Goal: Task Accomplishment & Management: Manage account settings

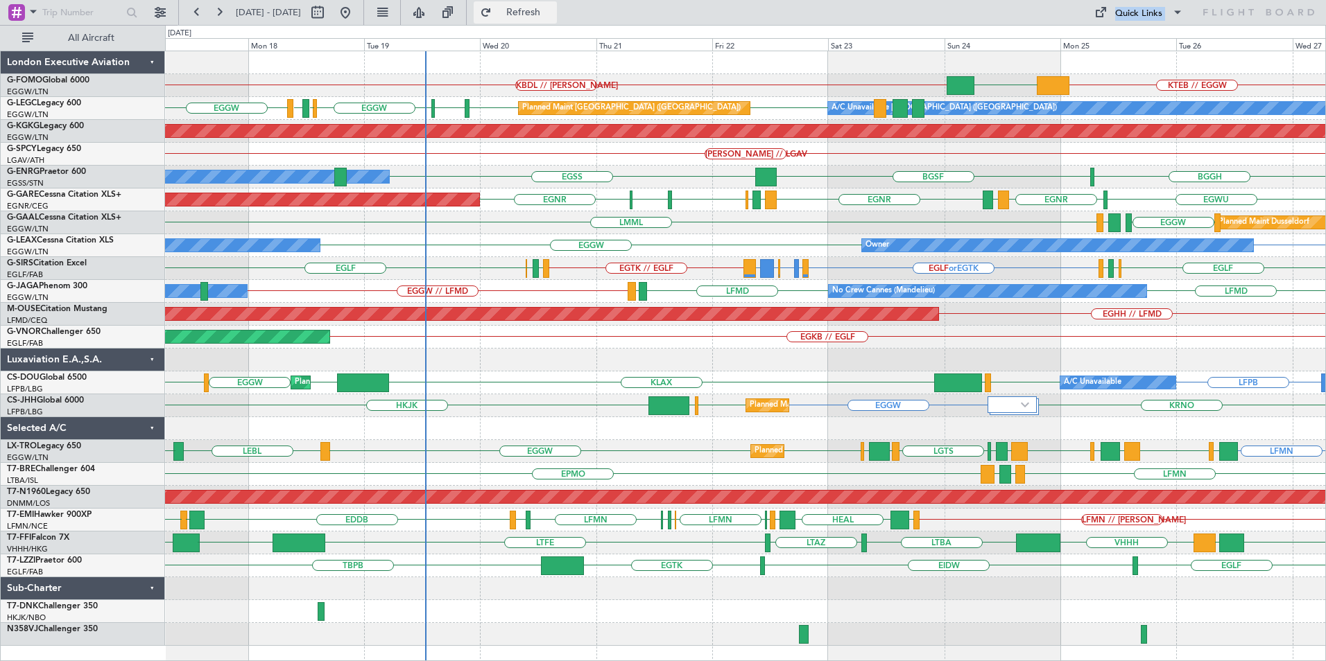
click at [557, 19] on button "Refresh" at bounding box center [515, 12] width 83 height 22
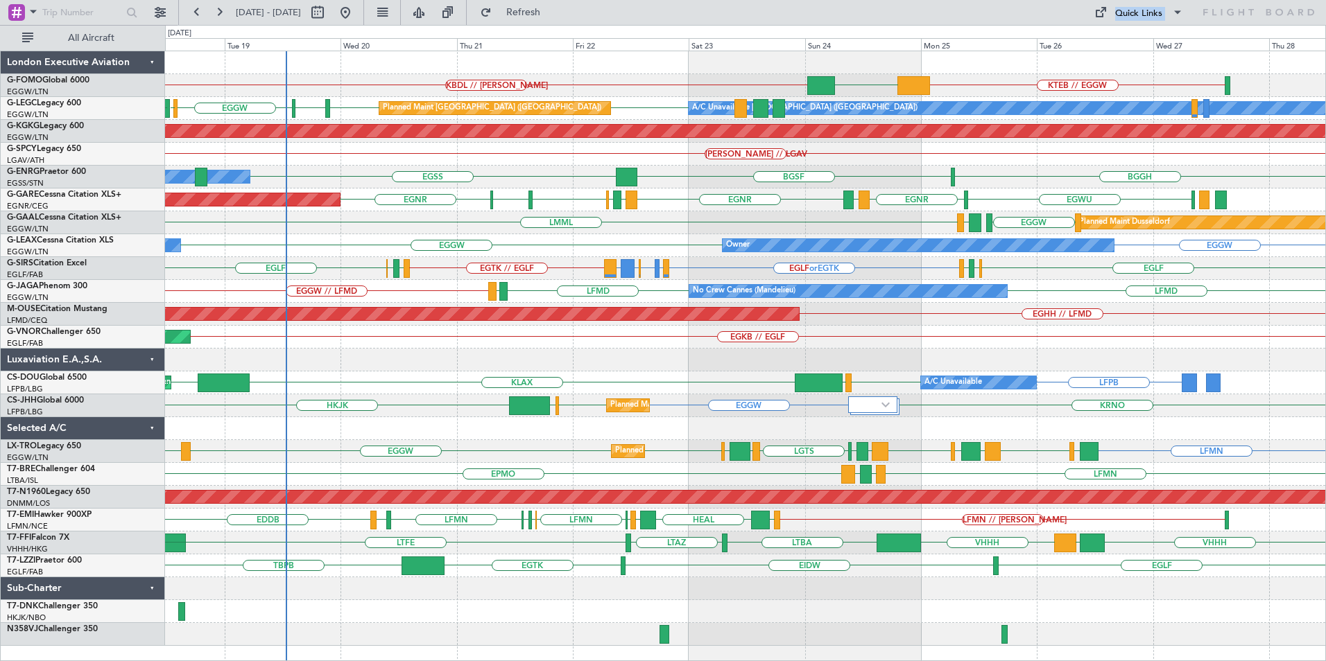
click at [866, 346] on div "KTEB // EGGW EGGW KBDL // [PERSON_NAME] Planned Maint Windsor Locks ([PERSON_NA…" at bounding box center [745, 348] width 1160 height 595
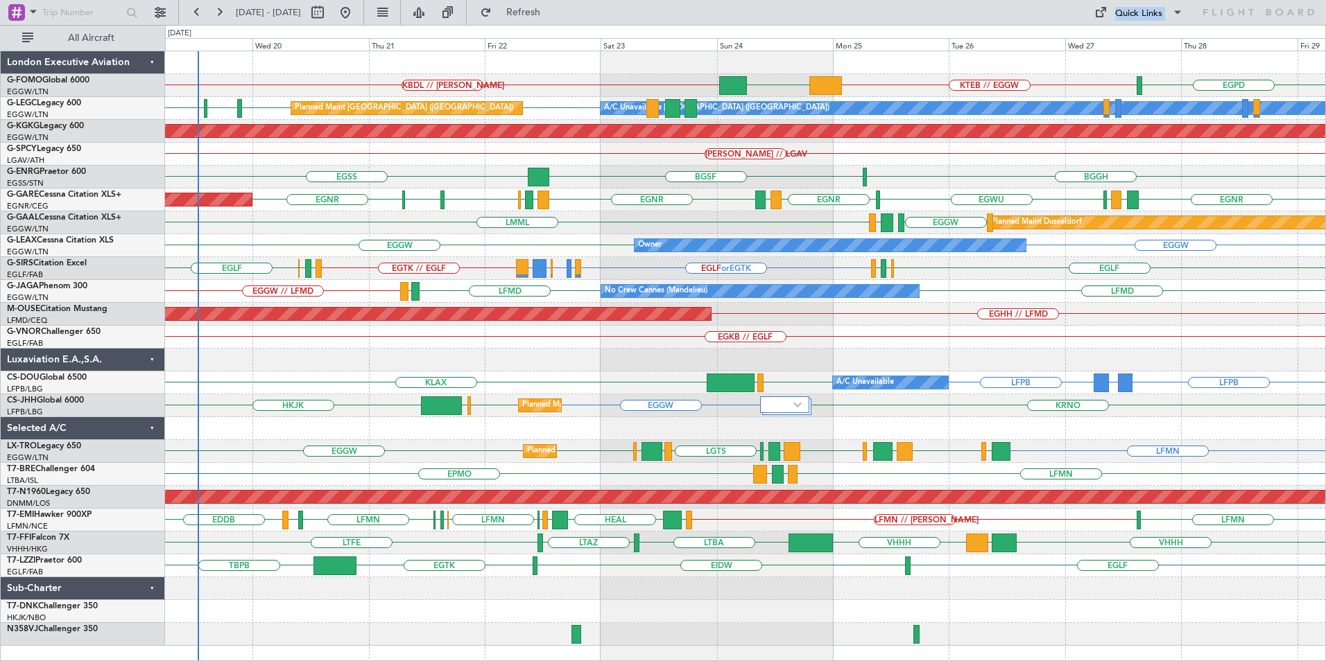
click at [695, 432] on div "KTEB // EGGW EGGW KBDL // [PERSON_NAME] EGPD Planned Maint Windsor Locks ([PERS…" at bounding box center [745, 348] width 1160 height 595
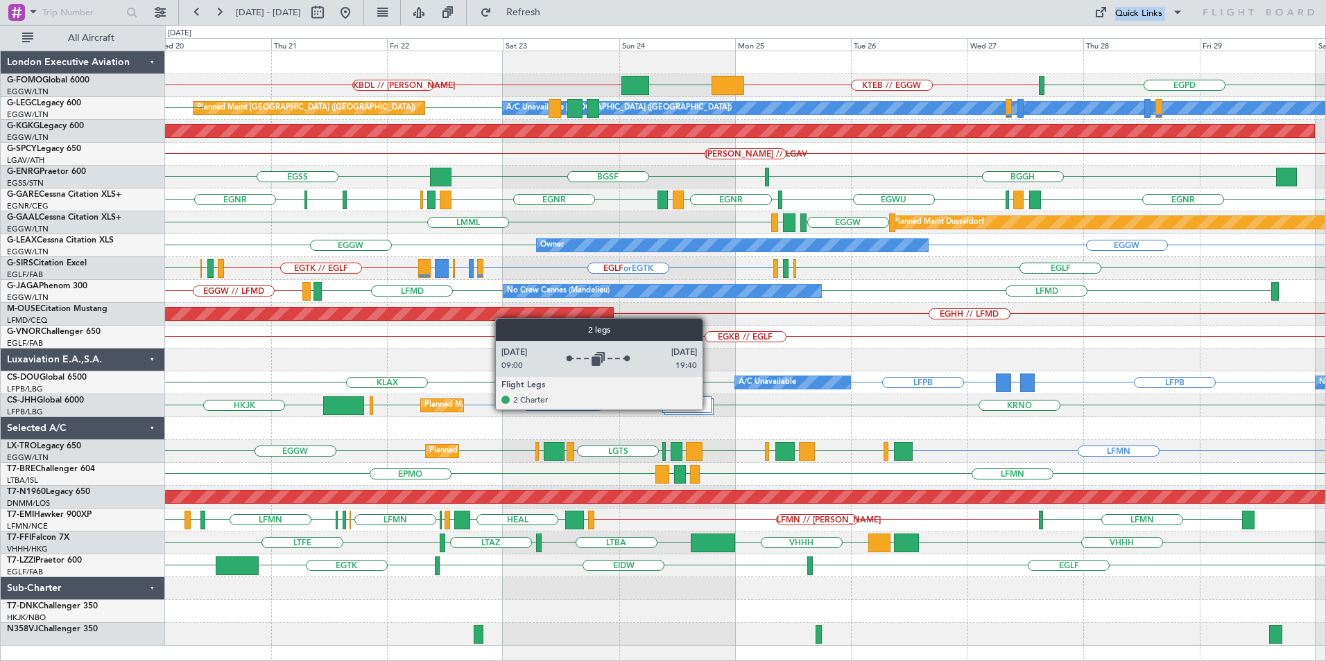
click at [708, 406] on div at bounding box center [687, 405] width 50 height 17
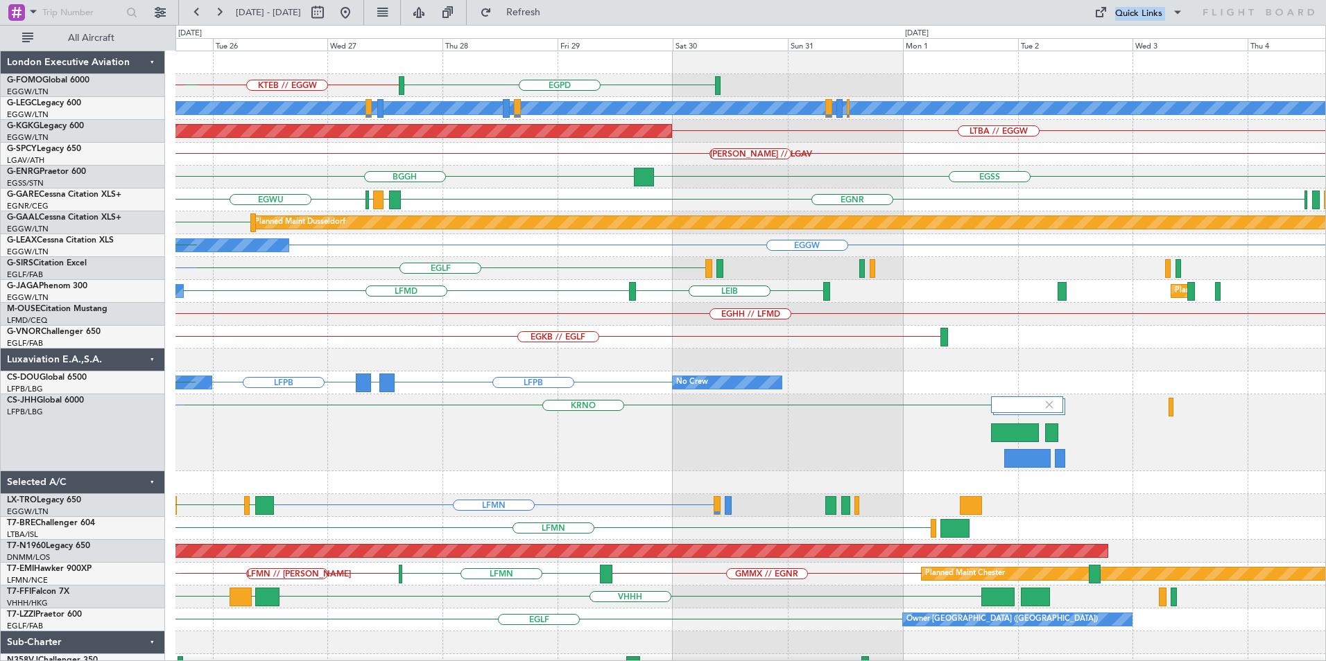
click at [394, 419] on div "KRNO EGGW" at bounding box center [749, 432] width 1149 height 77
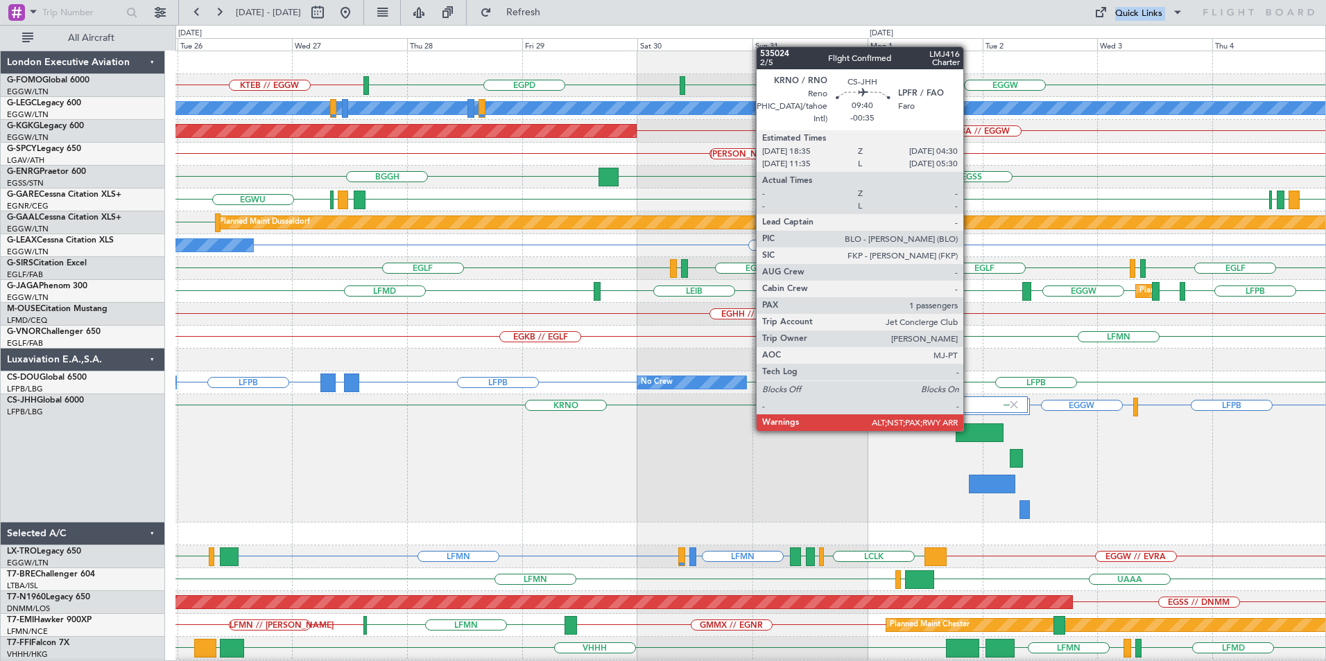
click at [969, 430] on div at bounding box center [979, 433] width 48 height 19
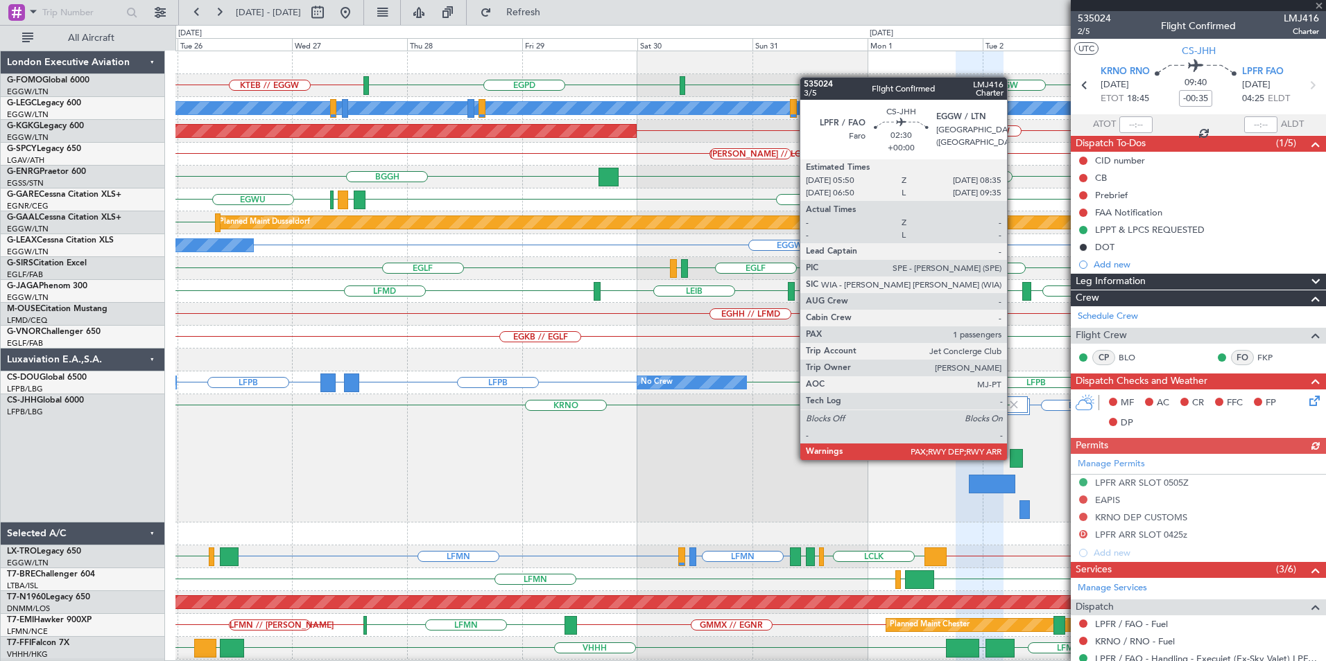
click at [1013, 459] on div at bounding box center [1016, 458] width 14 height 19
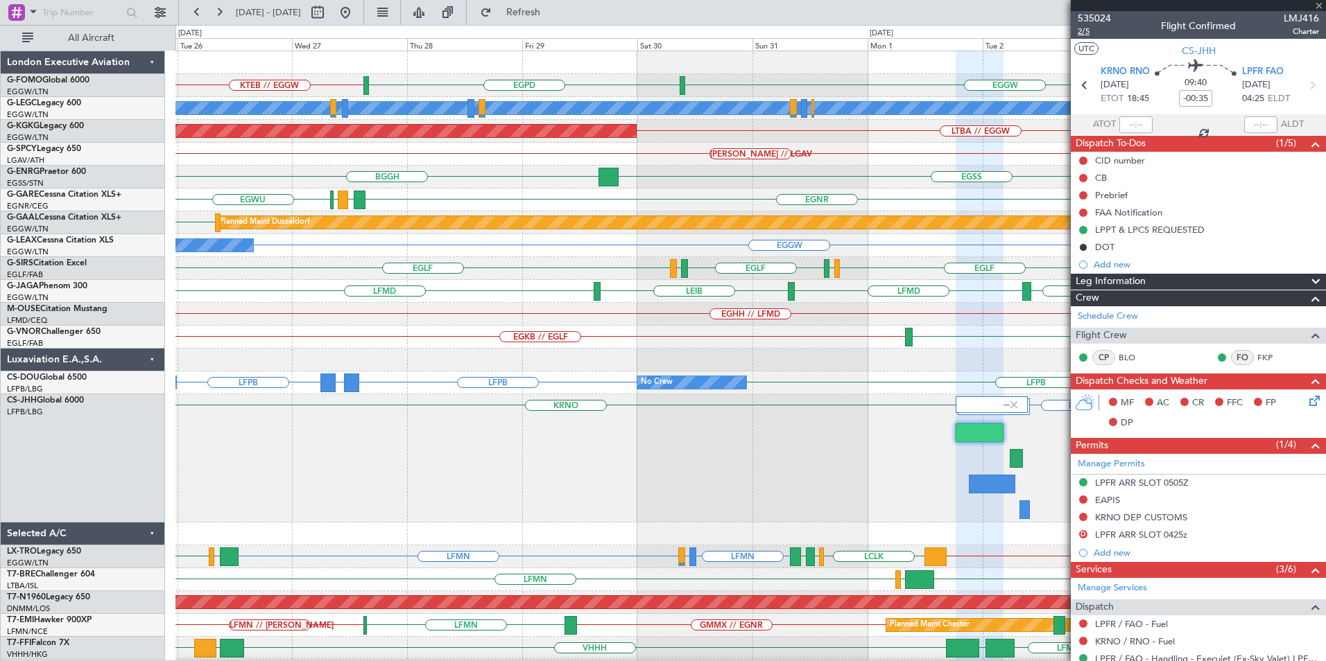
type input "4"
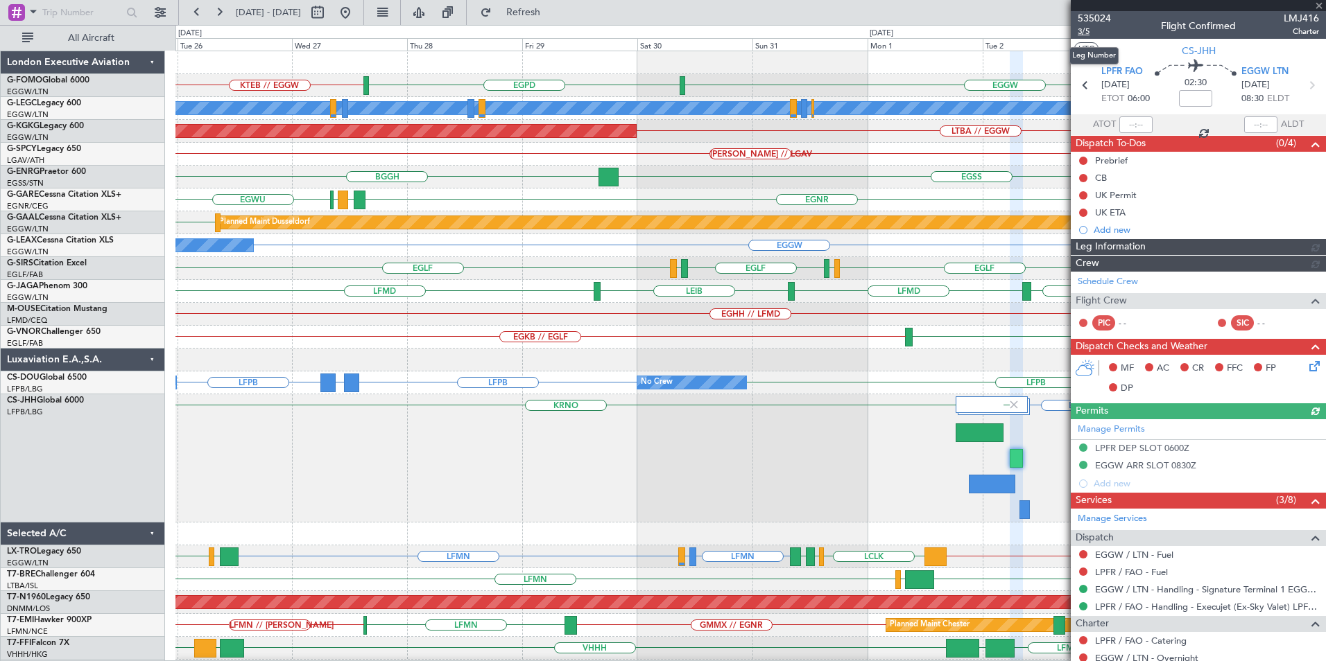
click at [1088, 30] on span "3/5" at bounding box center [1093, 32] width 33 height 12
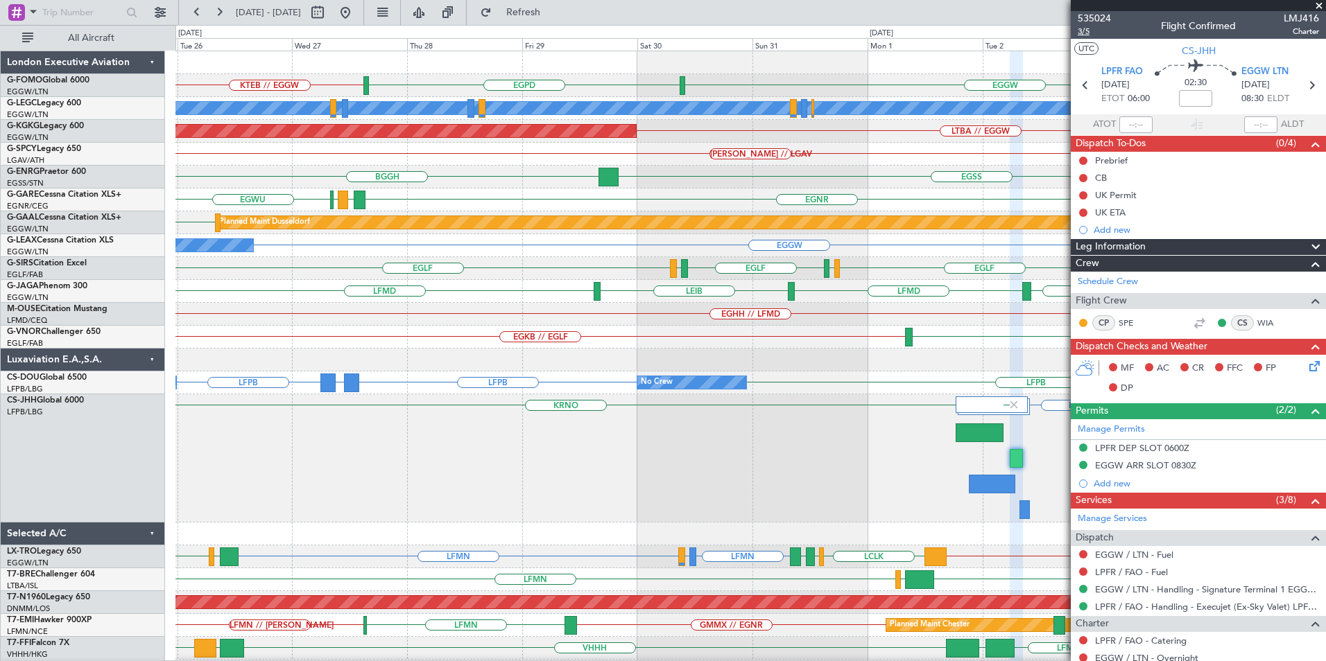
click at [1084, 33] on span "3/5" at bounding box center [1093, 32] width 33 height 12
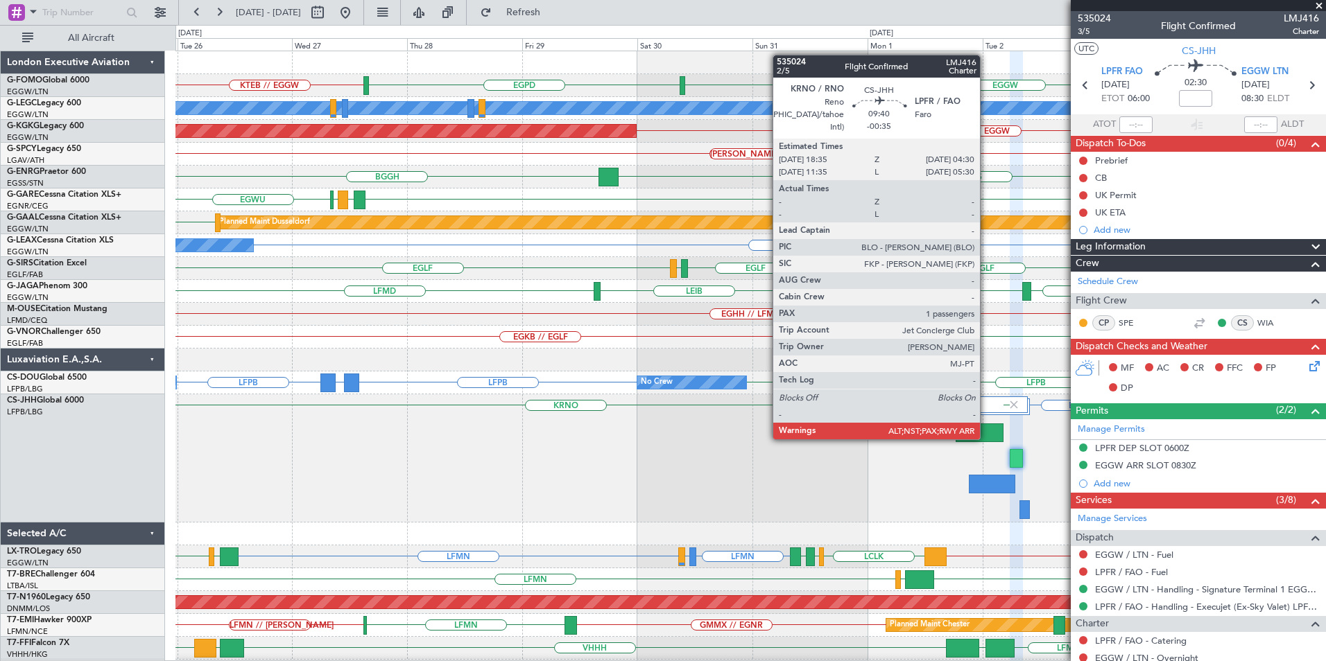
click at [986, 438] on div at bounding box center [979, 433] width 48 height 19
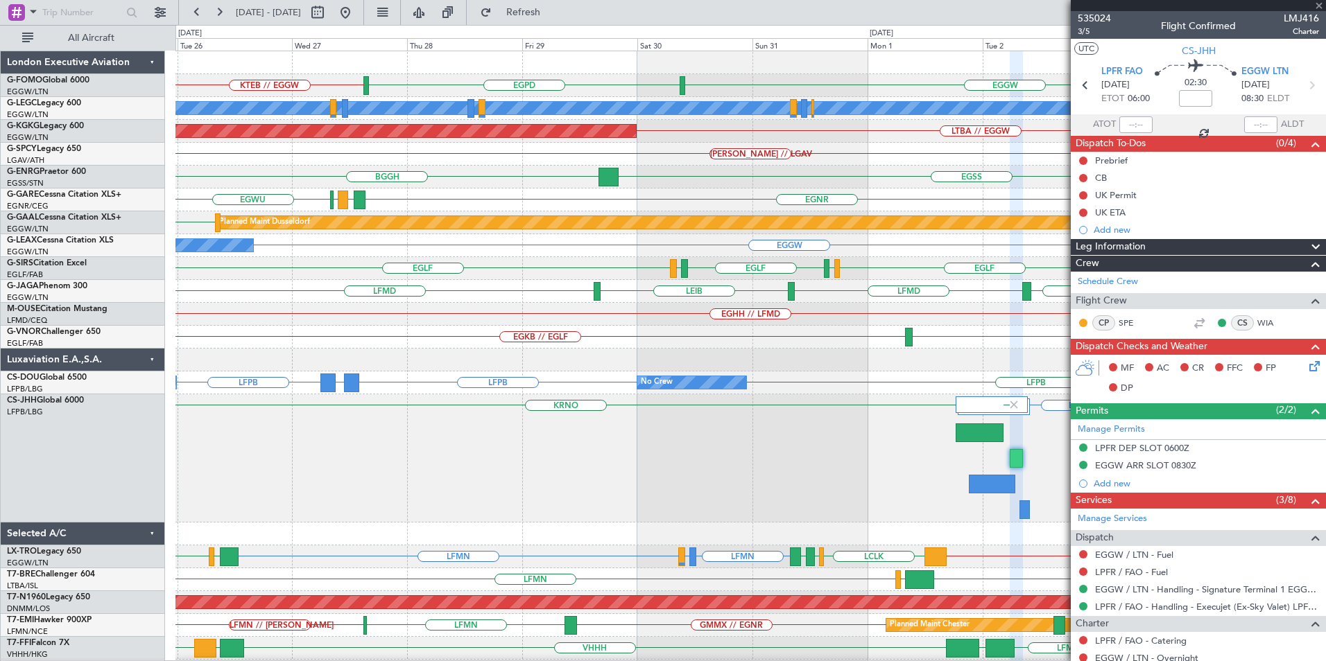
type input "-00:35"
type input "6"
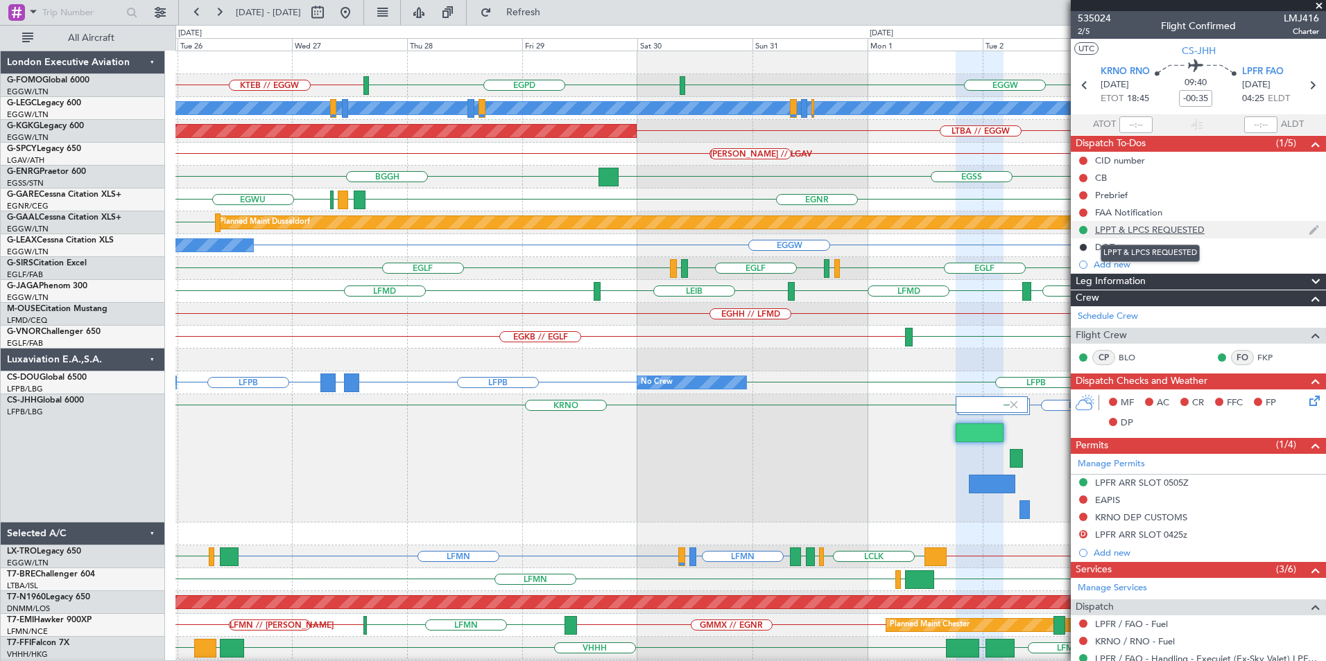
click at [1150, 230] on div "LPPT & LPCS REQUESTED" at bounding box center [1150, 230] width 110 height 12
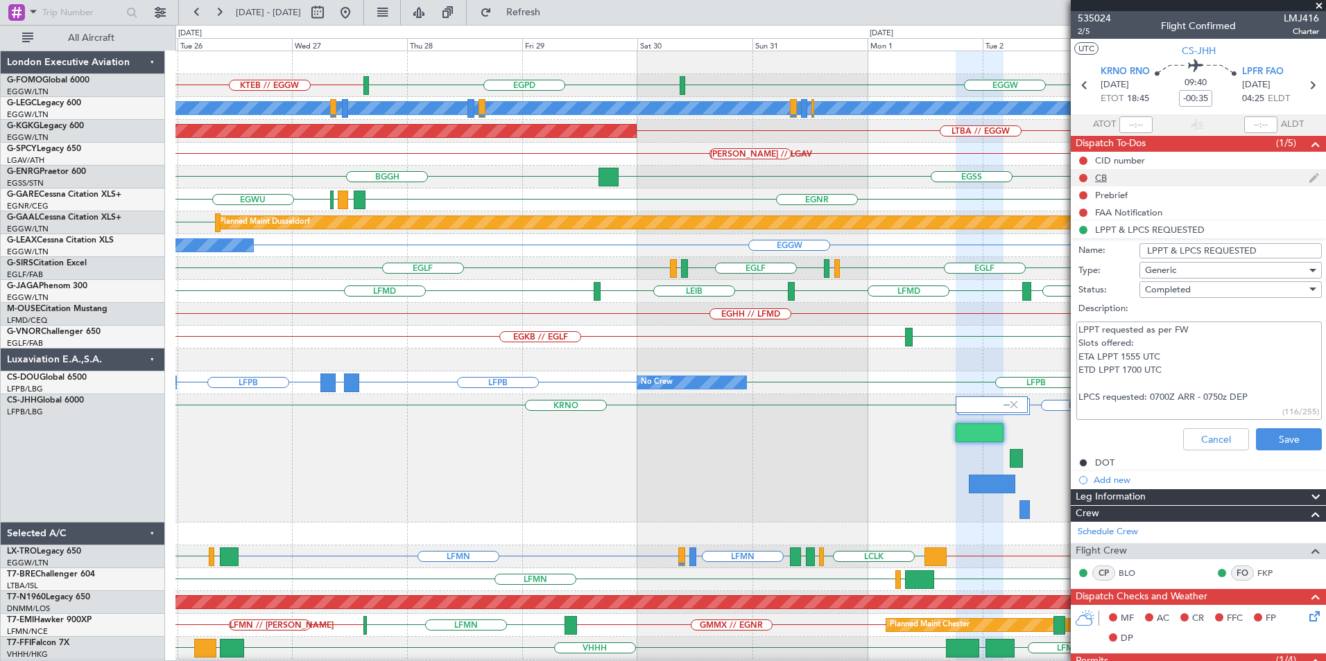
click at [1215, 172] on div "CB" at bounding box center [1197, 177] width 255 height 17
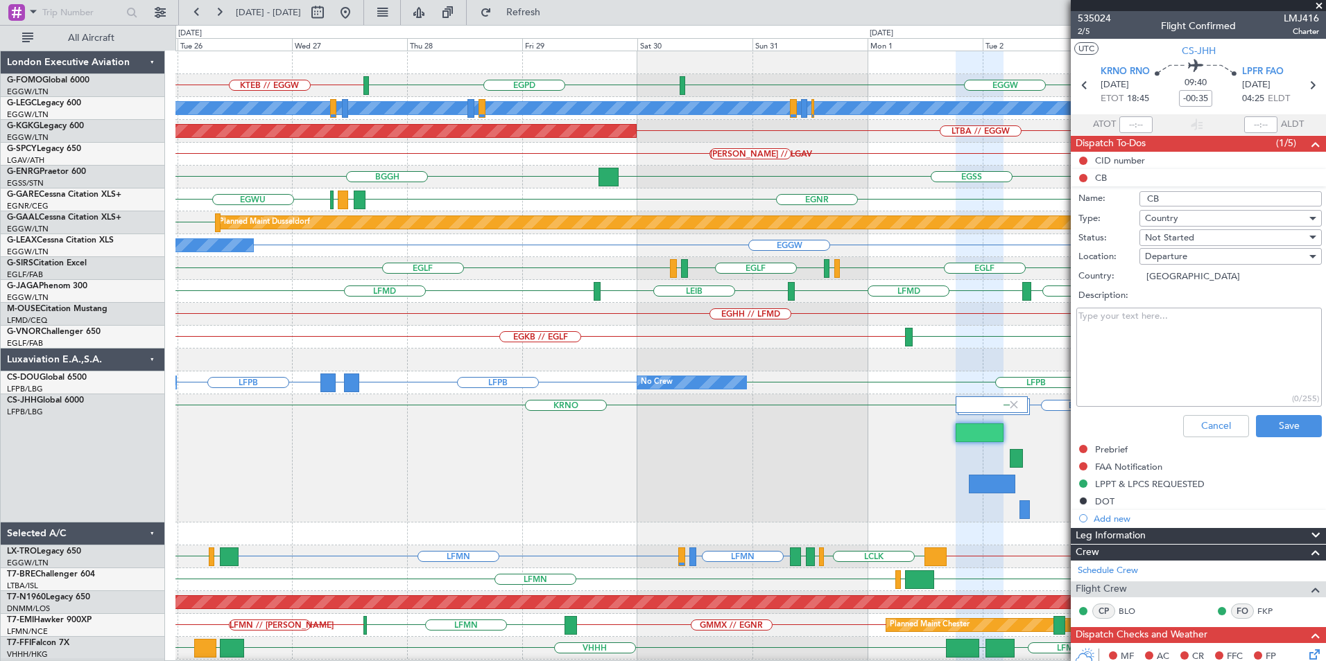
click at [1307, 140] on span at bounding box center [1315, 144] width 17 height 17
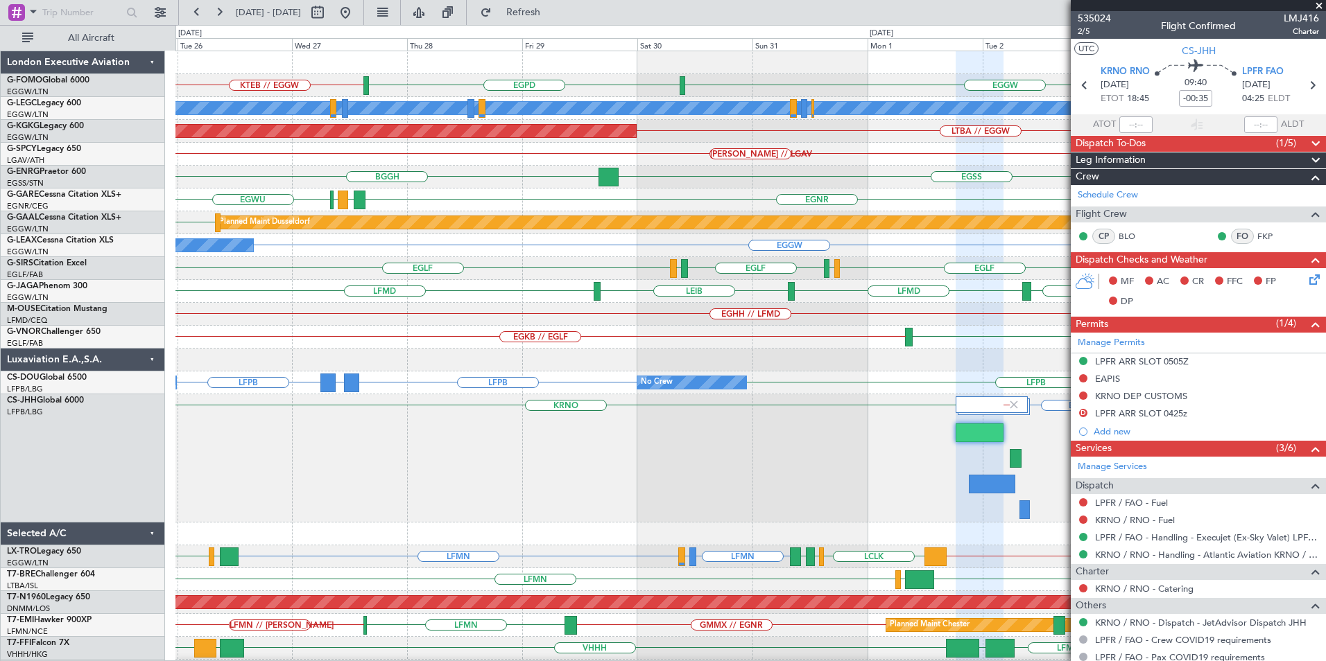
click at [677, 404] on div "EGGW EGPD KTEB // EGGW A/C Unavailable [GEOGRAPHIC_DATA] ([GEOGRAPHIC_DATA]) LT…" at bounding box center [749, 389] width 1149 height 677
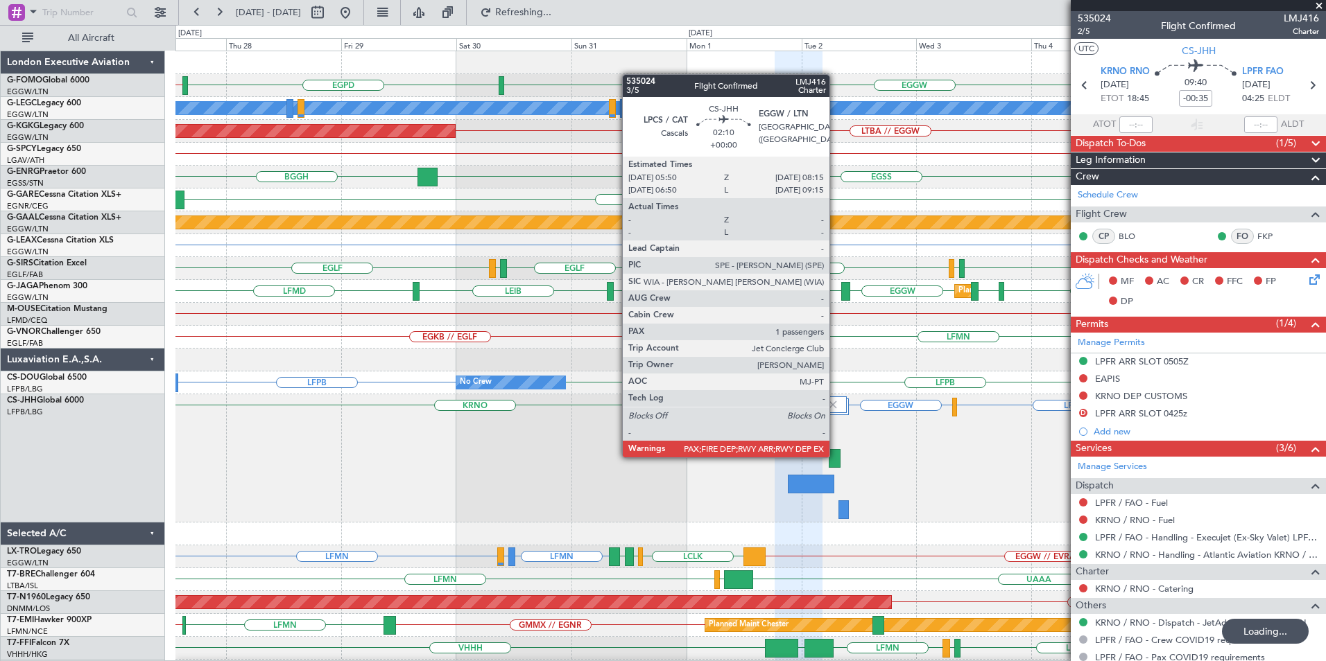
click at [835, 456] on div at bounding box center [834, 458] width 12 height 19
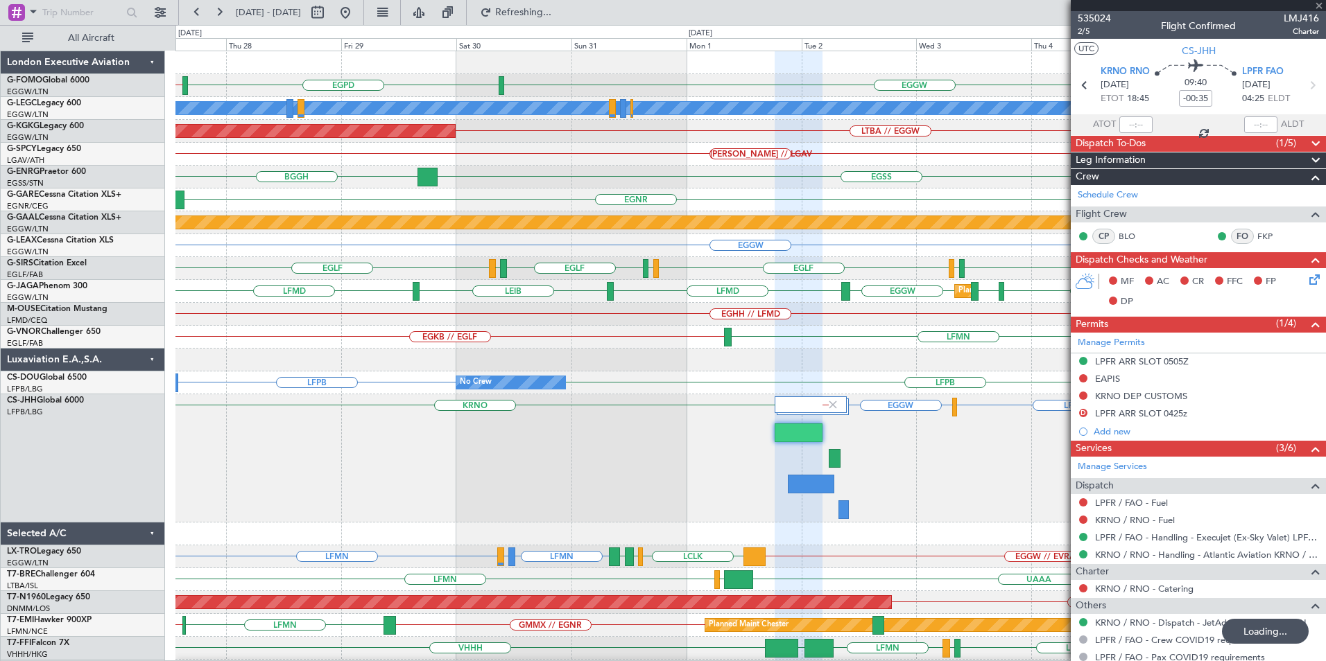
click at [835, 458] on div at bounding box center [834, 458] width 12 height 19
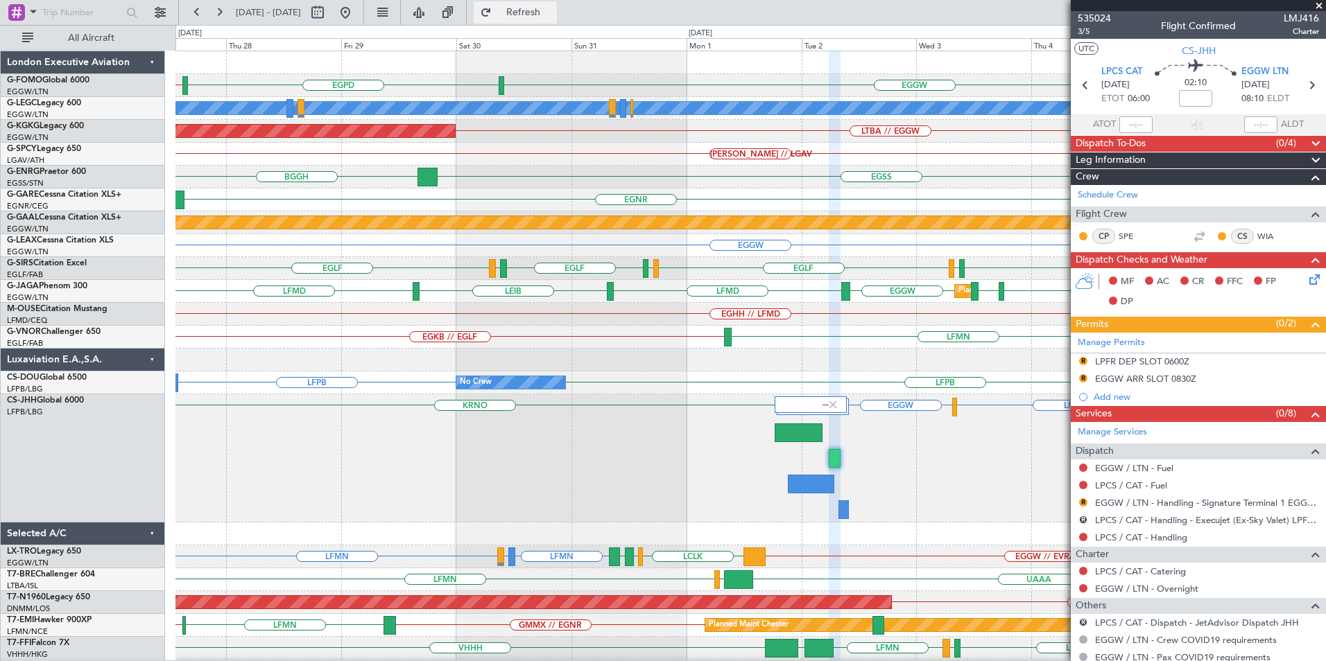
click at [548, 14] on span "Refresh" at bounding box center [523, 13] width 58 height 10
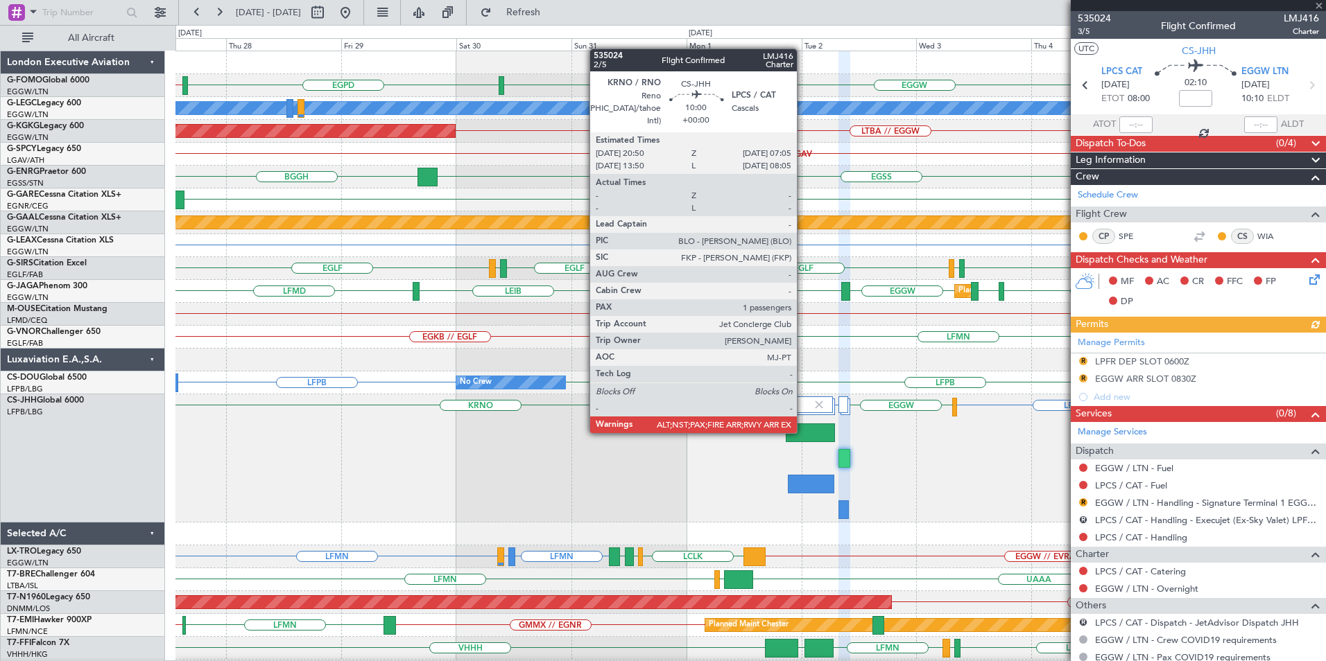
click at [803, 432] on div at bounding box center [809, 433] width 49 height 19
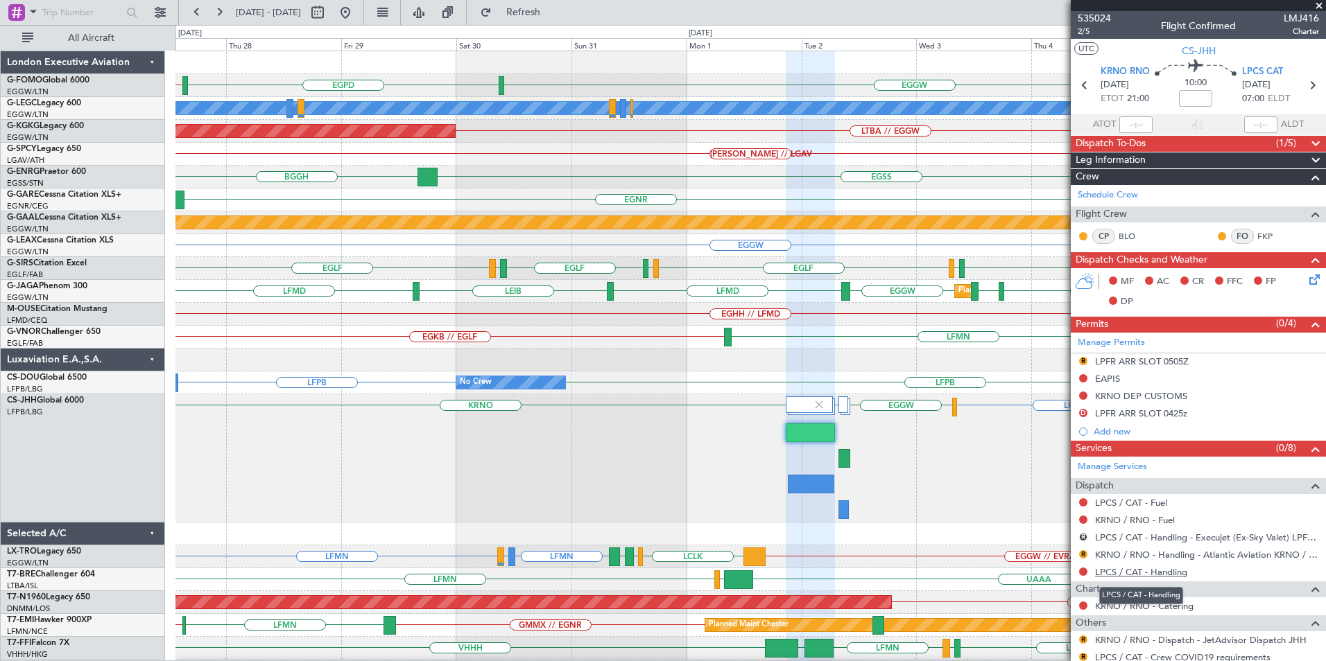
click at [1151, 574] on link "LPCS / CAT - Handling" at bounding box center [1141, 572] width 92 height 12
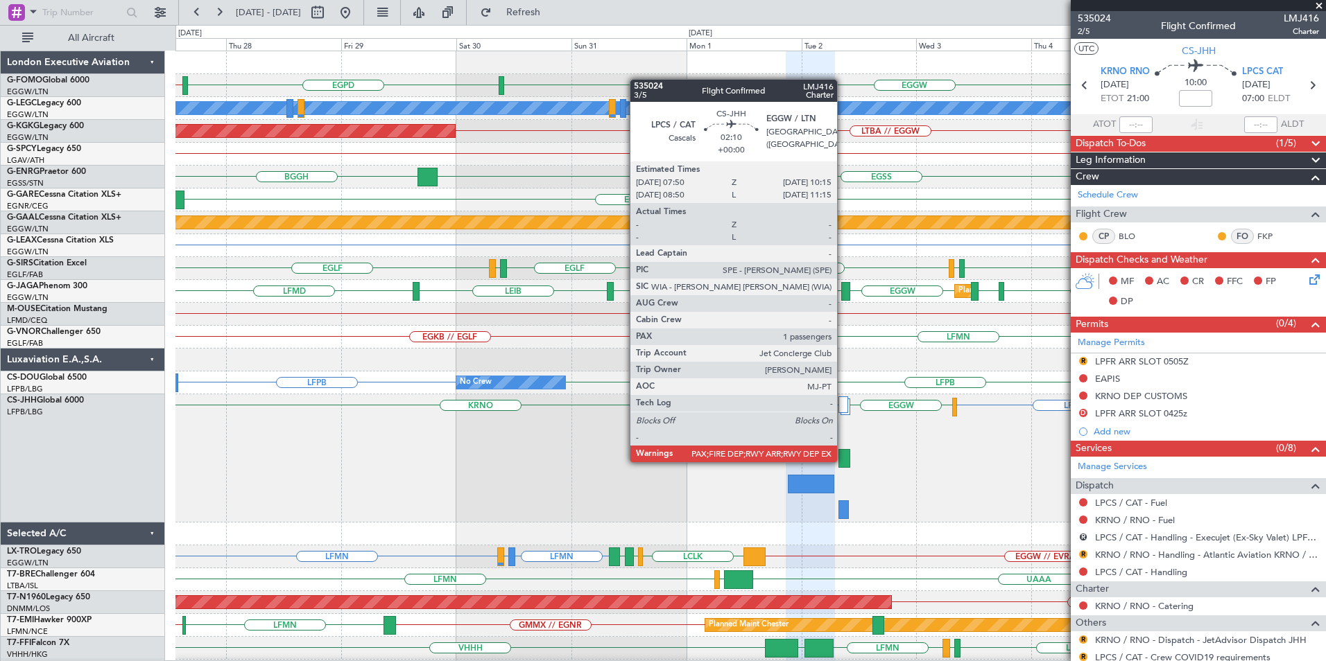
click at [844, 461] on div at bounding box center [844, 458] width 12 height 19
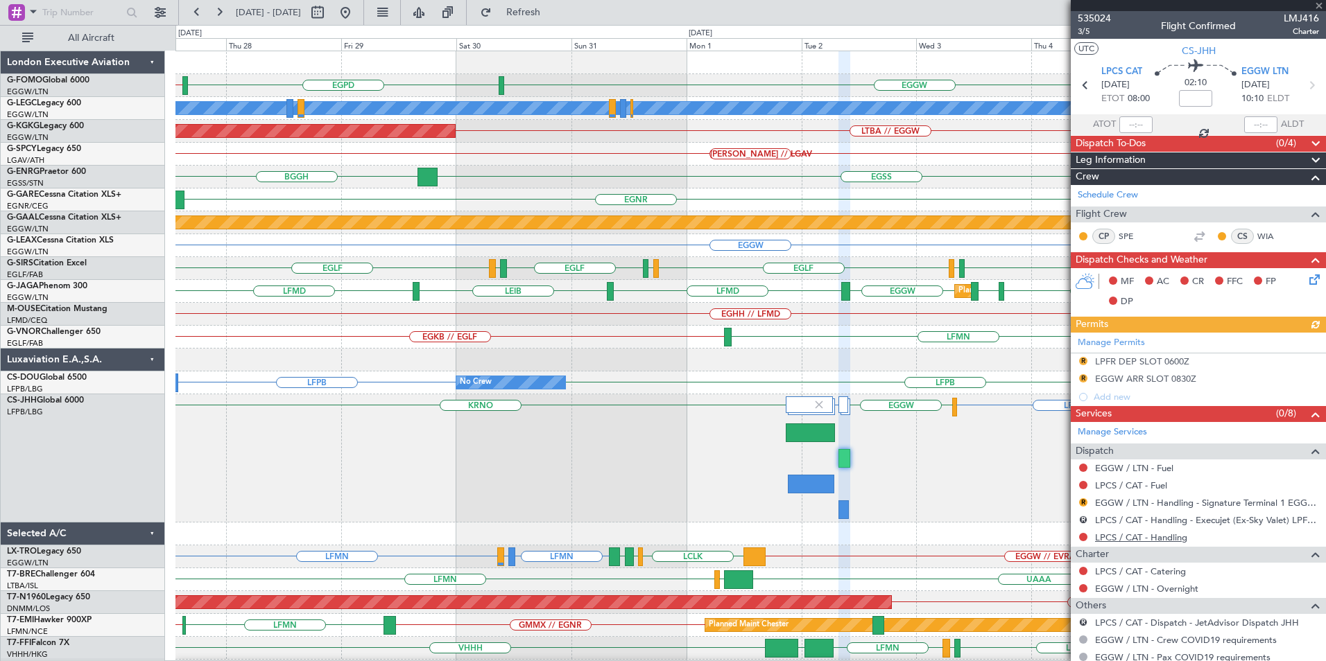
click at [1143, 537] on link "LPCS / CAT - Handling" at bounding box center [1141, 538] width 92 height 12
click at [553, 17] on span "Refresh" at bounding box center [523, 13] width 58 height 10
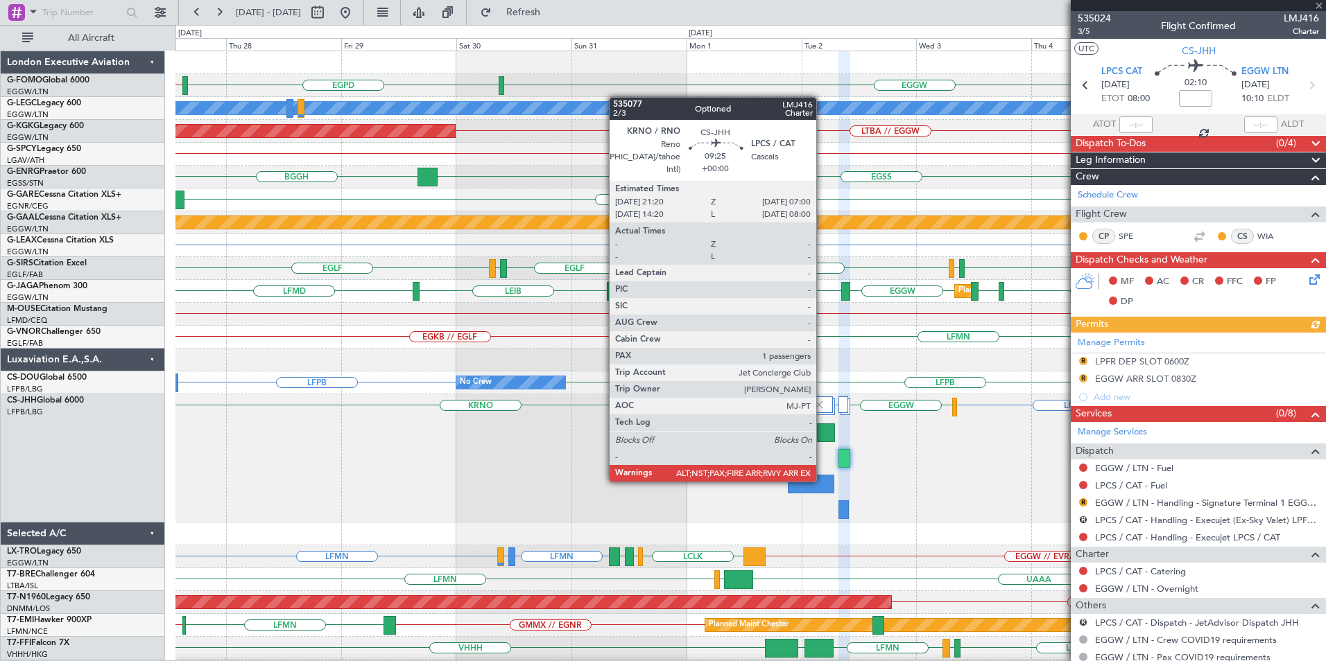
click at [822, 480] on div at bounding box center [811, 484] width 46 height 19
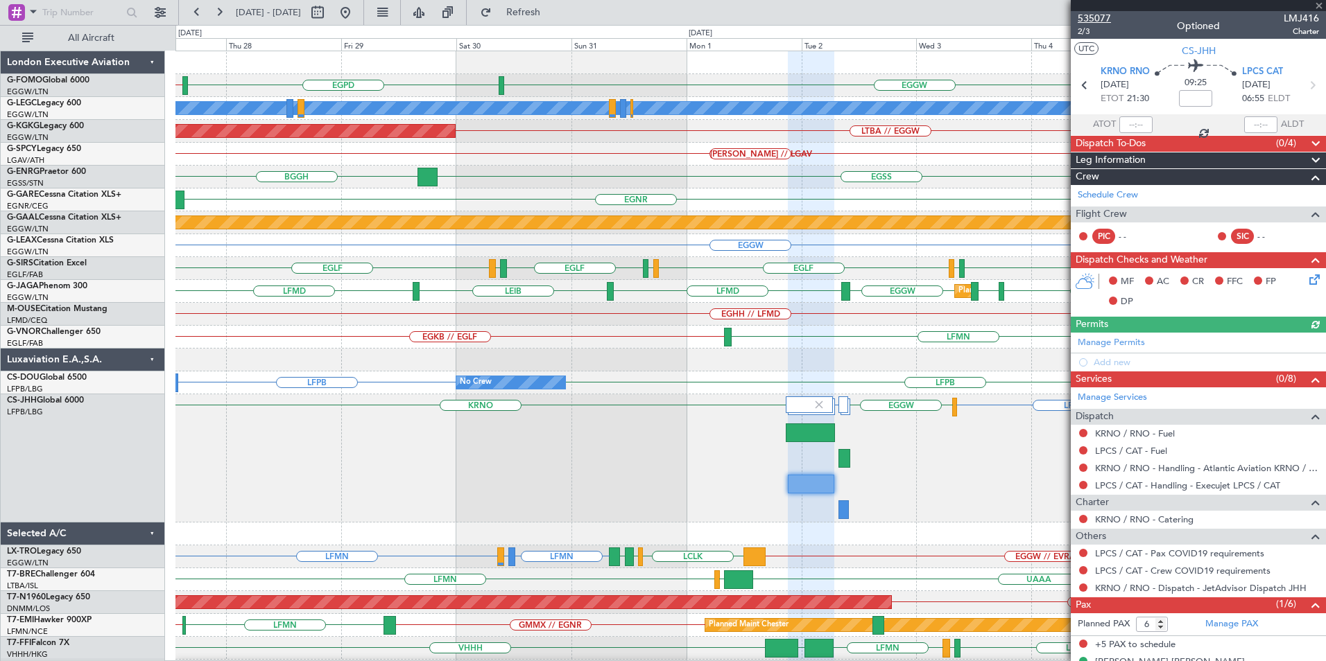
click at [1094, 19] on span "535077" at bounding box center [1093, 18] width 33 height 15
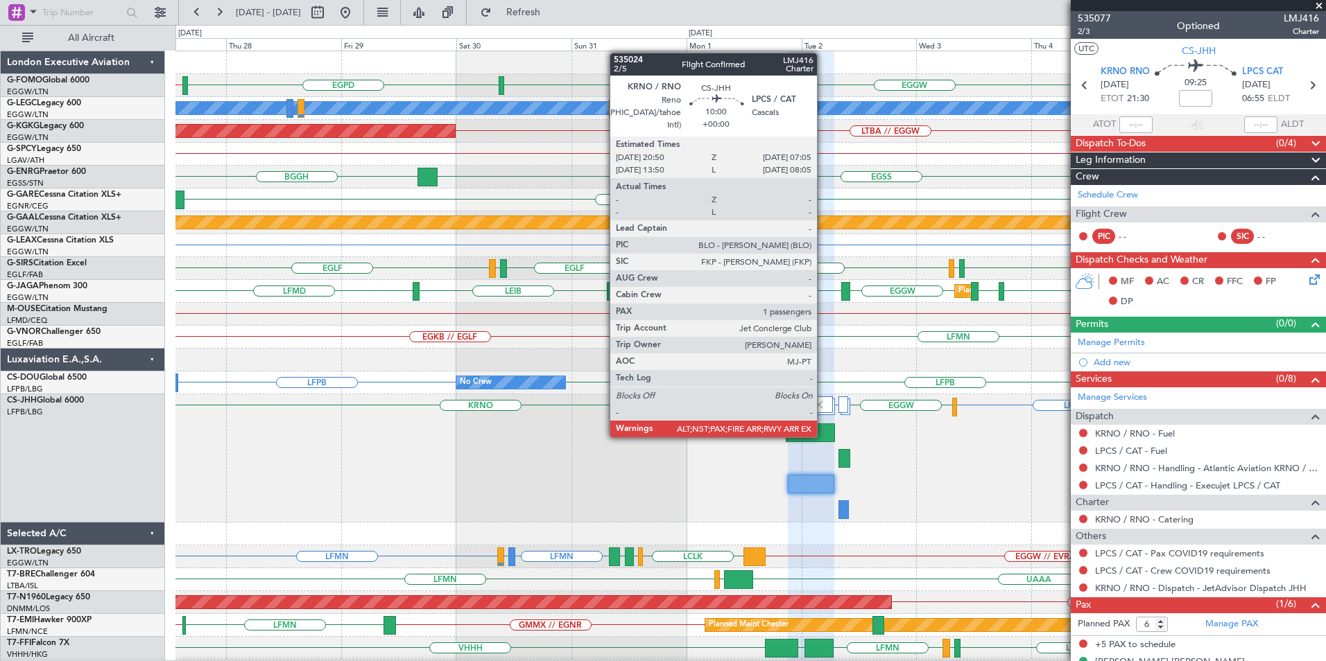
click at [823, 436] on div at bounding box center [809, 433] width 49 height 19
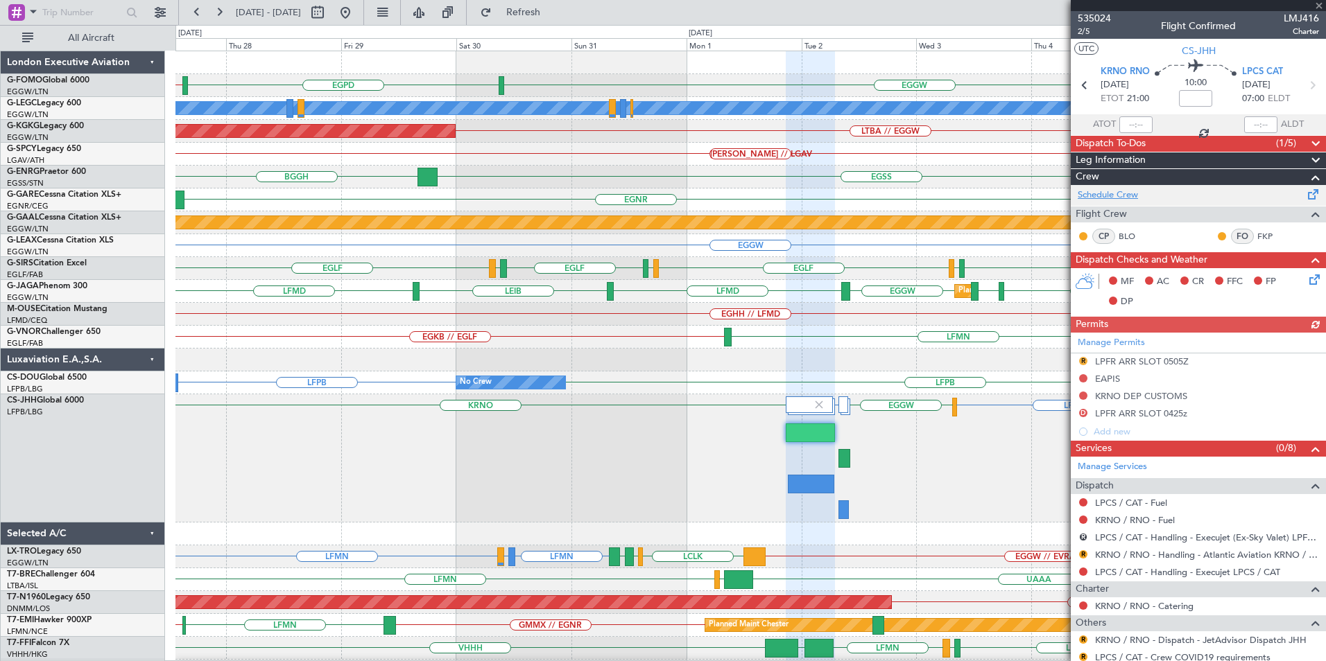
click at [1106, 193] on link "Schedule Crew" at bounding box center [1107, 196] width 60 height 14
click at [535, 25] on div "KTEB // EGGW EGGW EGPD A/C Unavailable [GEOGRAPHIC_DATA] ([GEOGRAPHIC_DATA]) LT…" at bounding box center [663, 343] width 1326 height 636
click at [548, 10] on span "Refresh" at bounding box center [523, 13] width 58 height 10
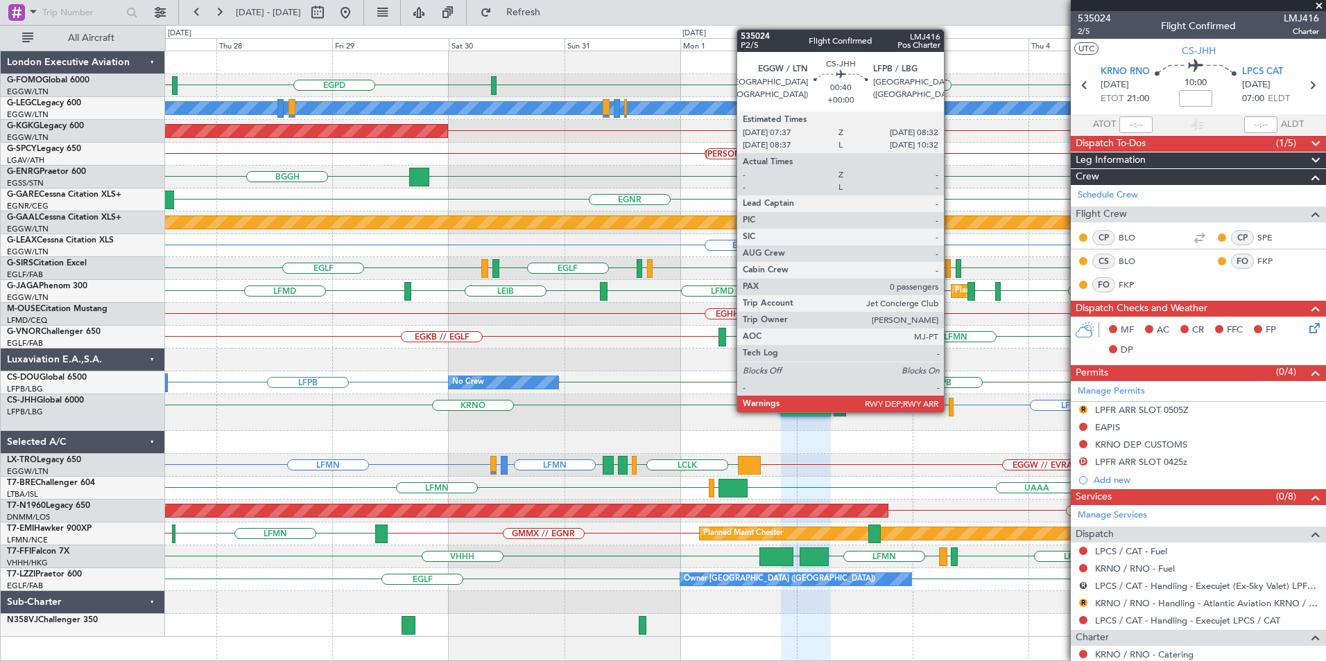
click at [950, 410] on div at bounding box center [950, 407] width 5 height 19
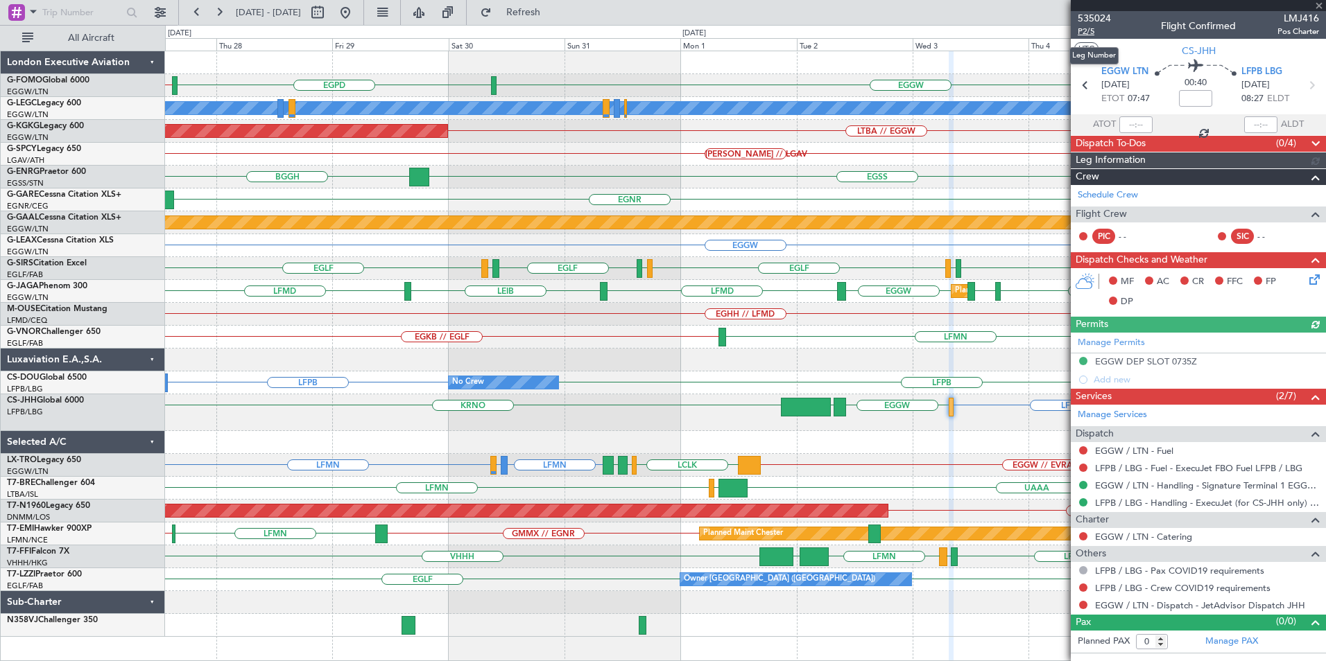
click at [1082, 31] on span "P2/5" at bounding box center [1093, 32] width 33 height 12
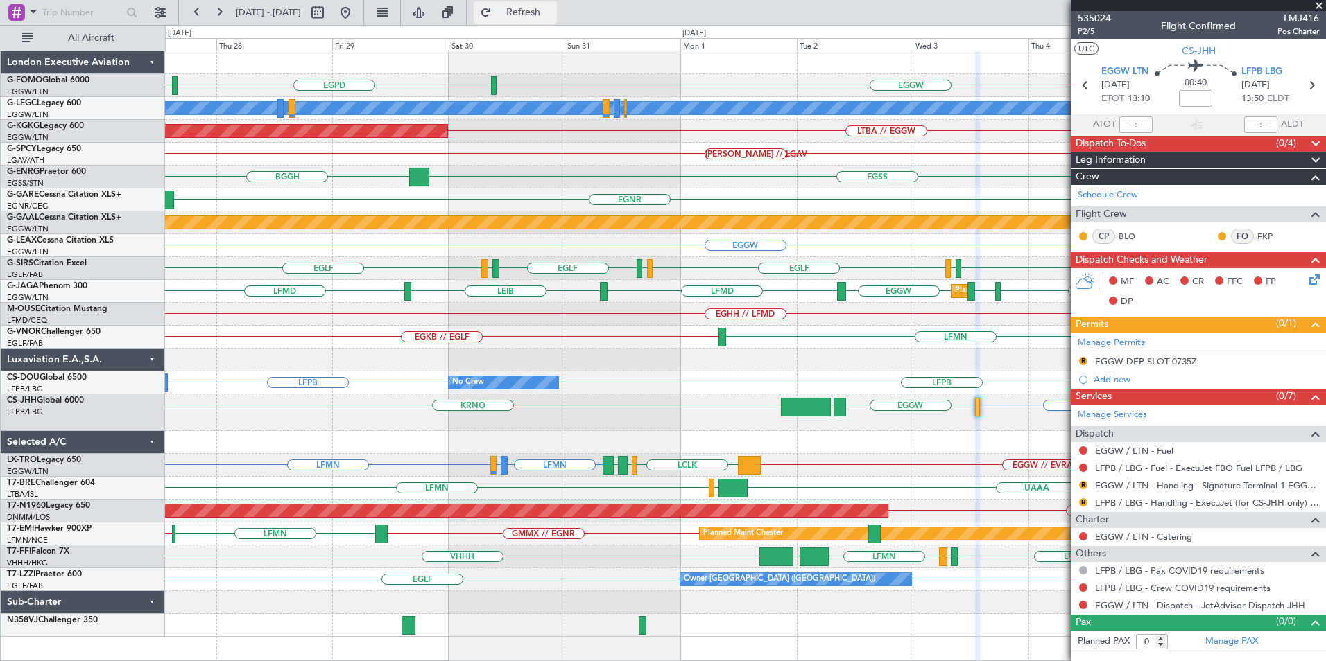
click at [553, 12] on span "Refresh" at bounding box center [523, 13] width 58 height 10
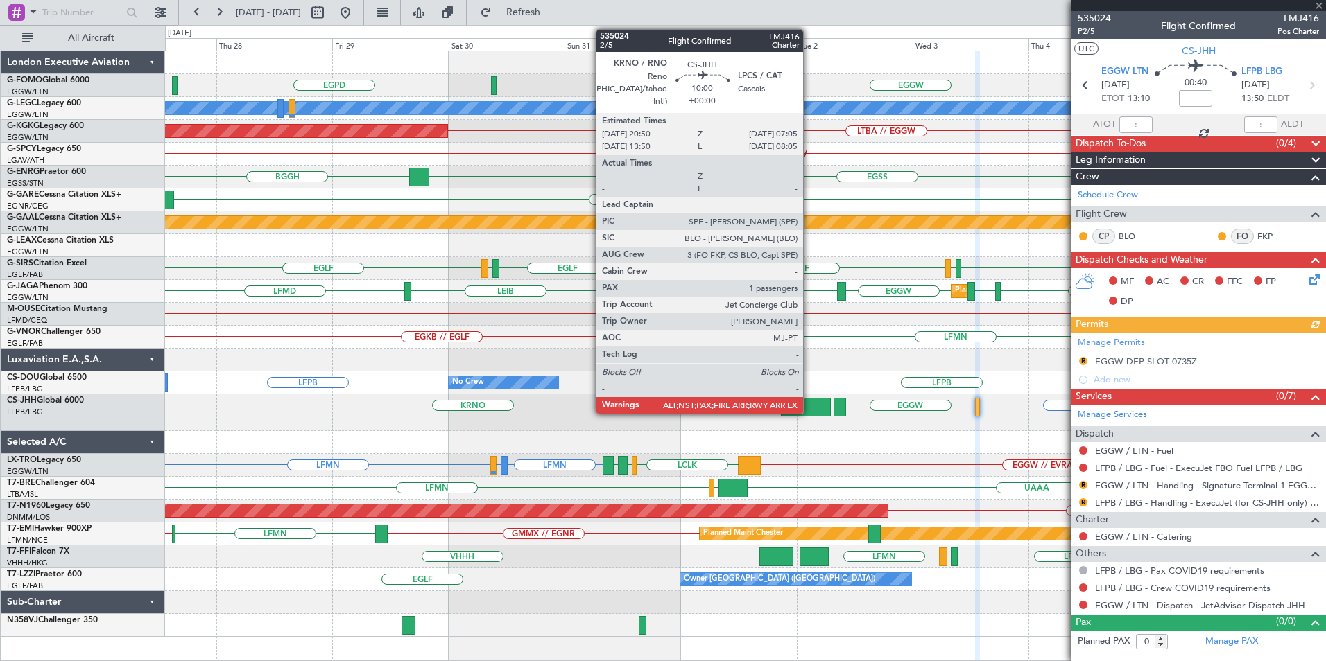
click at [809, 405] on div at bounding box center [806, 407] width 50 height 19
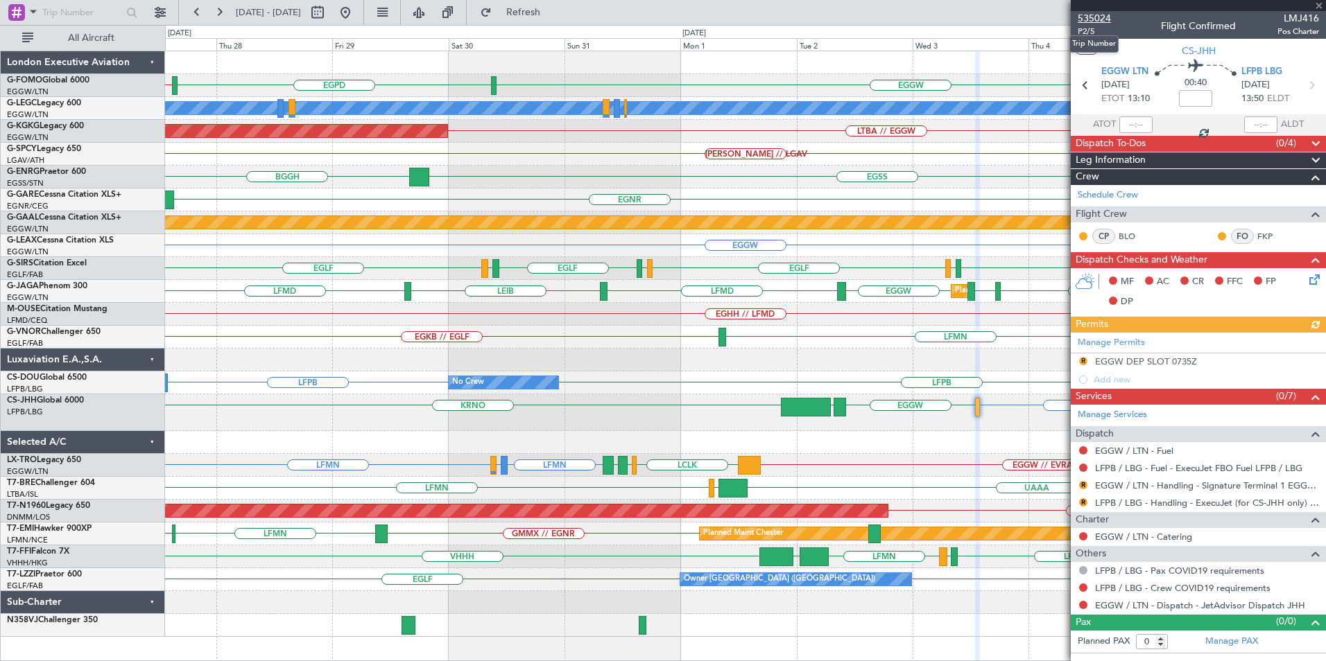
type input "6"
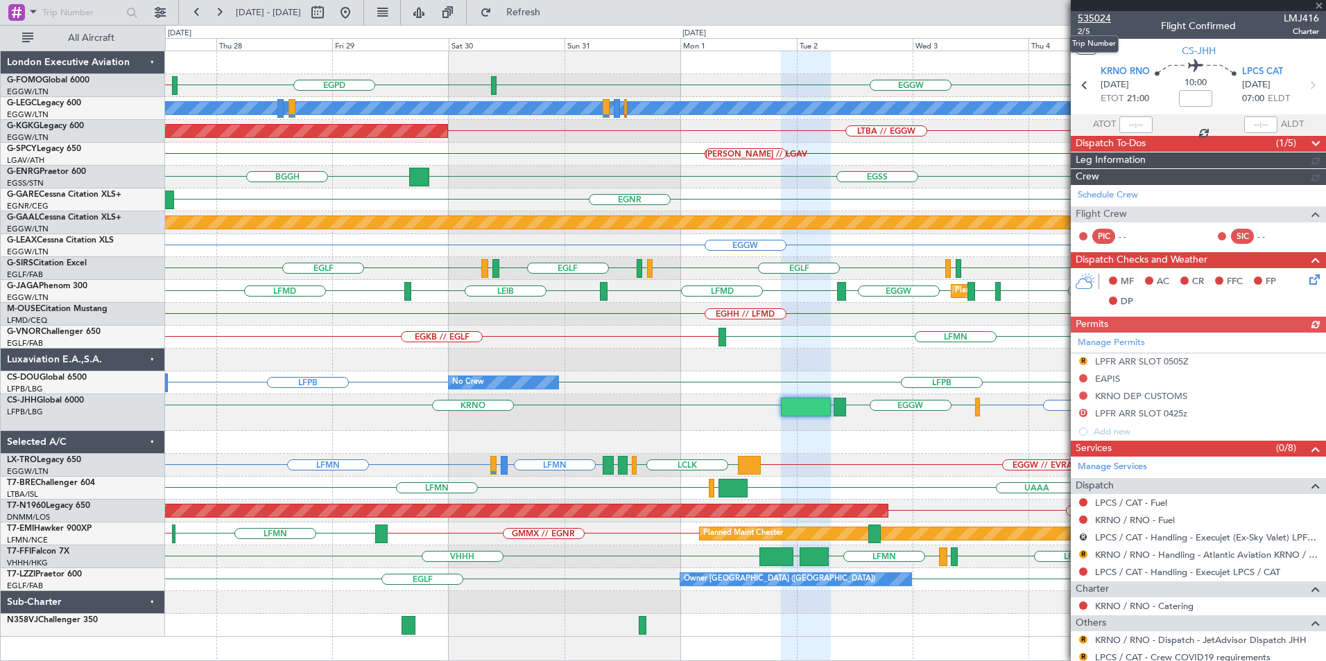
click at [1102, 18] on span "535024" at bounding box center [1093, 18] width 33 height 15
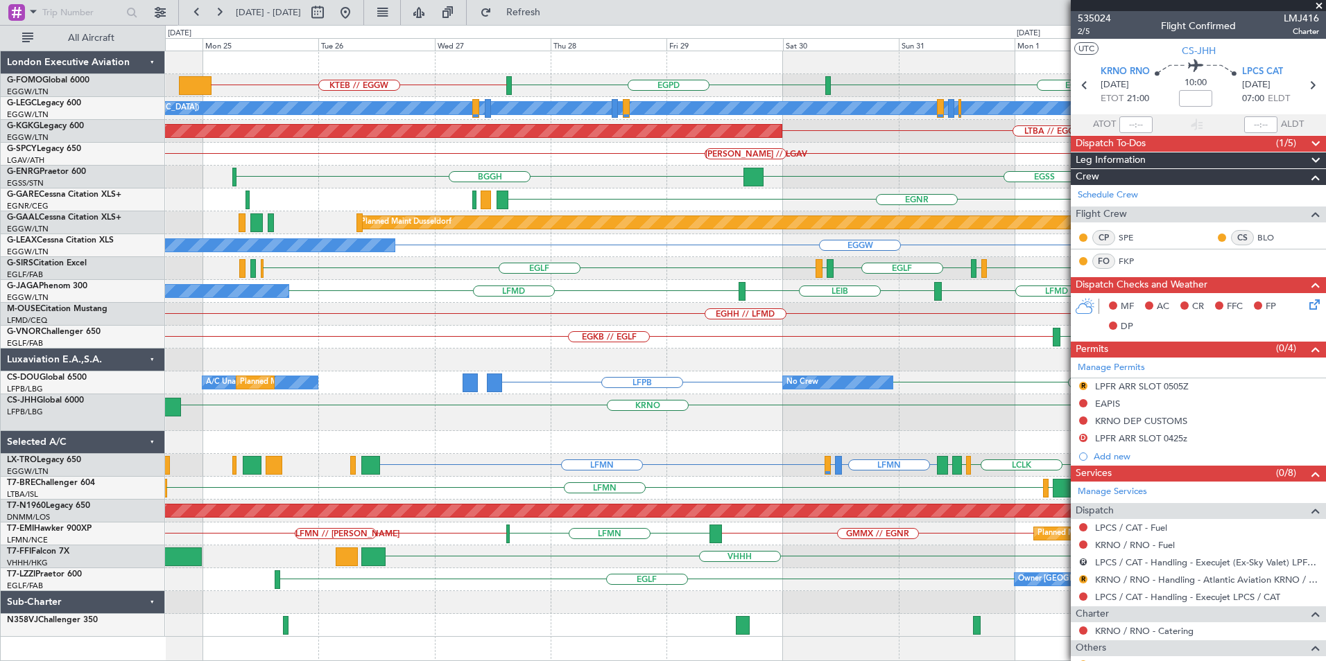
click at [944, 376] on div "EGGW KTEB // EGGW EGPD A/C Unavailable [GEOGRAPHIC_DATA] ([GEOGRAPHIC_DATA]) Pl…" at bounding box center [745, 344] width 1160 height 586
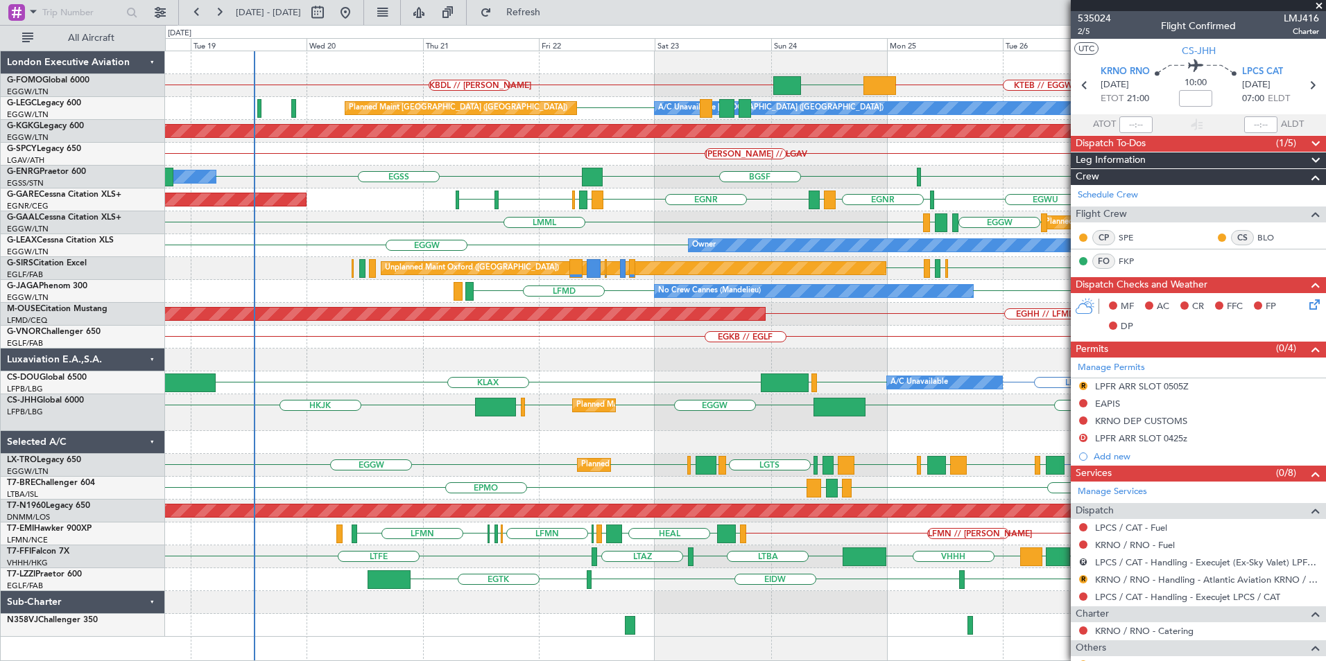
click at [771, 426] on div "KRNO [GEOGRAPHIC_DATA] EGGW EGGW EGKB Planned Maint [GEOGRAPHIC_DATA] ([GEOGRAP…" at bounding box center [745, 412] width 1160 height 37
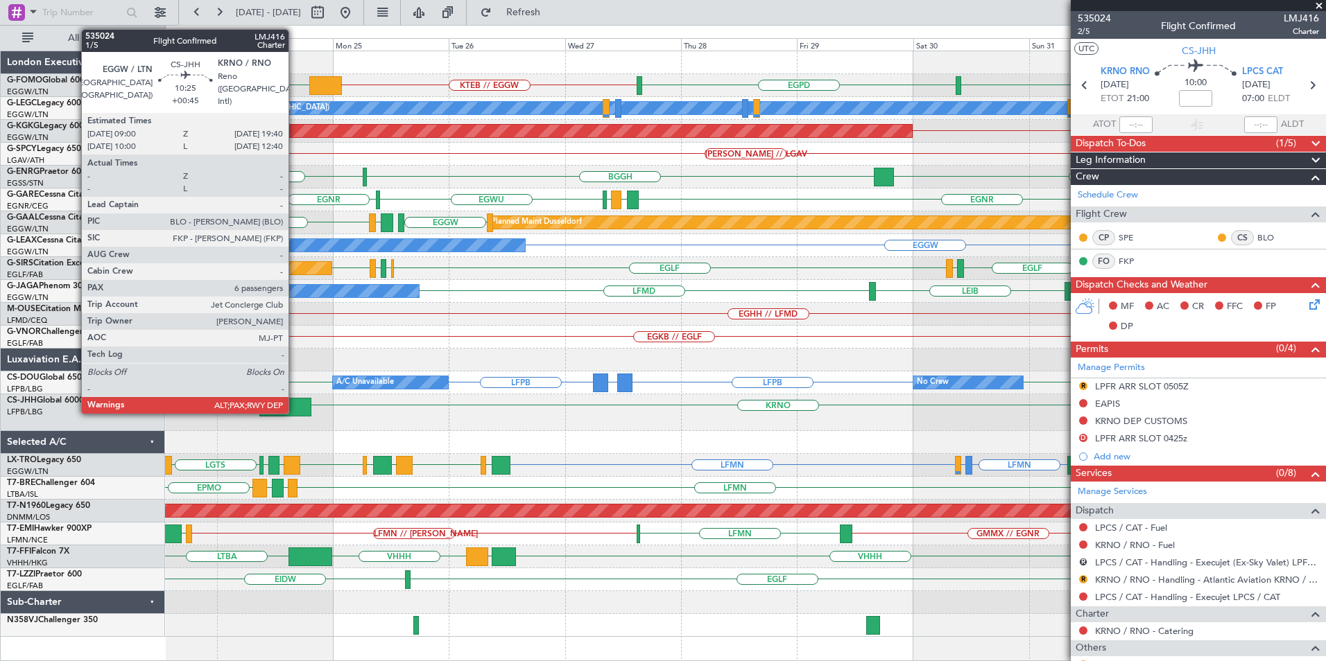
click at [295, 411] on div at bounding box center [285, 407] width 52 height 19
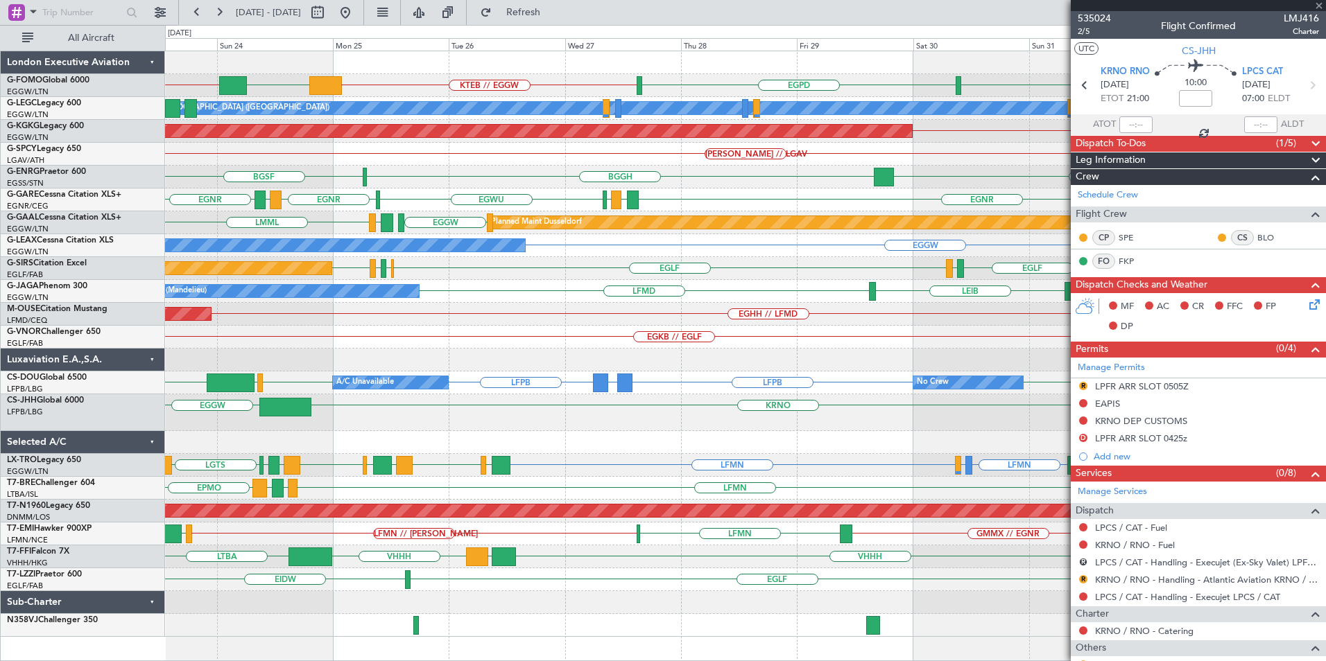
type input "+00:45"
type input "10"
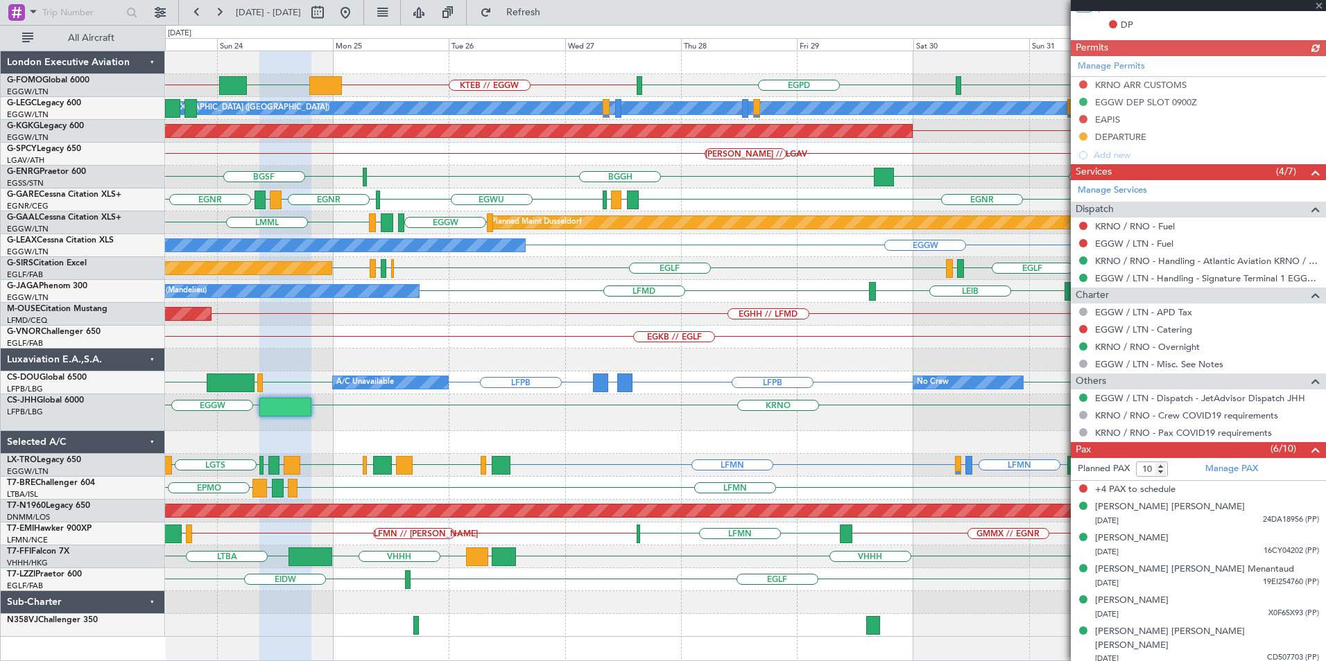
scroll to position [300, 0]
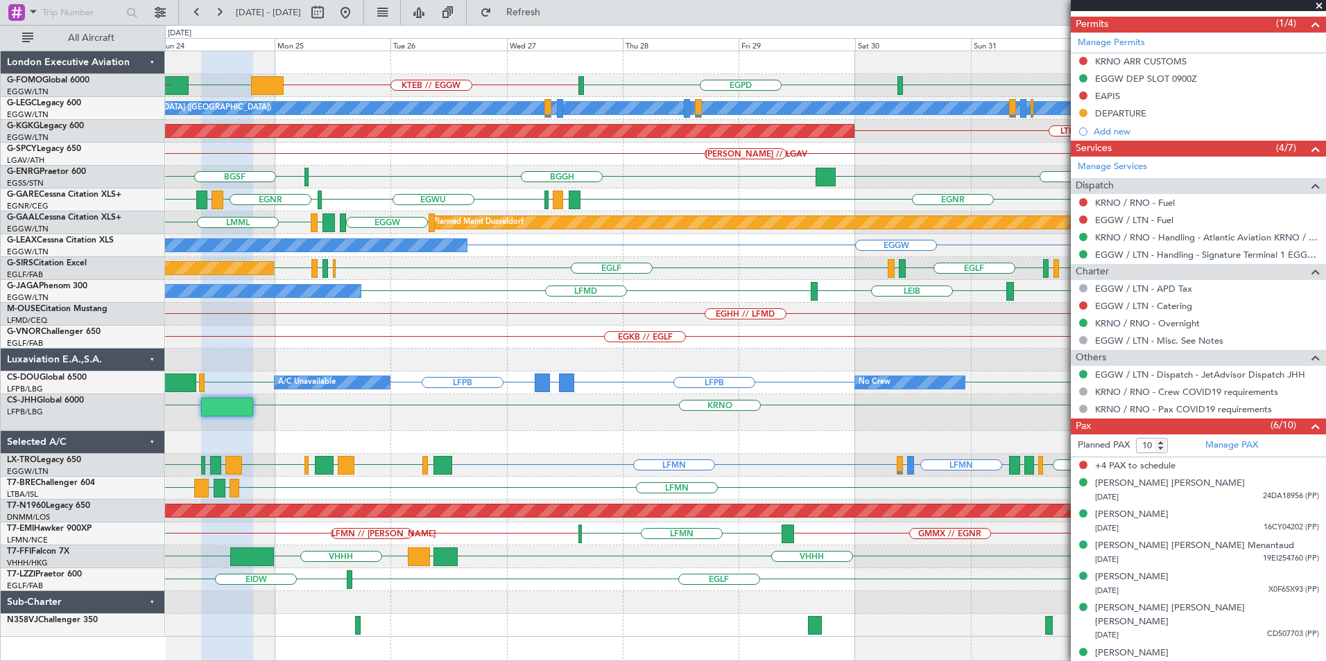
click at [872, 330] on div "EGGW KTEB // EGGW EGGW EGPD KBDL // [PERSON_NAME] A/C Unavailable [GEOGRAPHIC_D…" at bounding box center [745, 344] width 1160 height 586
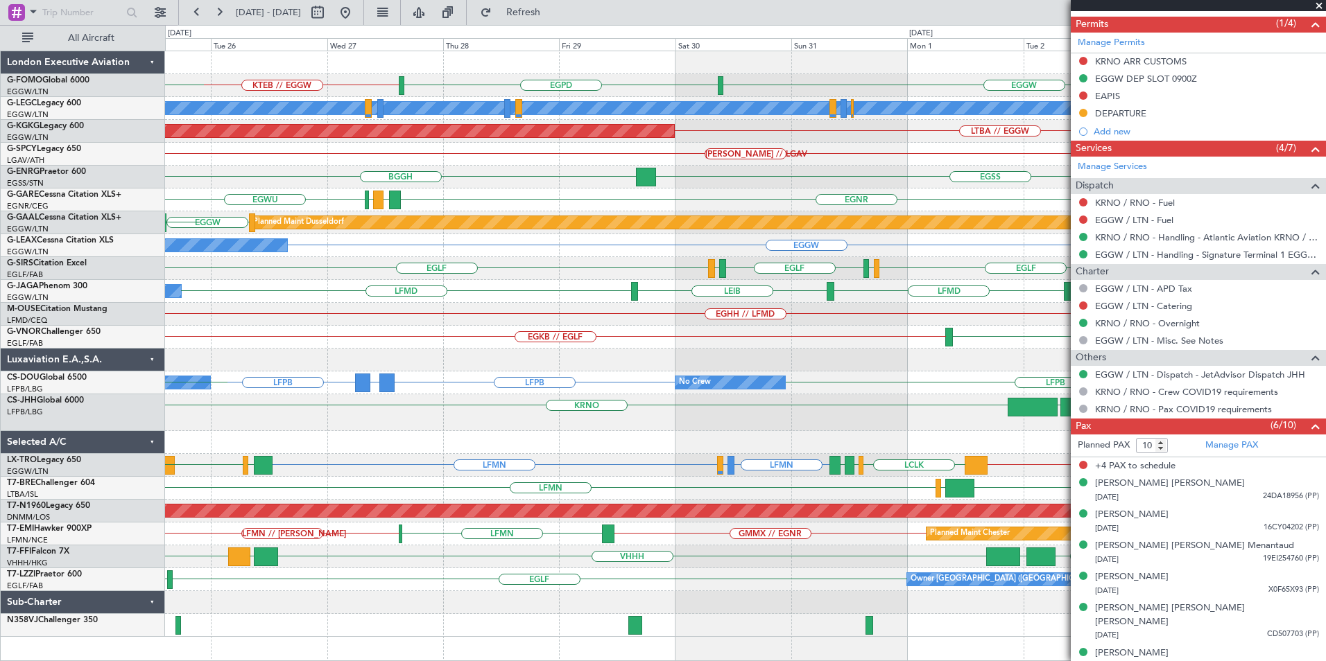
click at [542, 387] on div "EGGW KTEB // EGGW EGPD EGGW A/C Unavailable [GEOGRAPHIC_DATA] ([GEOGRAPHIC_DATA…" at bounding box center [745, 344] width 1160 height 586
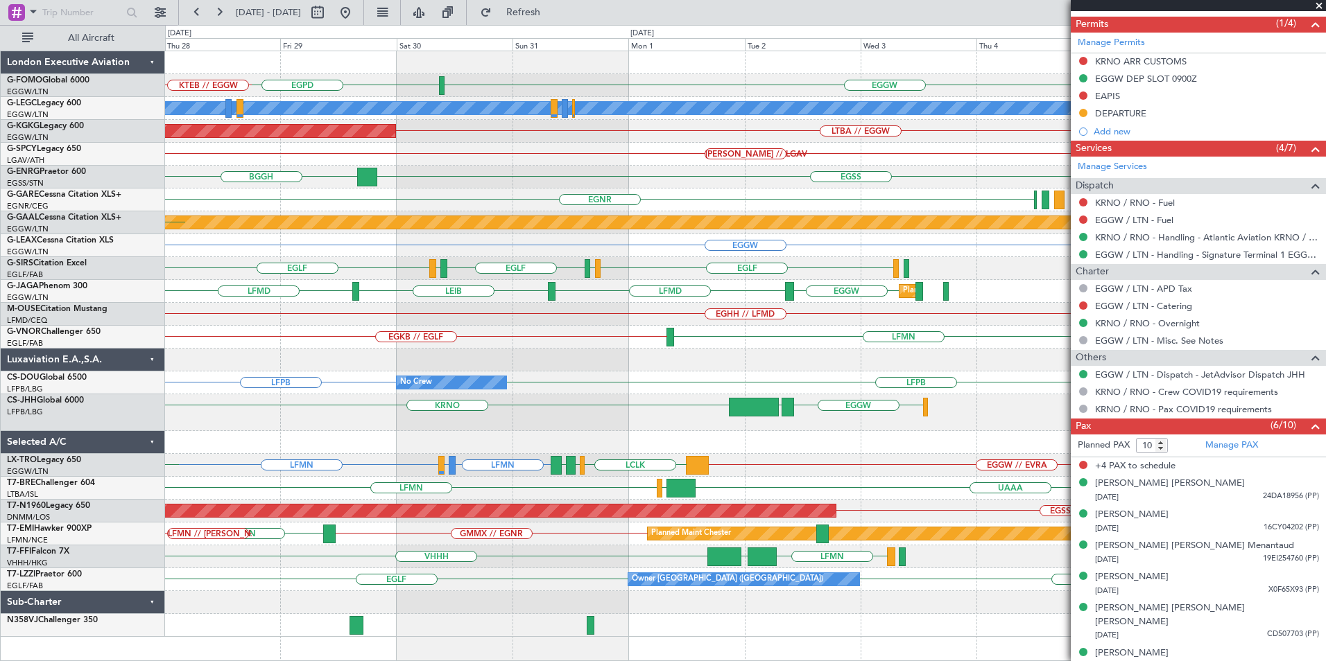
click at [685, 443] on div at bounding box center [745, 442] width 1160 height 23
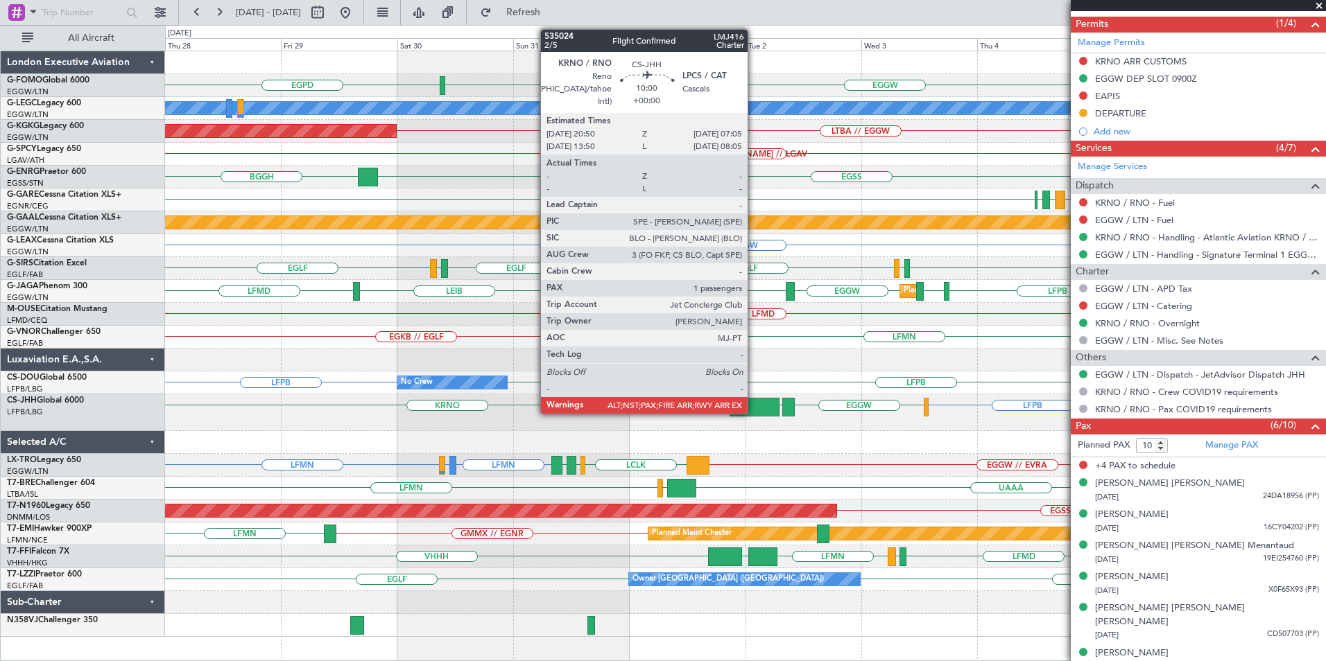
click at [754, 404] on div at bounding box center [754, 407] width 50 height 19
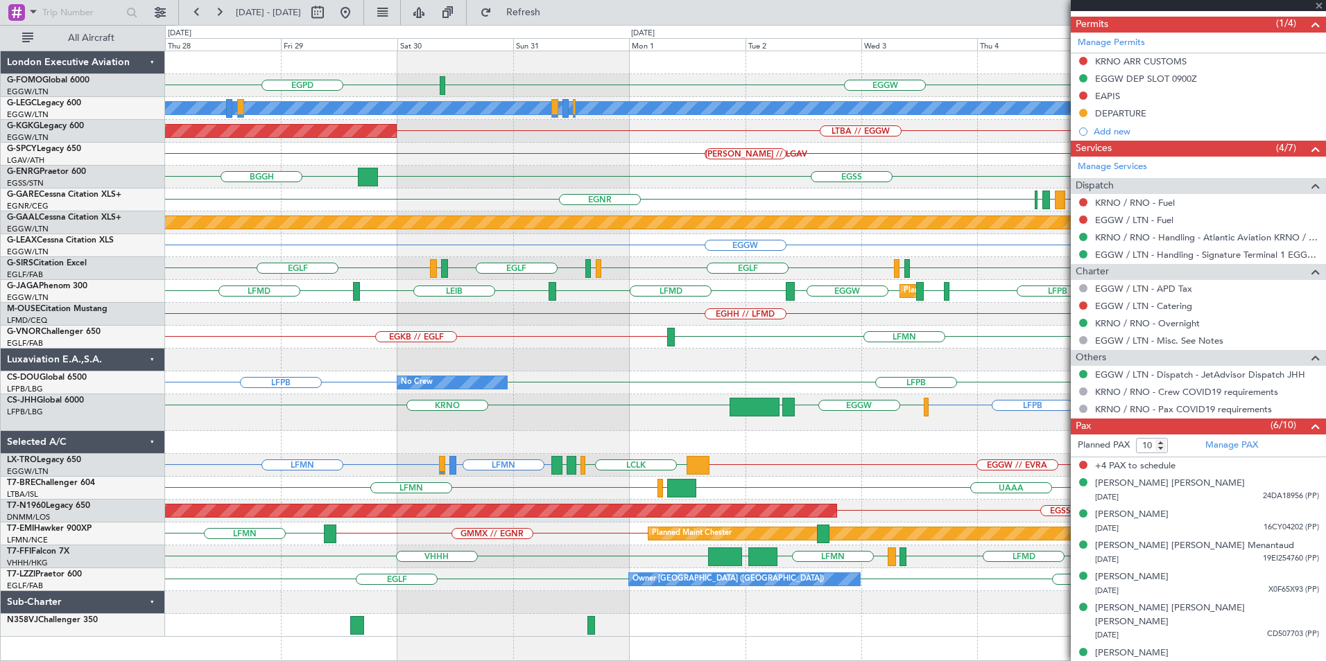
type input "6"
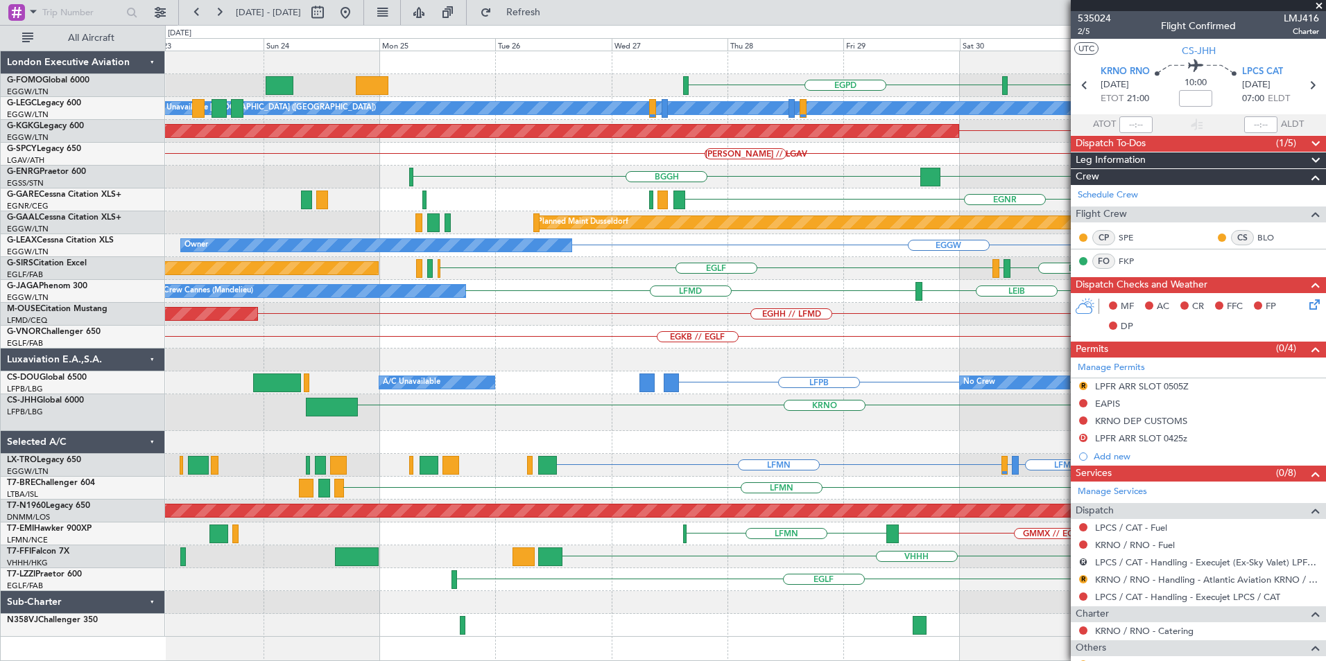
click at [957, 352] on div "EGGW EGPD A/C Unavailable [GEOGRAPHIC_DATA] ([GEOGRAPHIC_DATA]) Planned Maint […" at bounding box center [745, 344] width 1160 height 586
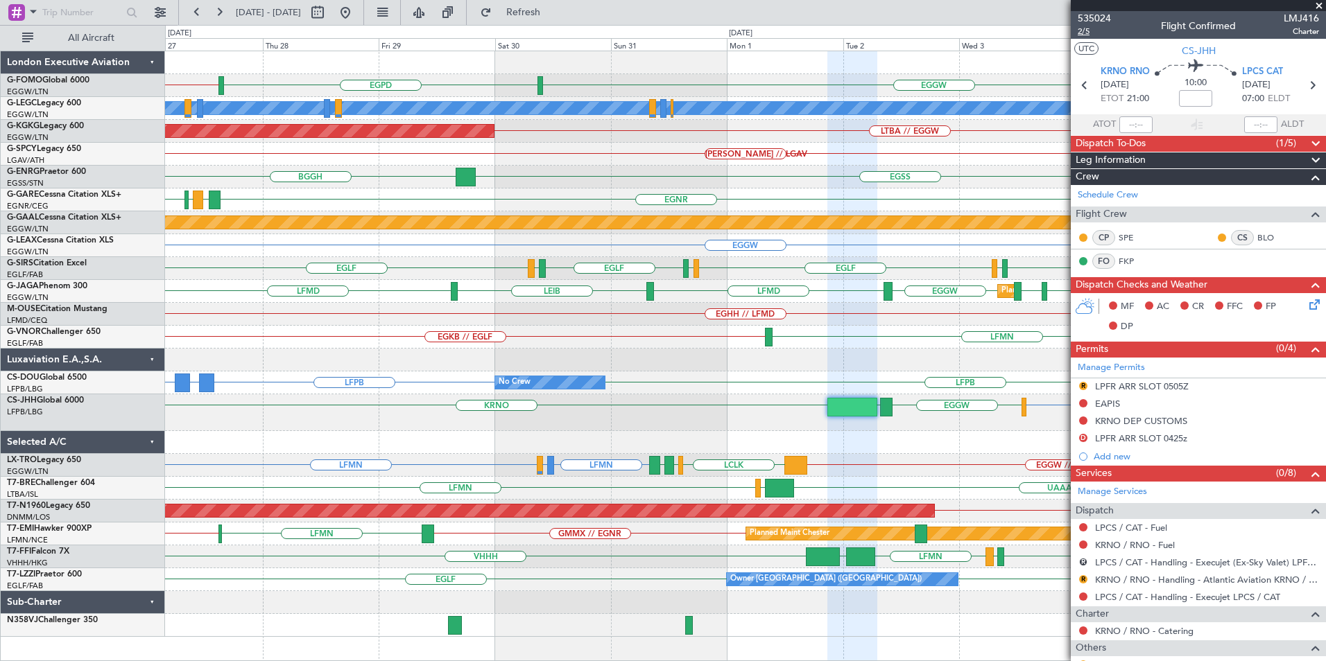
click at [1080, 28] on span "2/5" at bounding box center [1093, 32] width 33 height 12
click at [1083, 564] on button "R" at bounding box center [1083, 562] width 8 height 8
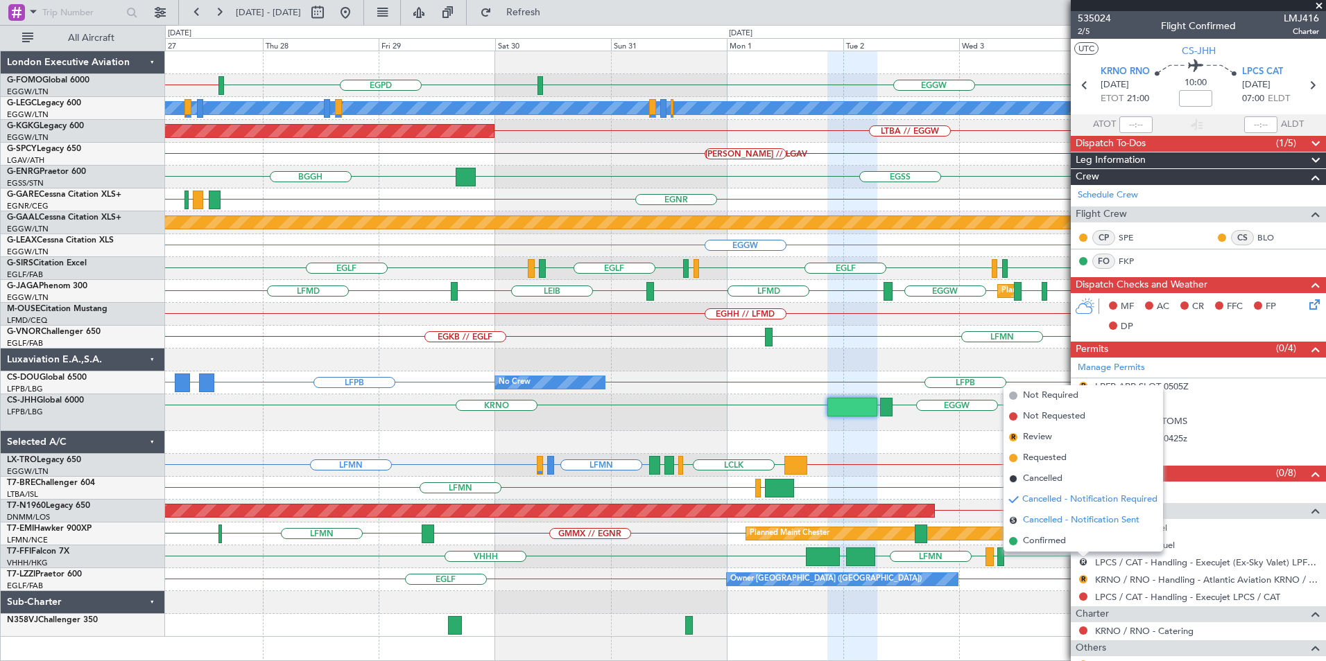
click at [1056, 525] on span "Cancelled - Notification Sent" at bounding box center [1081, 521] width 116 height 14
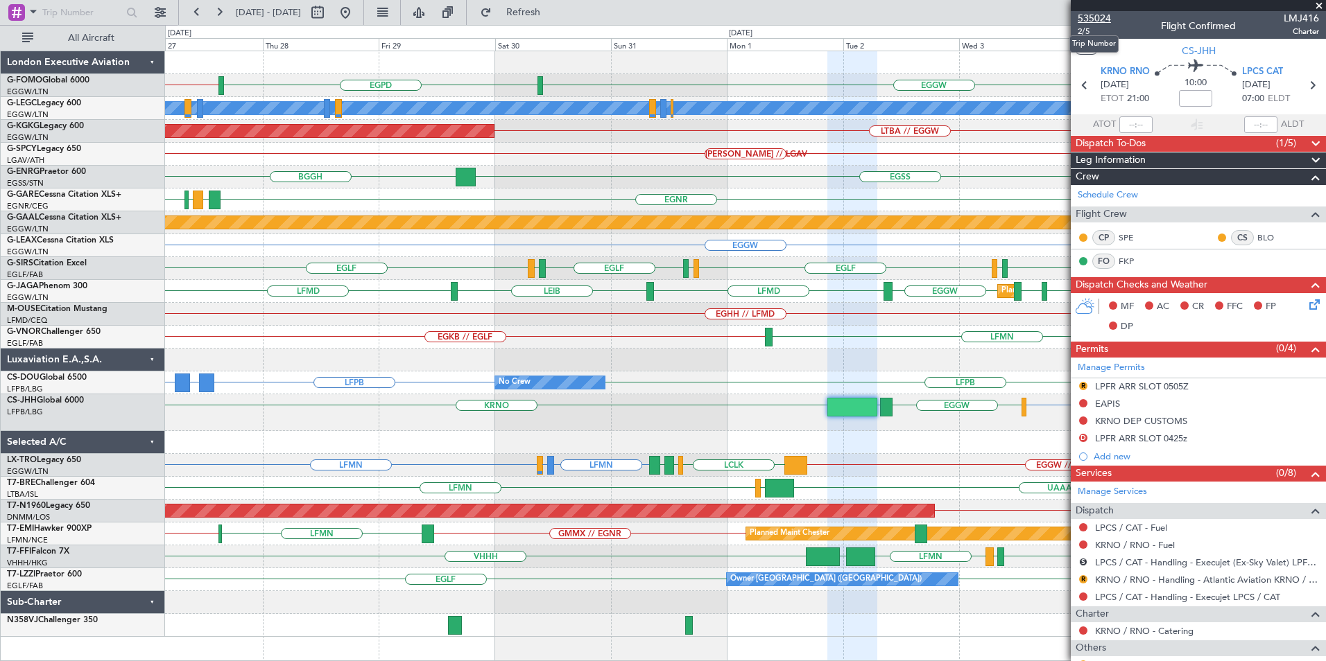
click at [1086, 14] on span "535024" at bounding box center [1093, 18] width 33 height 15
click at [544, 16] on span "Refresh" at bounding box center [523, 13] width 58 height 10
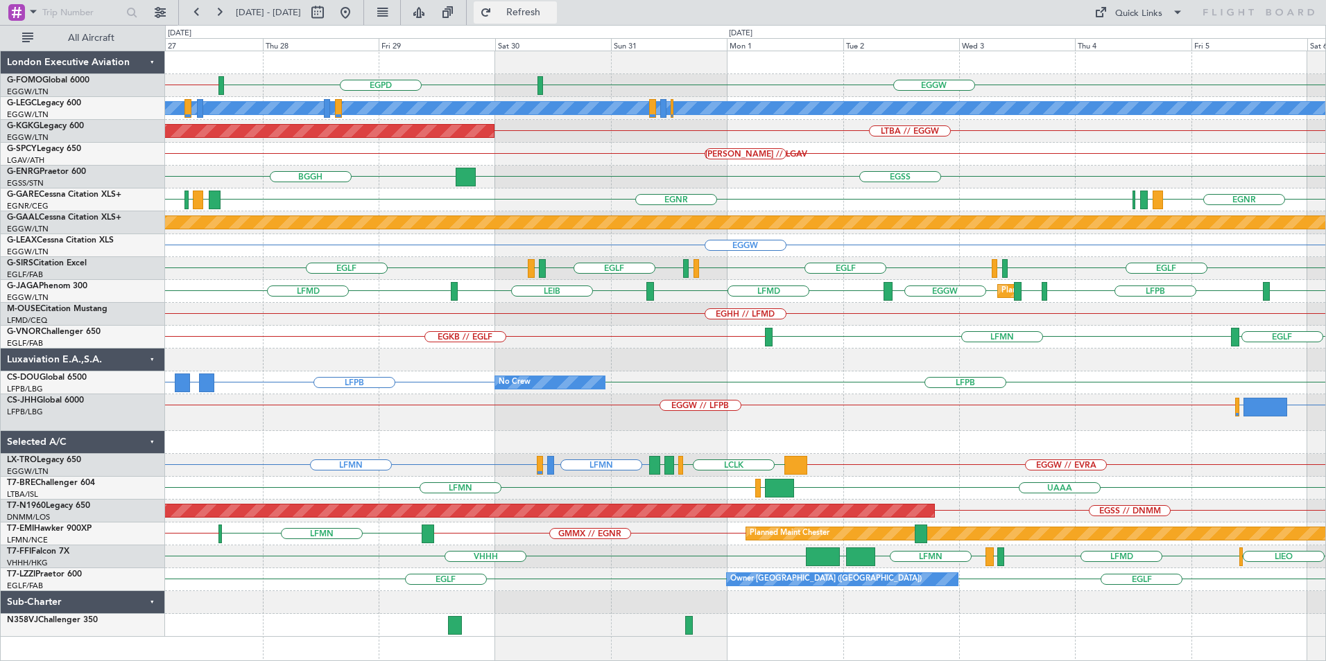
click at [553, 15] on span "Refresh" at bounding box center [523, 13] width 58 height 10
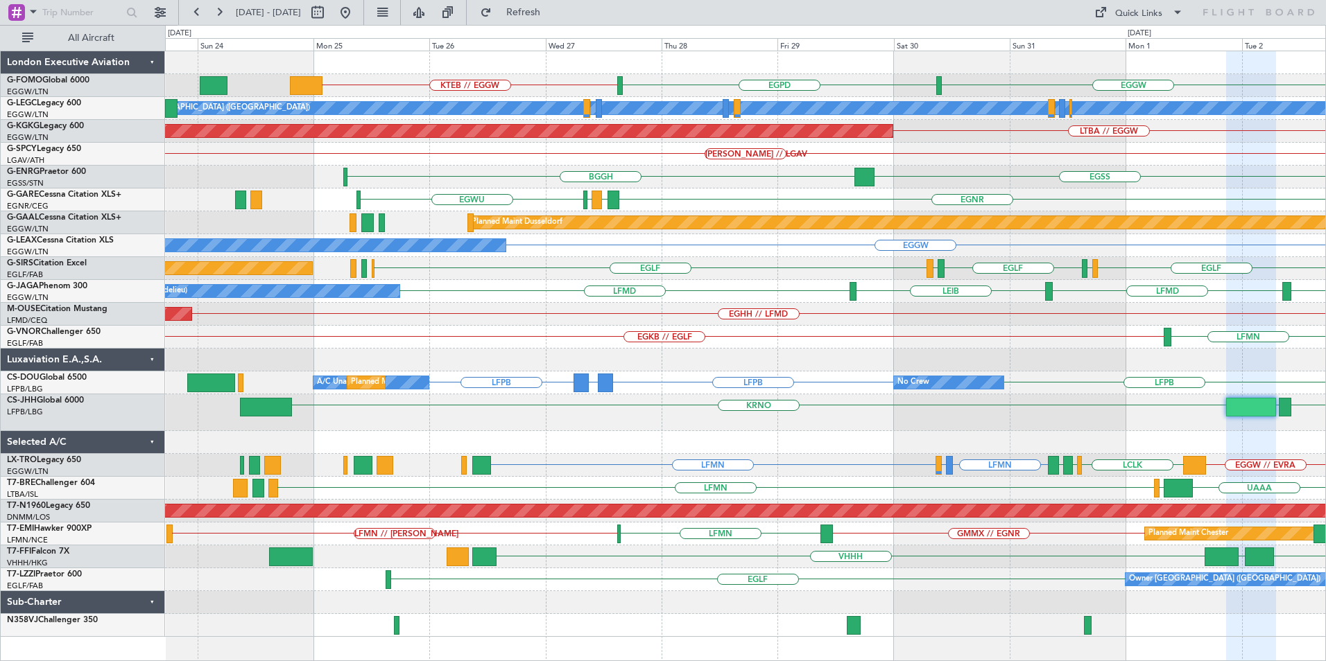
click at [1149, 338] on div "KTEB // EGGW EGGW EGPD A/C Unavailable [GEOGRAPHIC_DATA] ([GEOGRAPHIC_DATA]) Pl…" at bounding box center [745, 344] width 1160 height 586
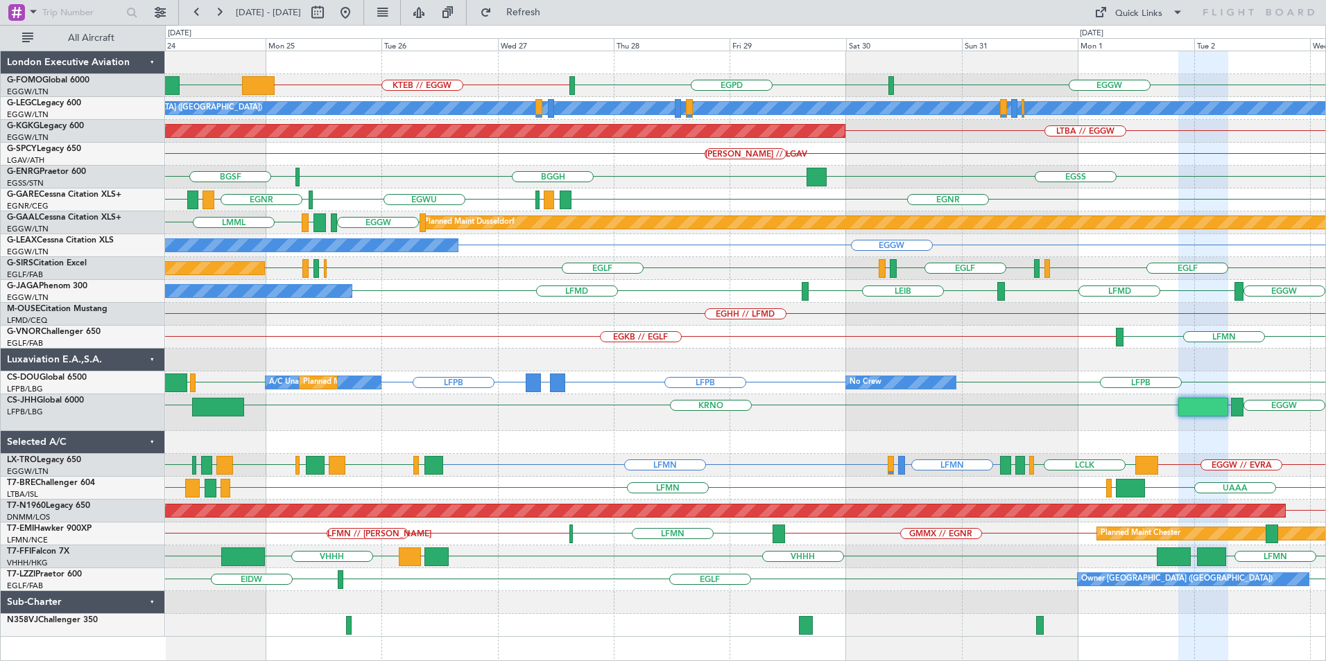
click at [793, 390] on div "No Crew A/C Unavailable Planned Maint [GEOGRAPHIC_DATA] ([GEOGRAPHIC_DATA]) LFP…" at bounding box center [745, 383] width 1160 height 23
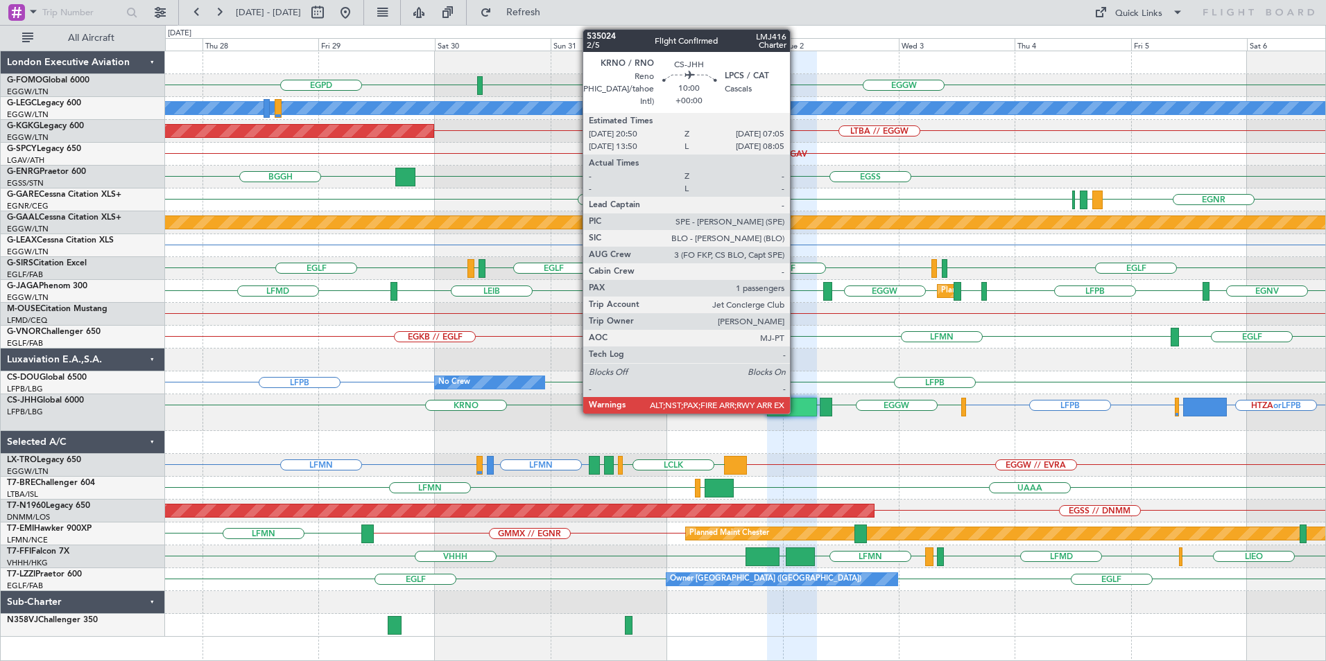
click at [797, 406] on div at bounding box center [792, 407] width 50 height 19
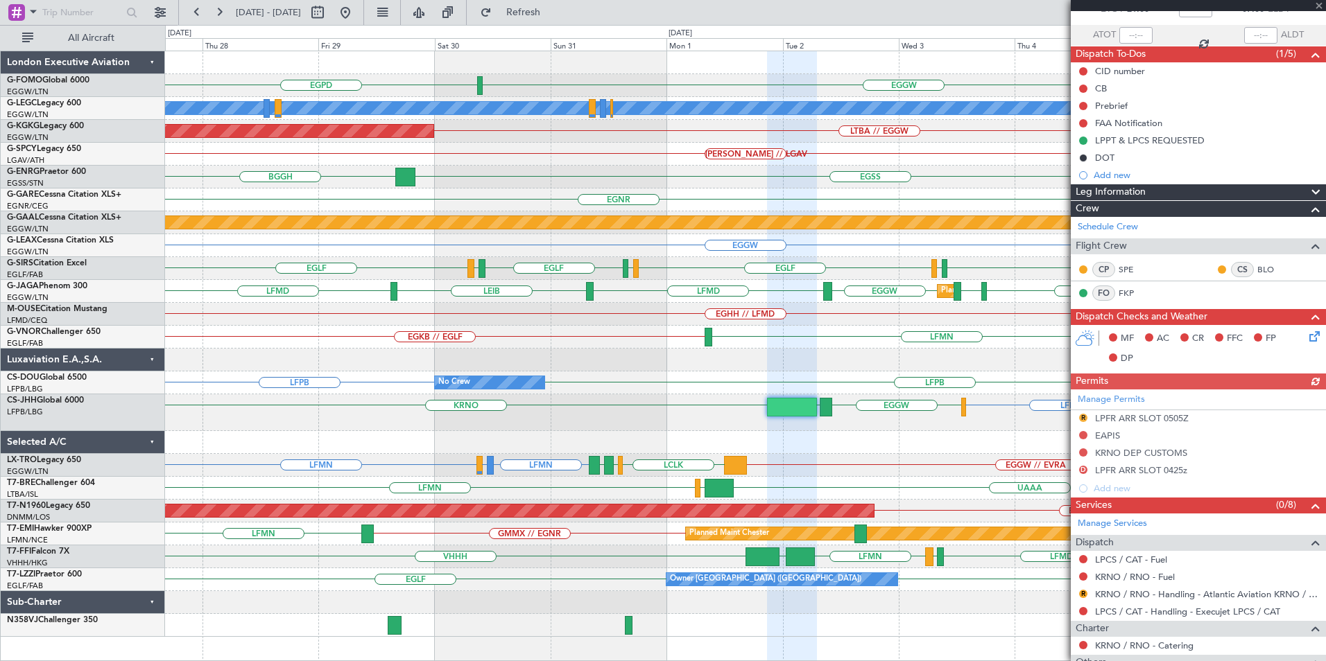
scroll to position [208, 0]
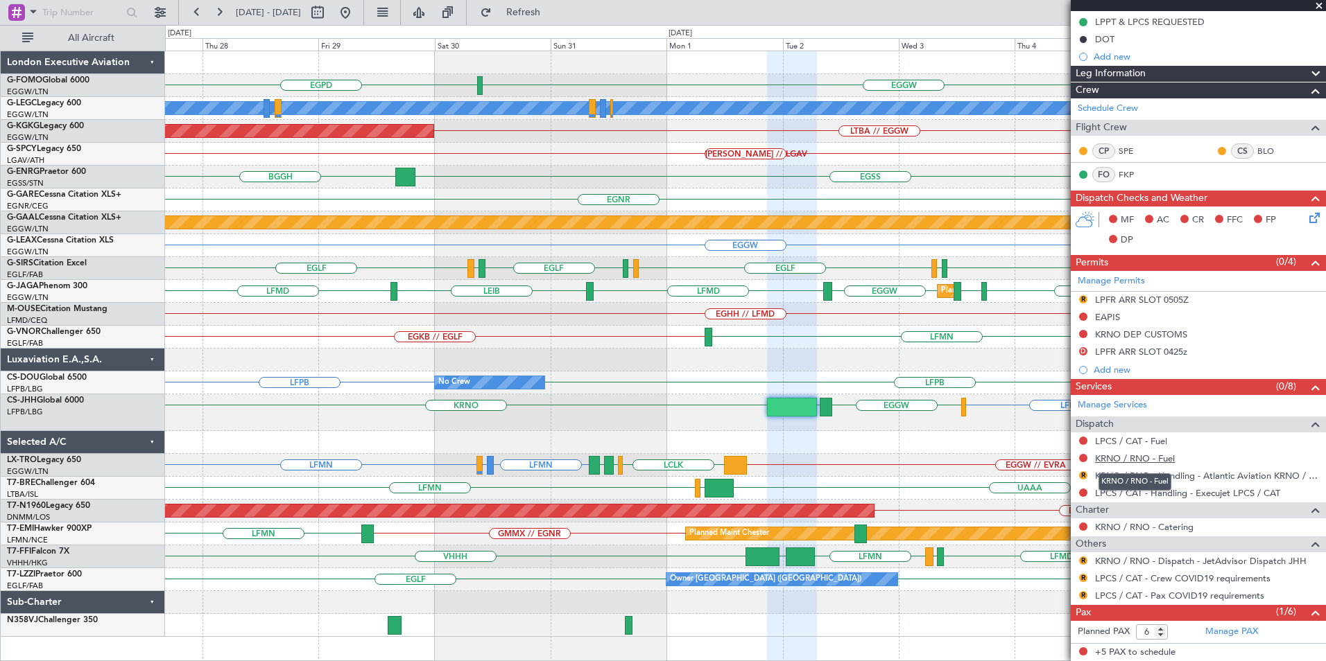
click at [1122, 456] on link "KRNO / RNO - Fuel" at bounding box center [1135, 459] width 80 height 12
click at [1138, 442] on link "LPCS / CAT - Fuel" at bounding box center [1131, 441] width 72 height 12
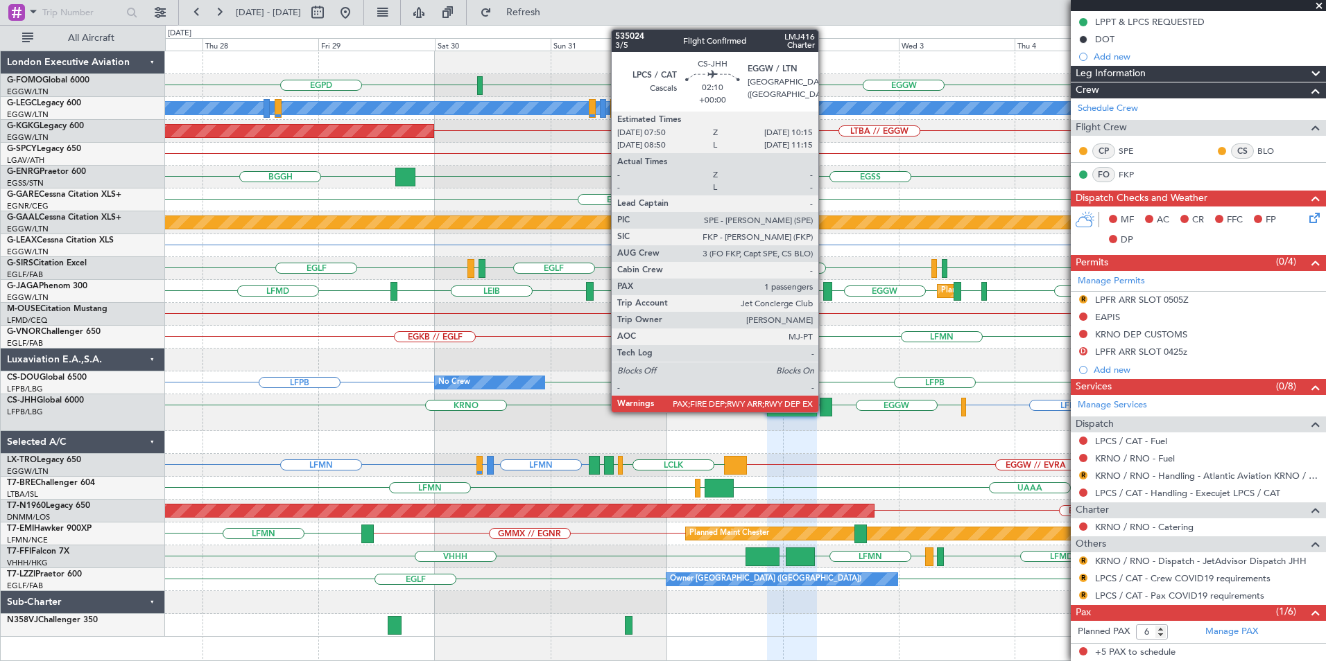
click at [824, 407] on div at bounding box center [825, 407] width 12 height 19
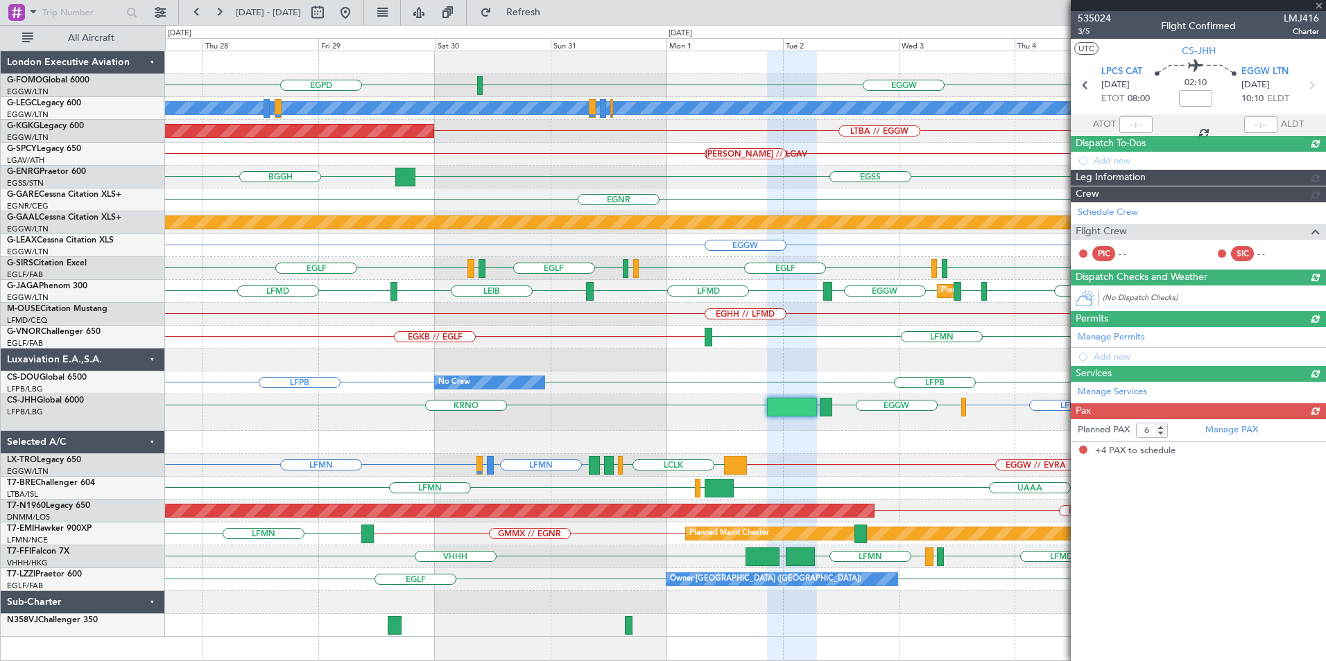
type input "4"
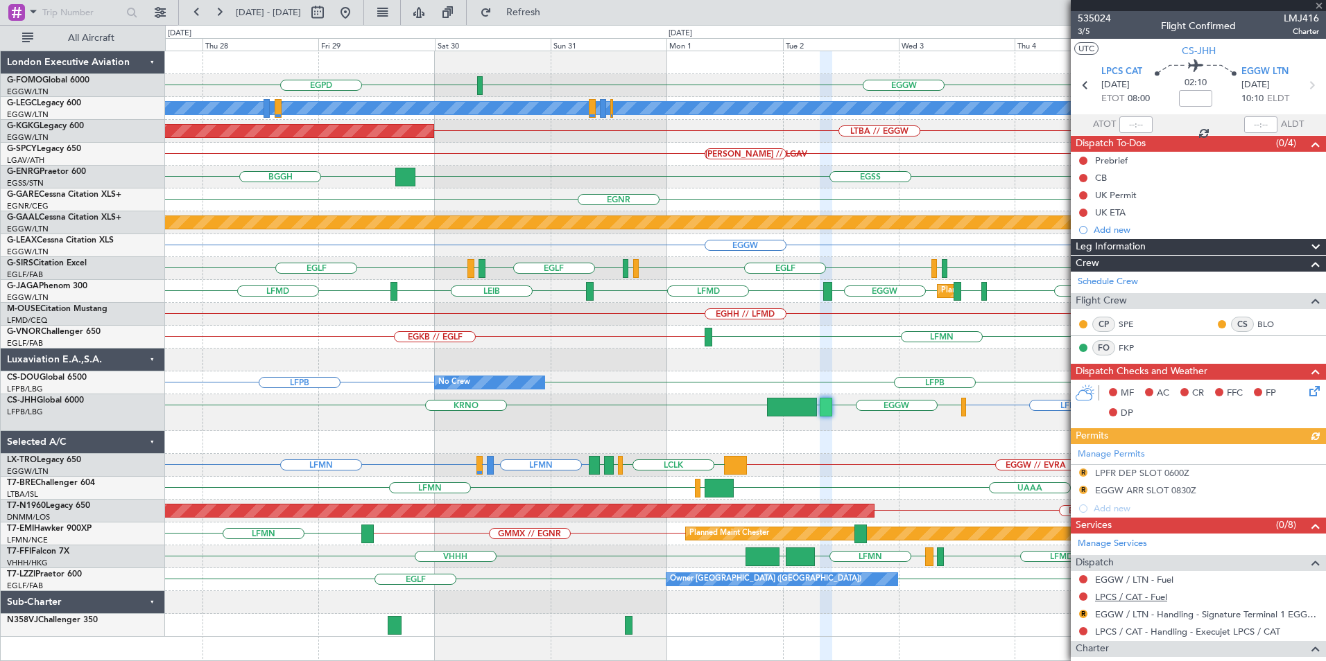
click at [1129, 598] on link "LPCS / CAT - Fuel" at bounding box center [1131, 597] width 72 height 12
click at [1152, 575] on link "EGGW / LTN - Fuel" at bounding box center [1134, 580] width 78 height 12
click at [553, 17] on span "Refresh" at bounding box center [523, 13] width 58 height 10
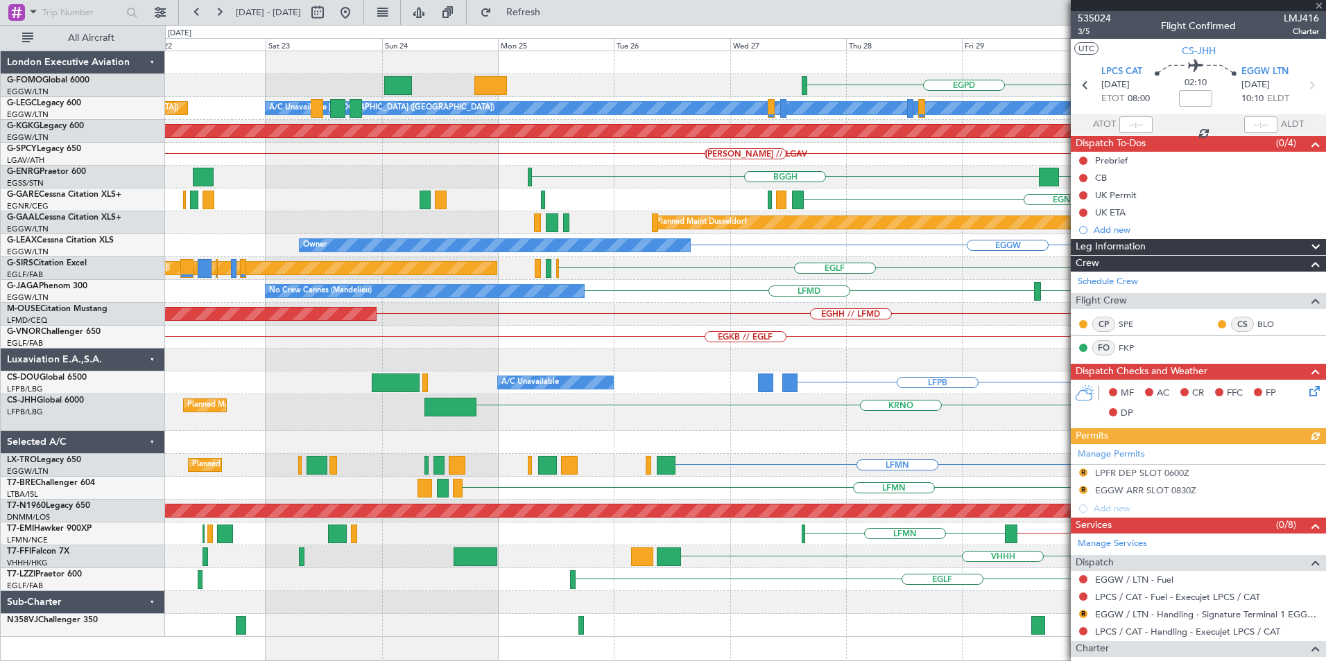
click at [1010, 343] on div "EGGW EGPD A/C Unavailable [GEOGRAPHIC_DATA] ([GEOGRAPHIC_DATA]) Planned Maint […" at bounding box center [745, 344] width 1160 height 586
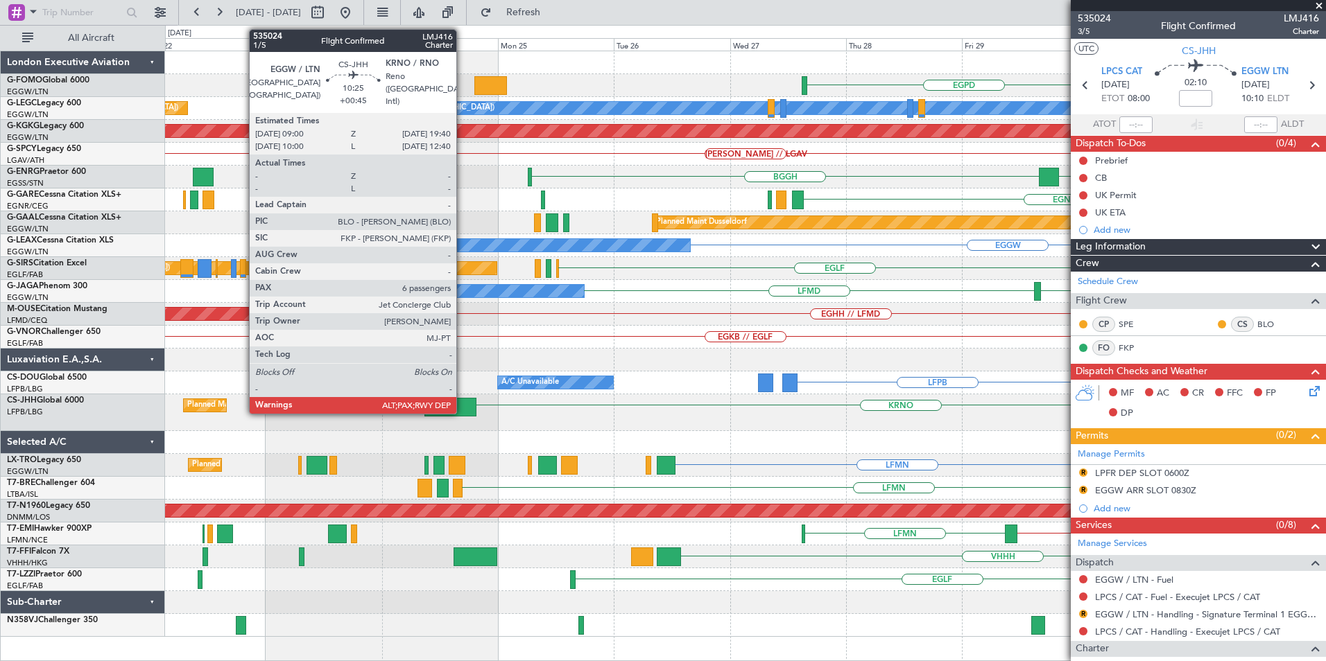
click at [460, 403] on div at bounding box center [450, 407] width 52 height 19
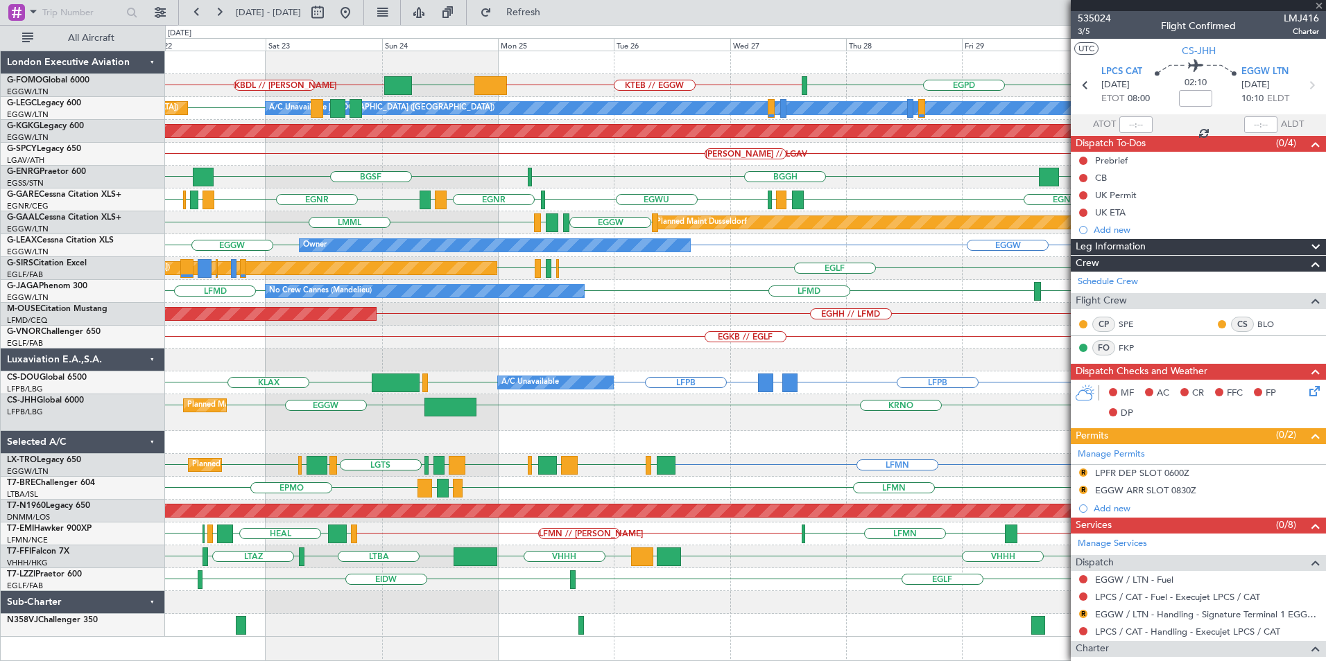
type input "+00:45"
type input "10"
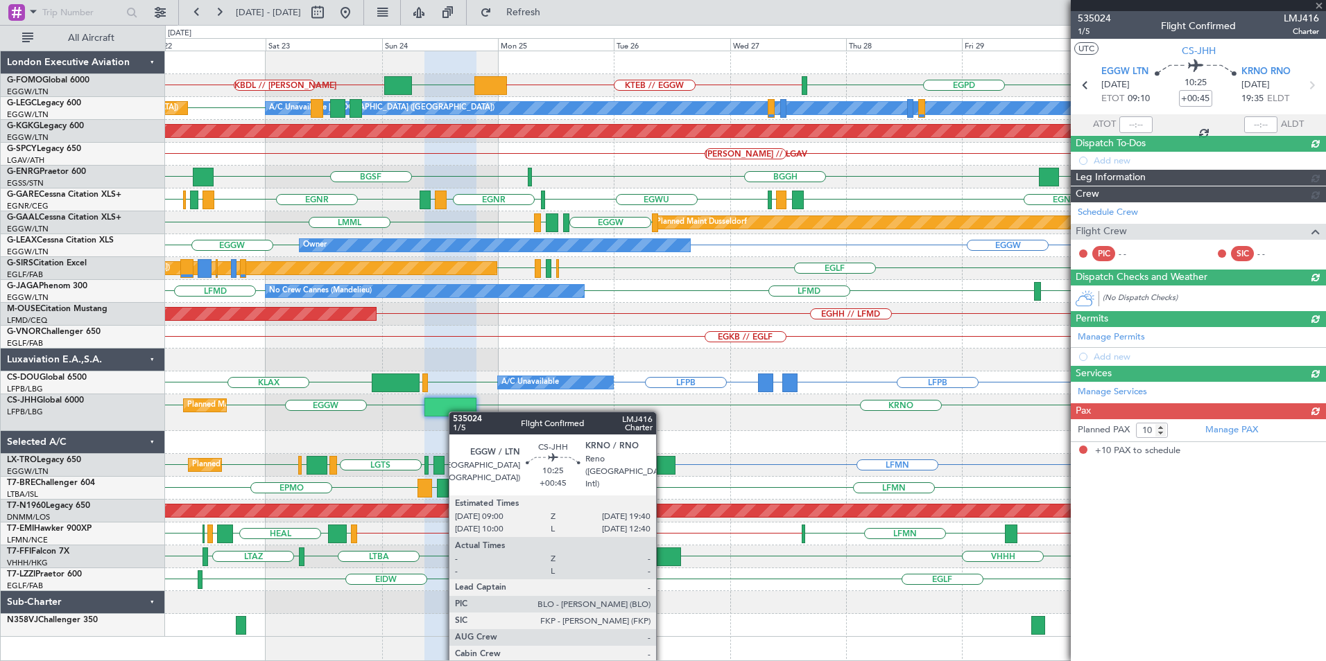
click at [455, 412] on div at bounding box center [450, 407] width 52 height 19
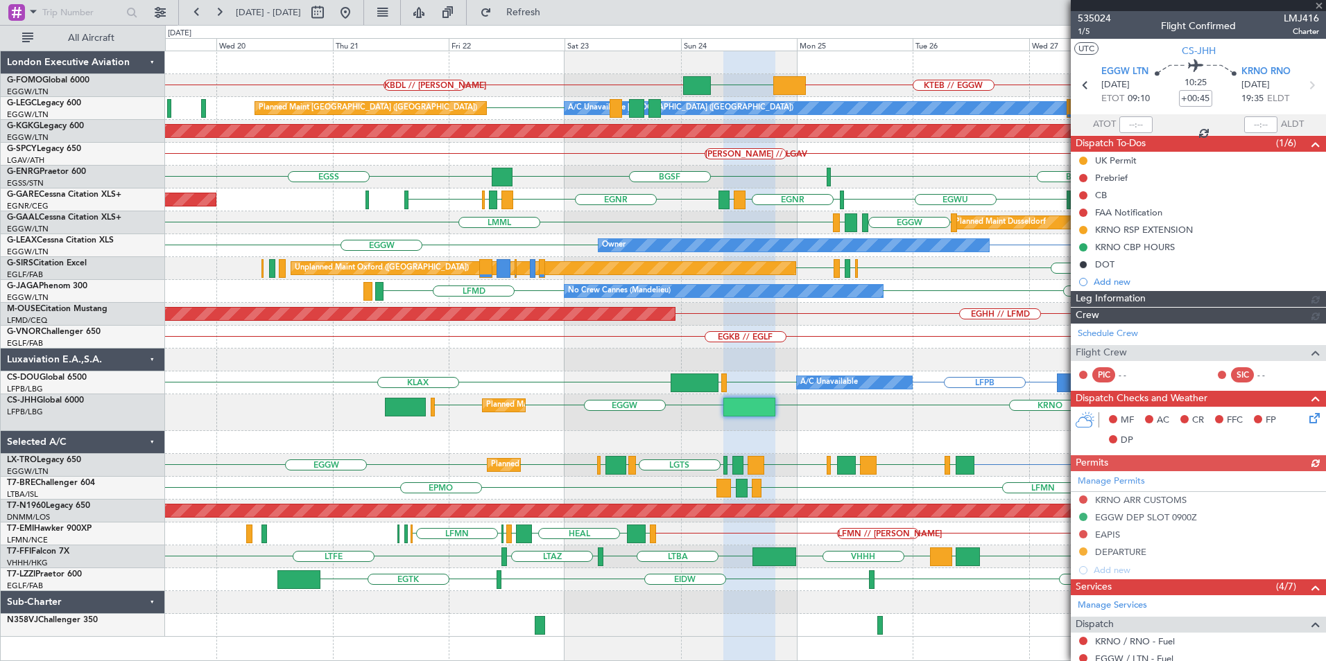
click at [642, 282] on div "EGPD KTEB // EGGW KBDL // [PERSON_NAME] EGGW EGGW EGGW A/C Unavailable [GEOGRAP…" at bounding box center [745, 344] width 1160 height 586
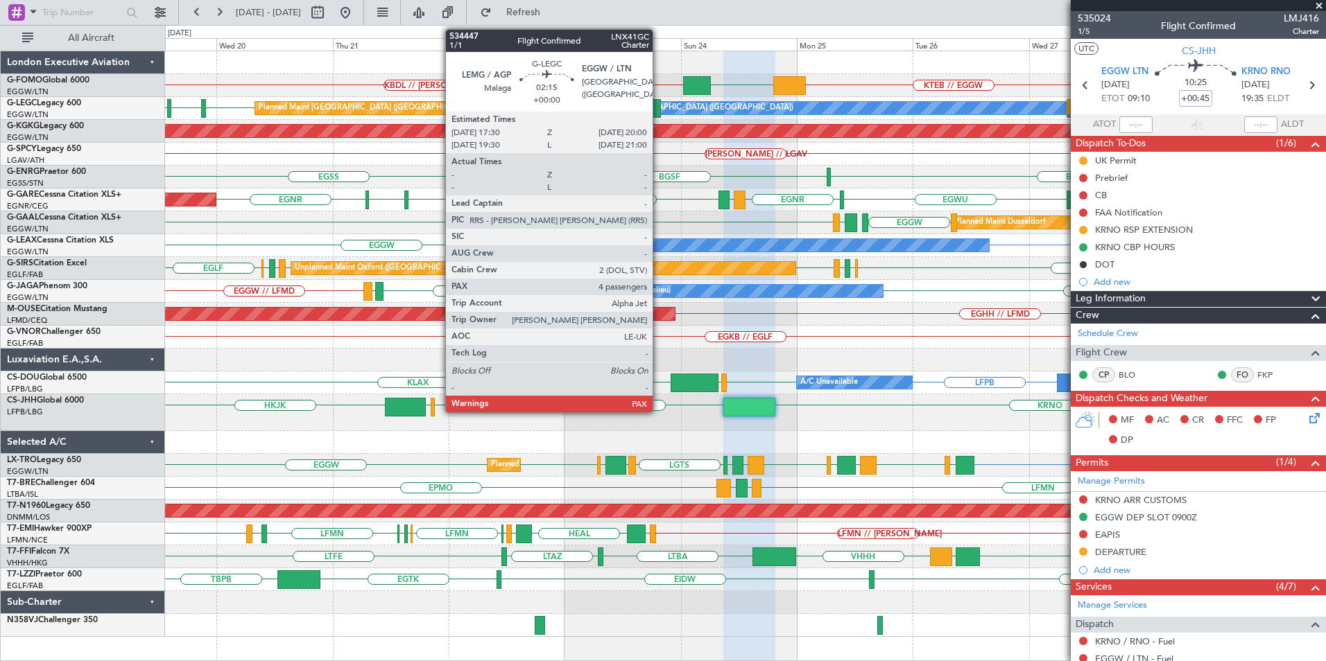
click at [659, 112] on div at bounding box center [654, 108] width 12 height 19
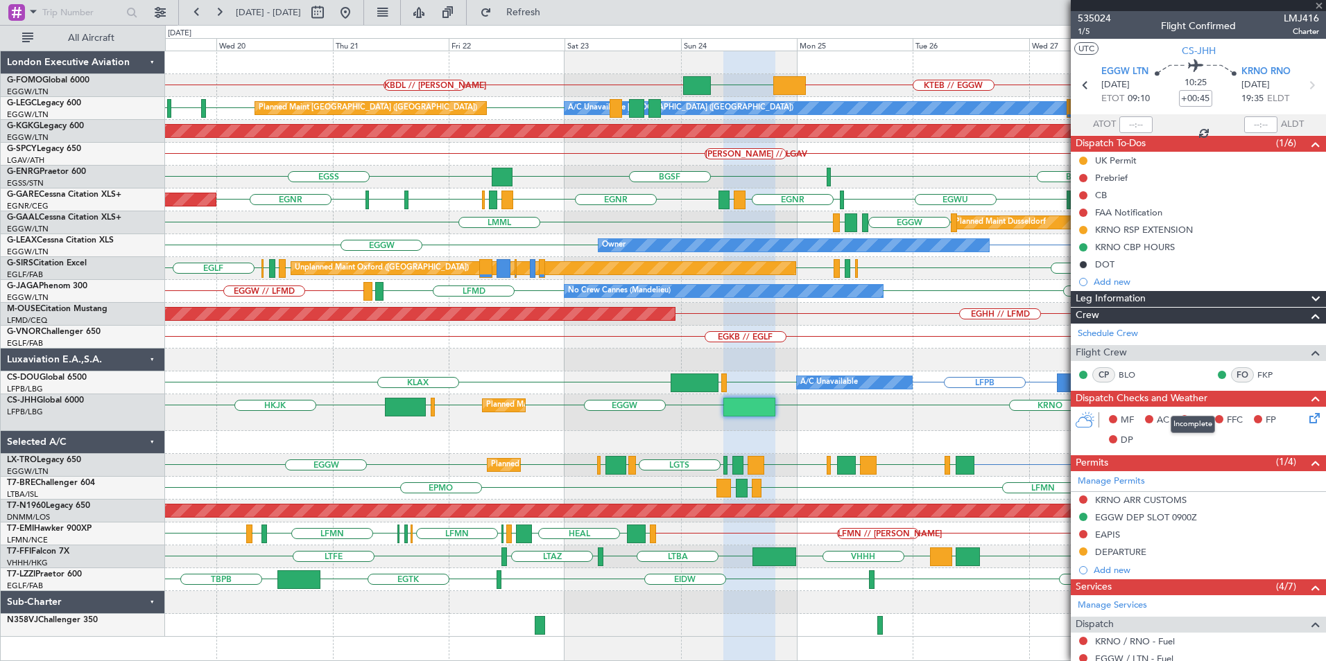
type input "4"
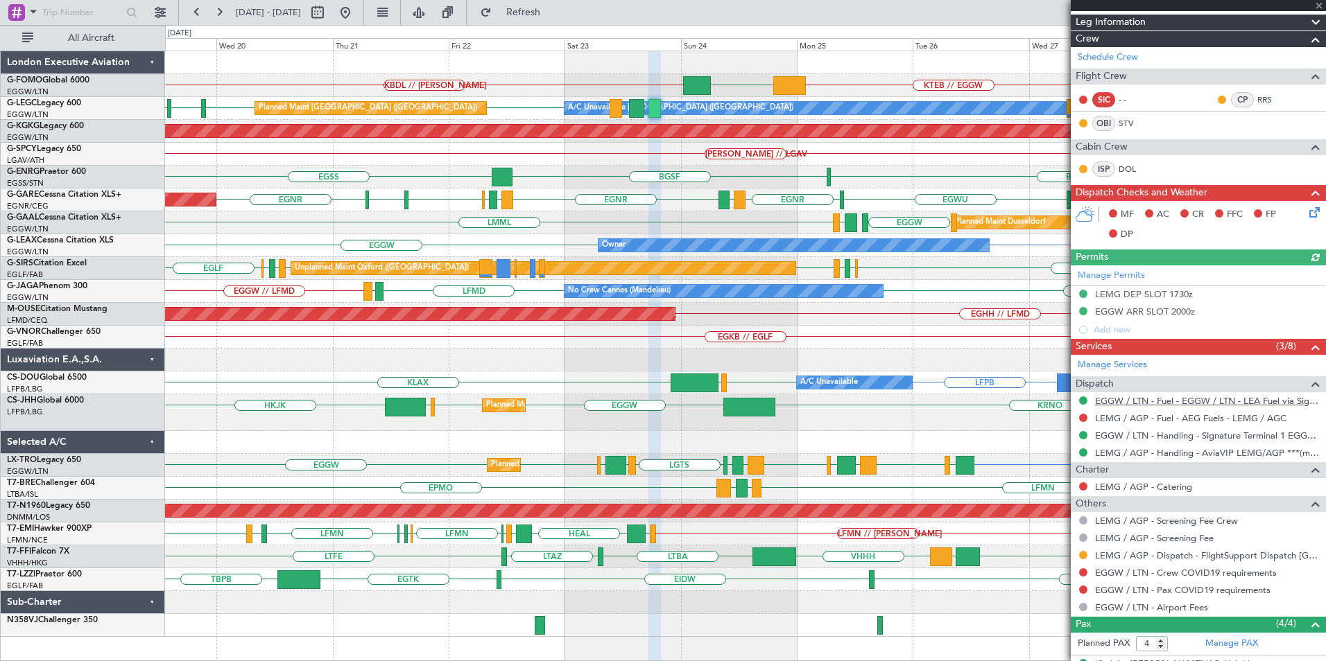
scroll to position [208, 0]
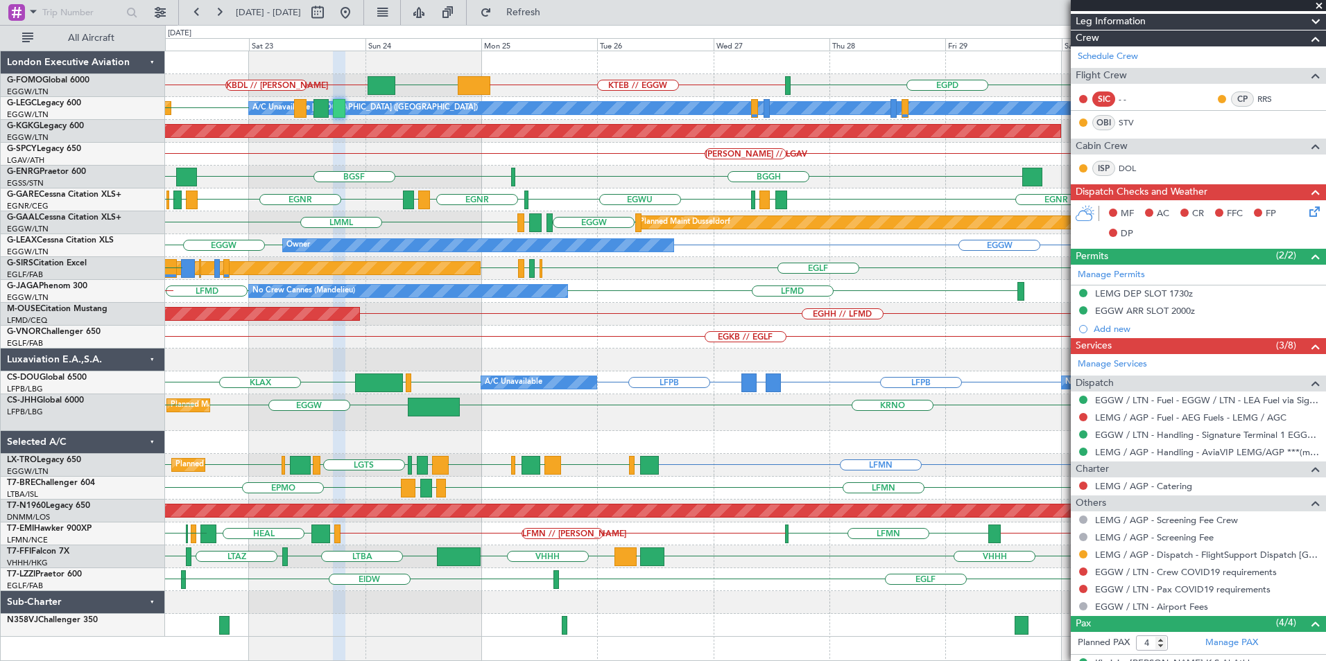
click at [554, 394] on div "EGPD KTEB // EGGW KBDL // [PERSON_NAME] EGGW EGGW A/C Unavailable [GEOGRAPHIC_D…" at bounding box center [745, 344] width 1160 height 586
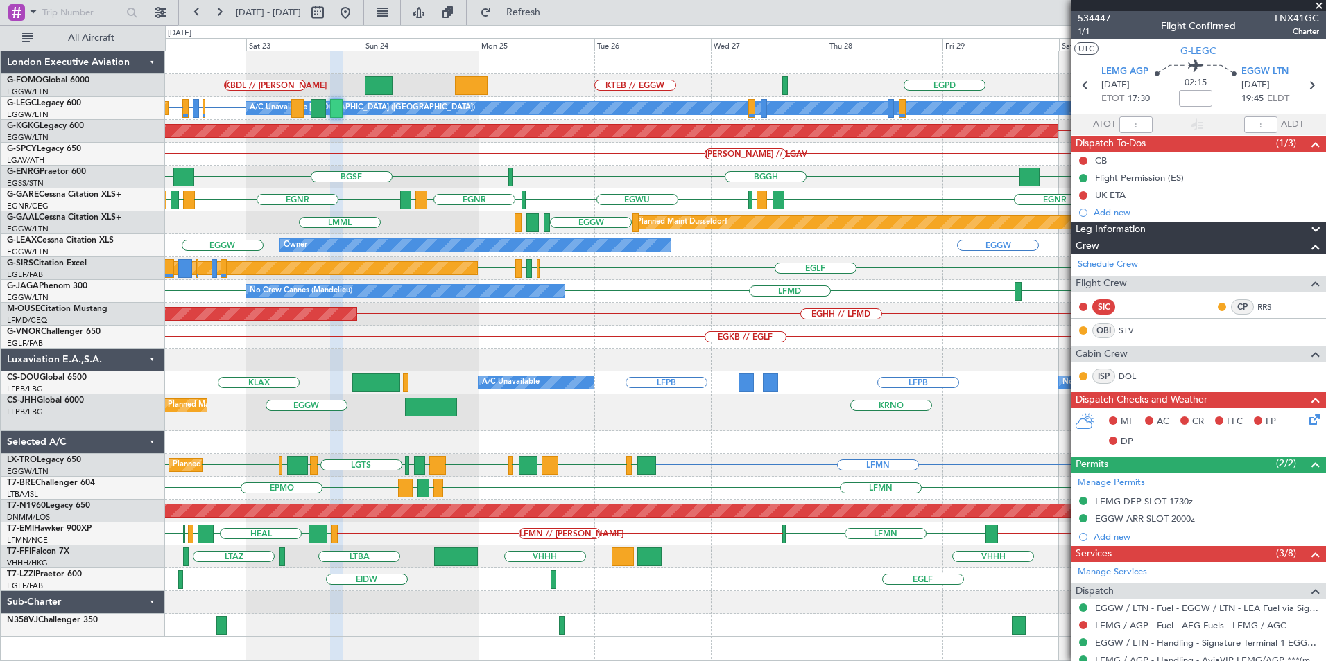
scroll to position [208, 0]
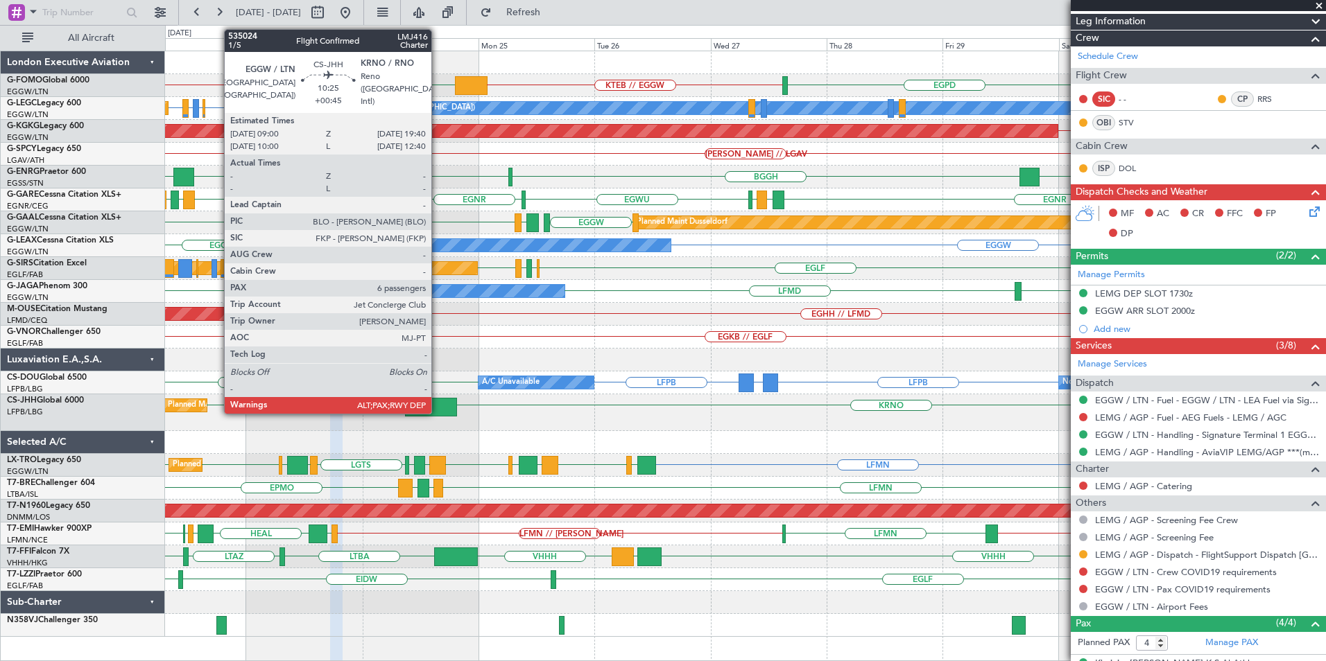
click at [437, 406] on div at bounding box center [431, 407] width 52 height 19
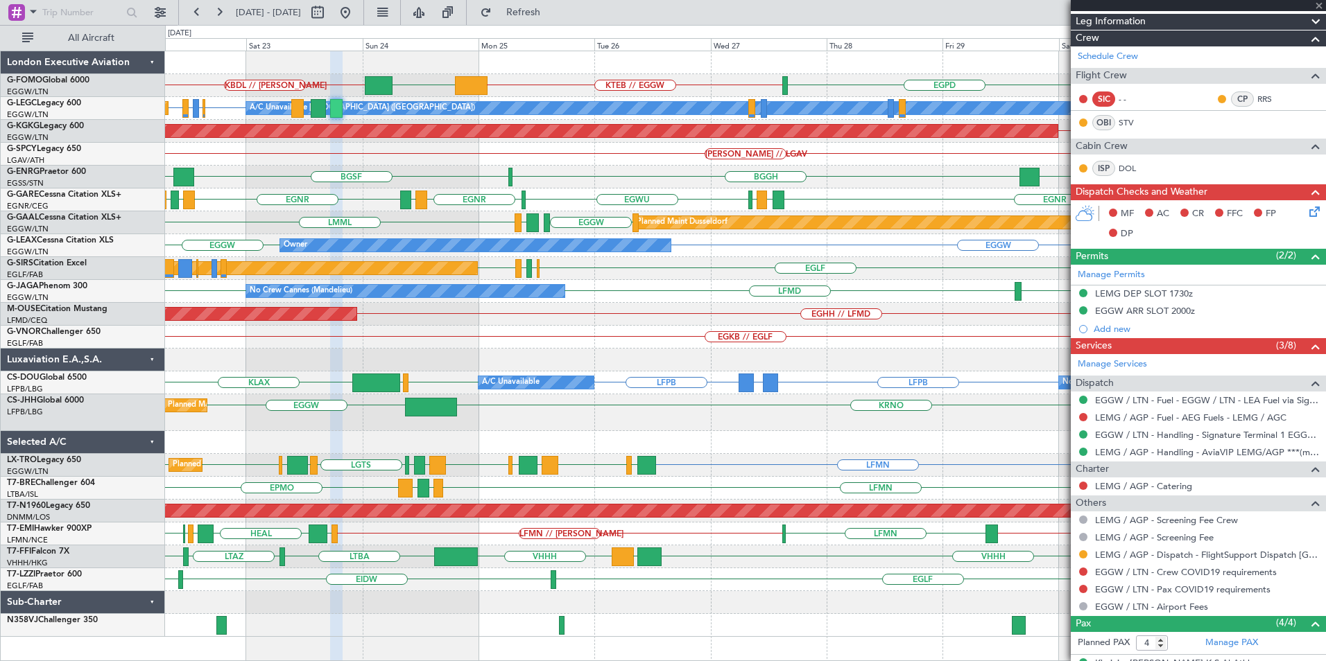
type input "+00:45"
type input "10"
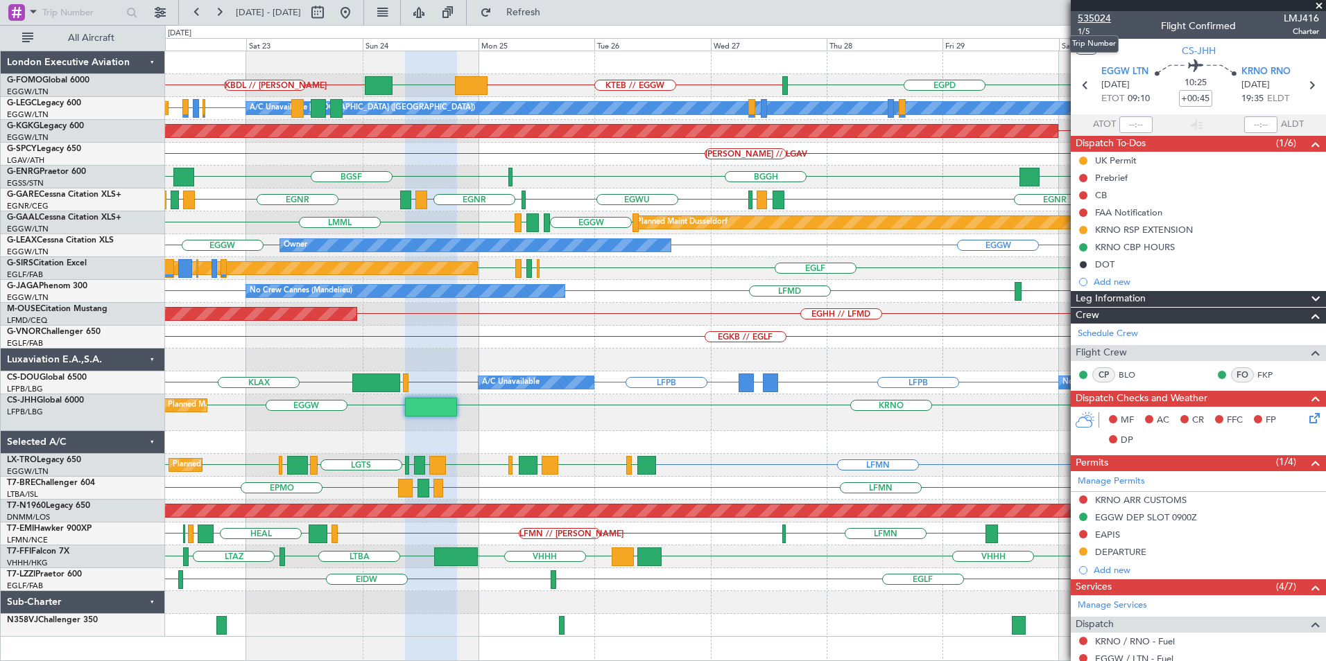
click at [1096, 17] on span "535024" at bounding box center [1093, 18] width 33 height 15
click at [546, 11] on span "Refresh" at bounding box center [523, 13] width 58 height 10
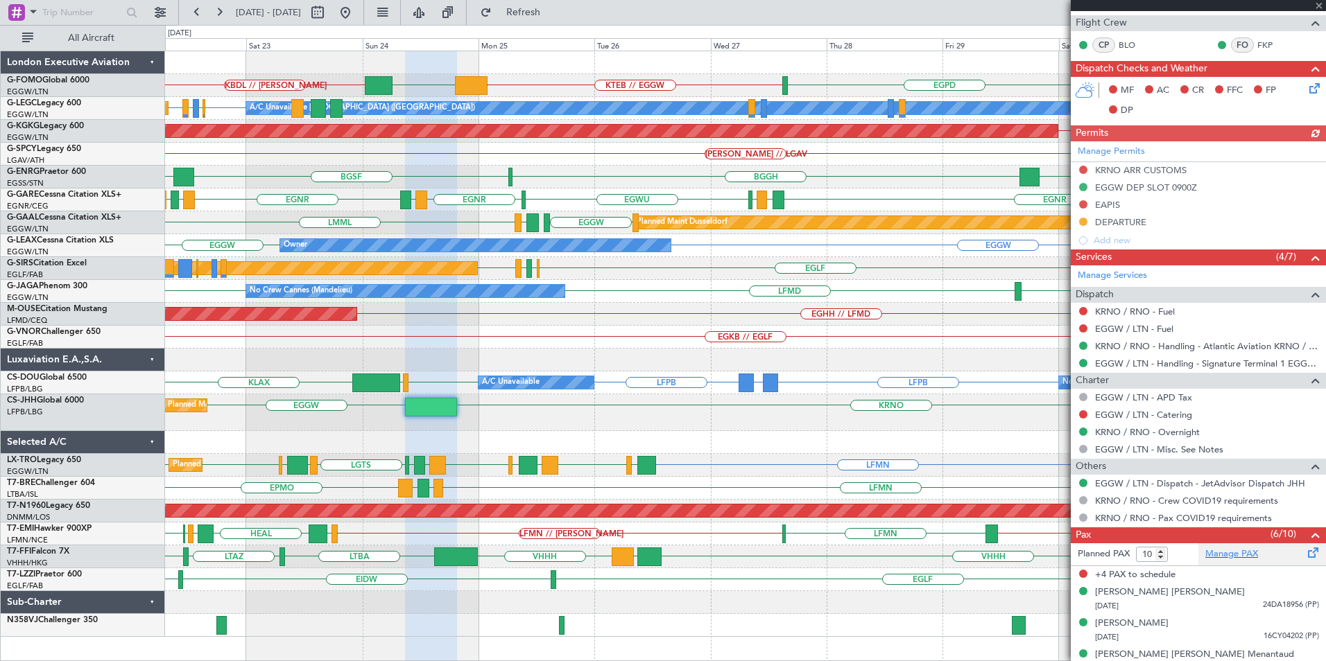
scroll to position [439, 0]
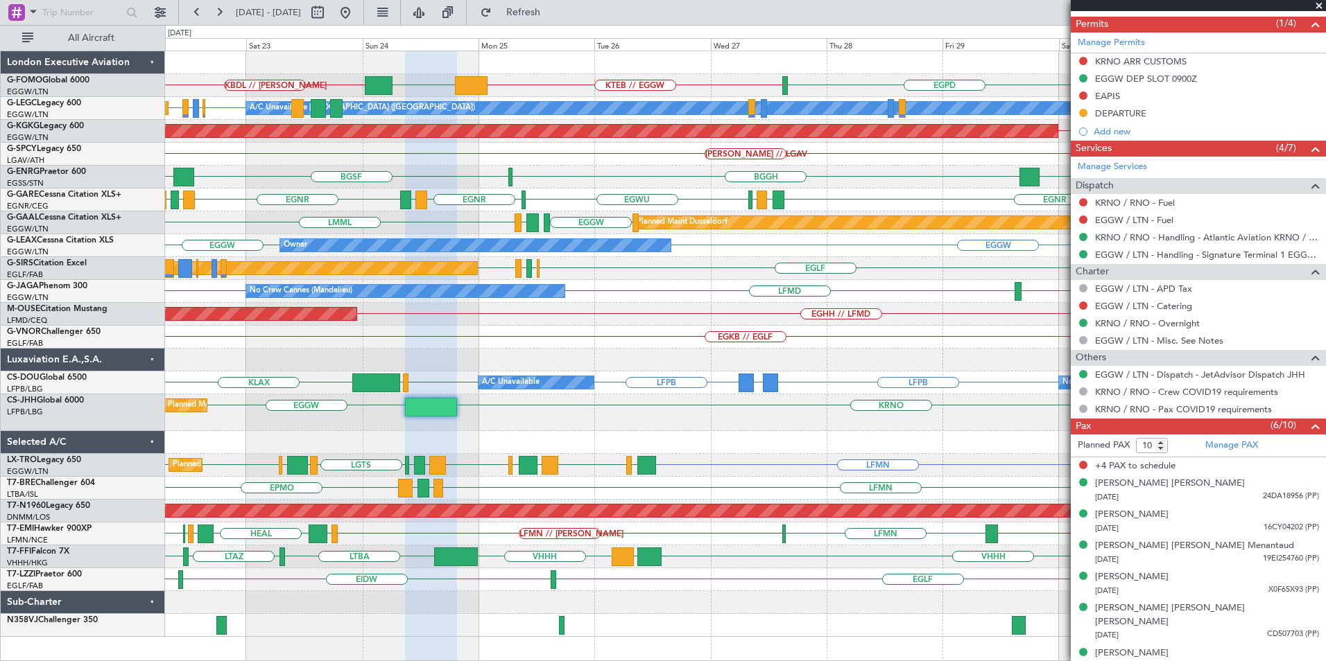
click at [378, 395] on div "KTEB // EGGW EGGW KBDL // KACK EGGW EGPD EGGW EGLF or EGGW EGPE or EGGW EGGW Pl…" at bounding box center [745, 344] width 1160 height 586
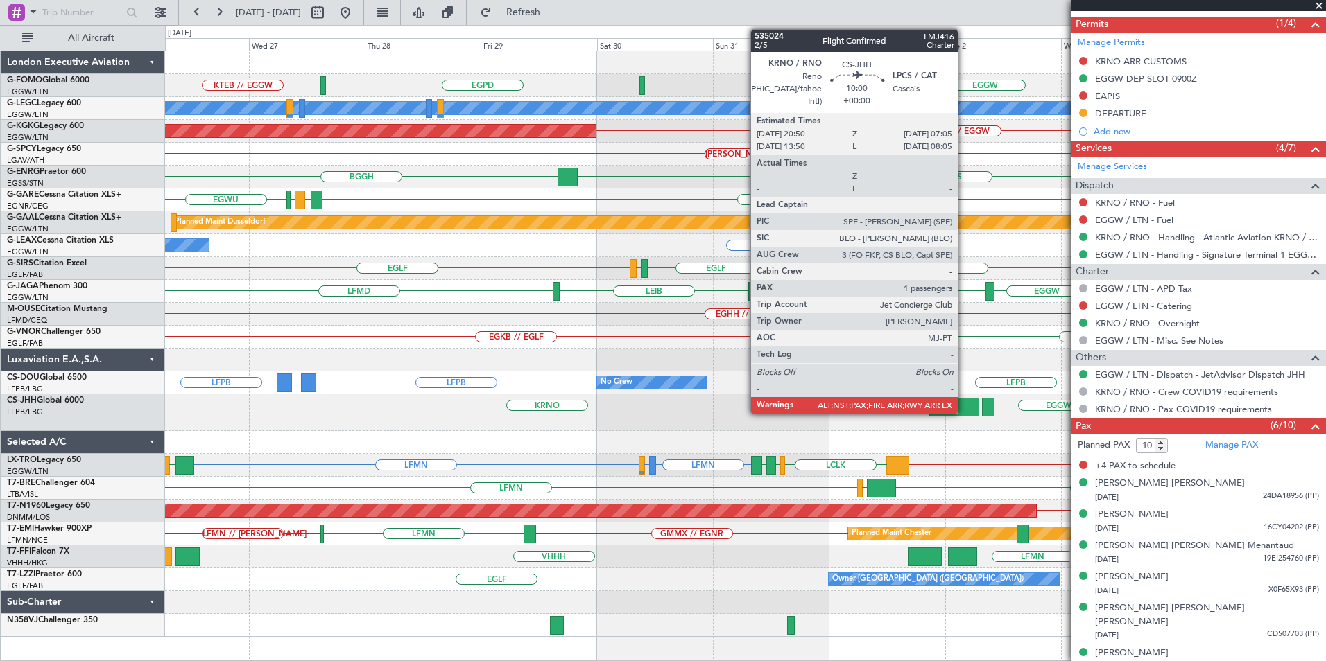
click at [964, 405] on div at bounding box center [954, 407] width 50 height 19
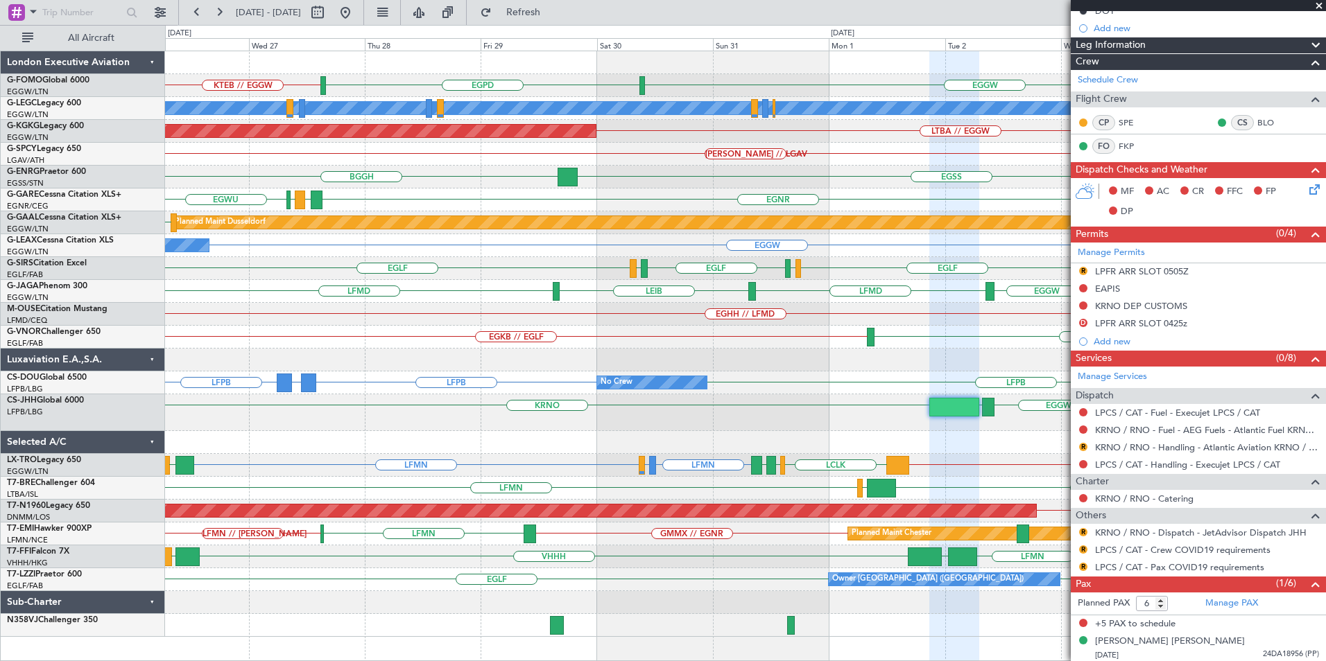
scroll to position [238, 0]
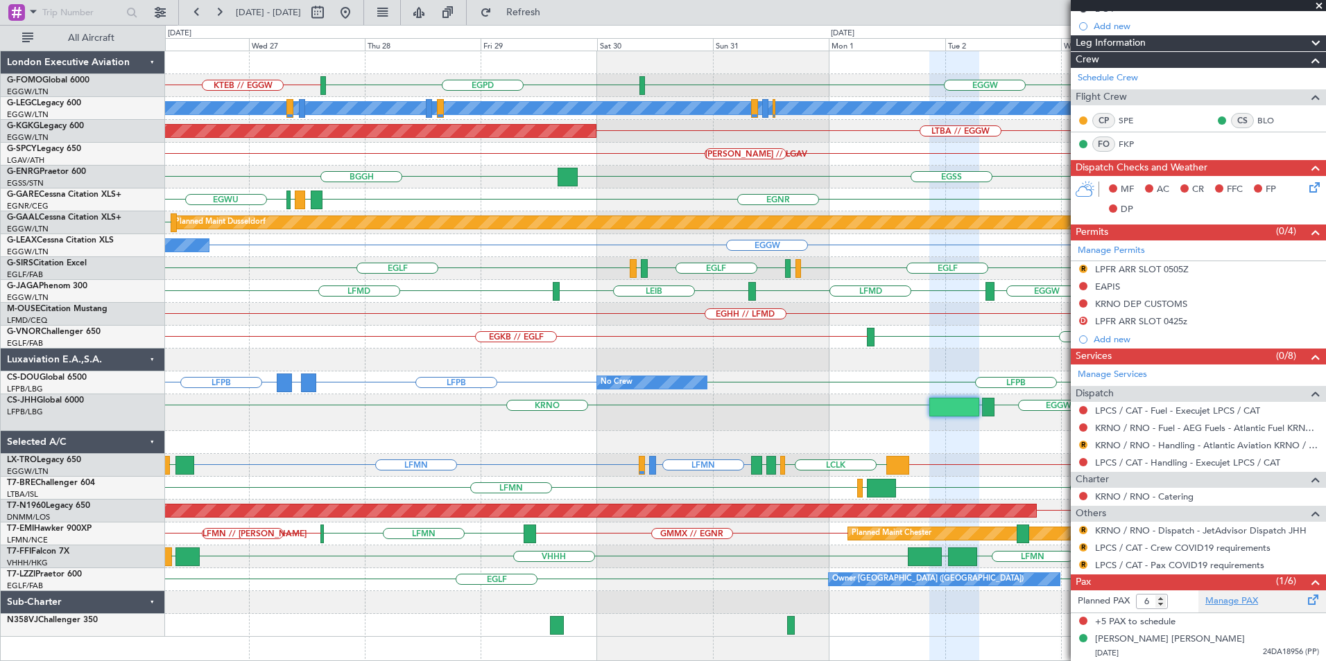
click at [1220, 600] on link "Manage PAX" at bounding box center [1231, 602] width 53 height 14
click at [550, 14] on span "Refresh" at bounding box center [523, 13] width 58 height 10
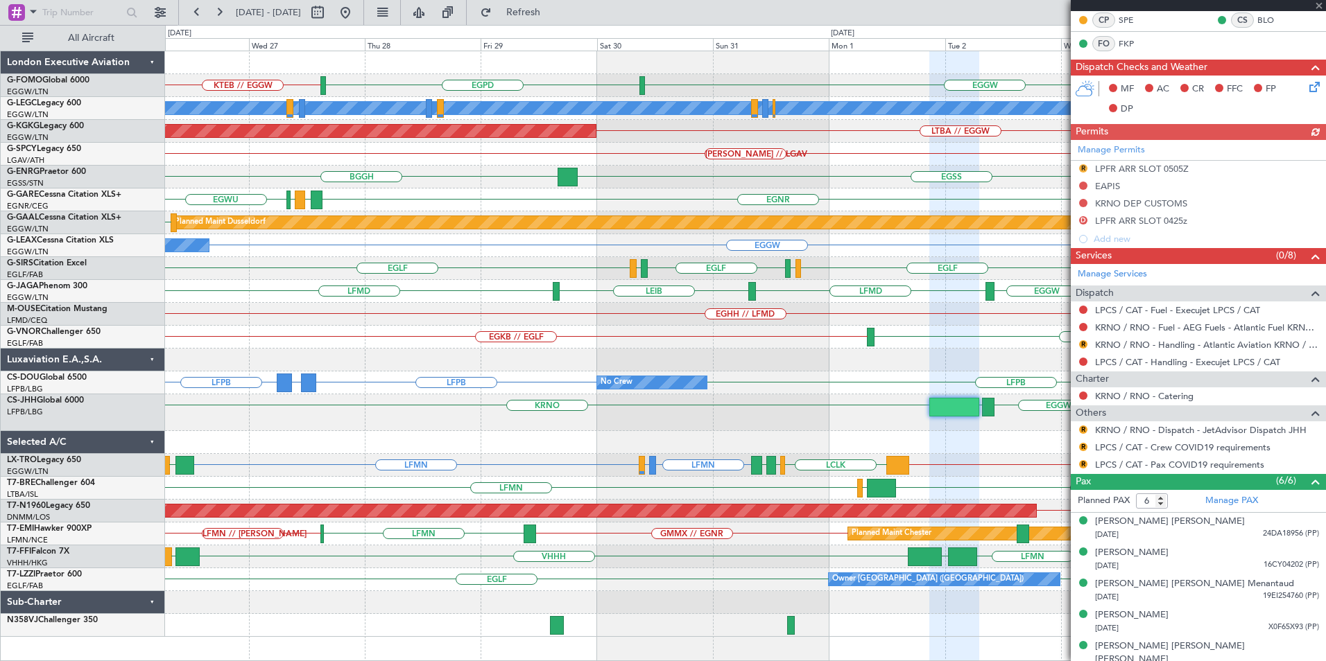
scroll to position [377, 0]
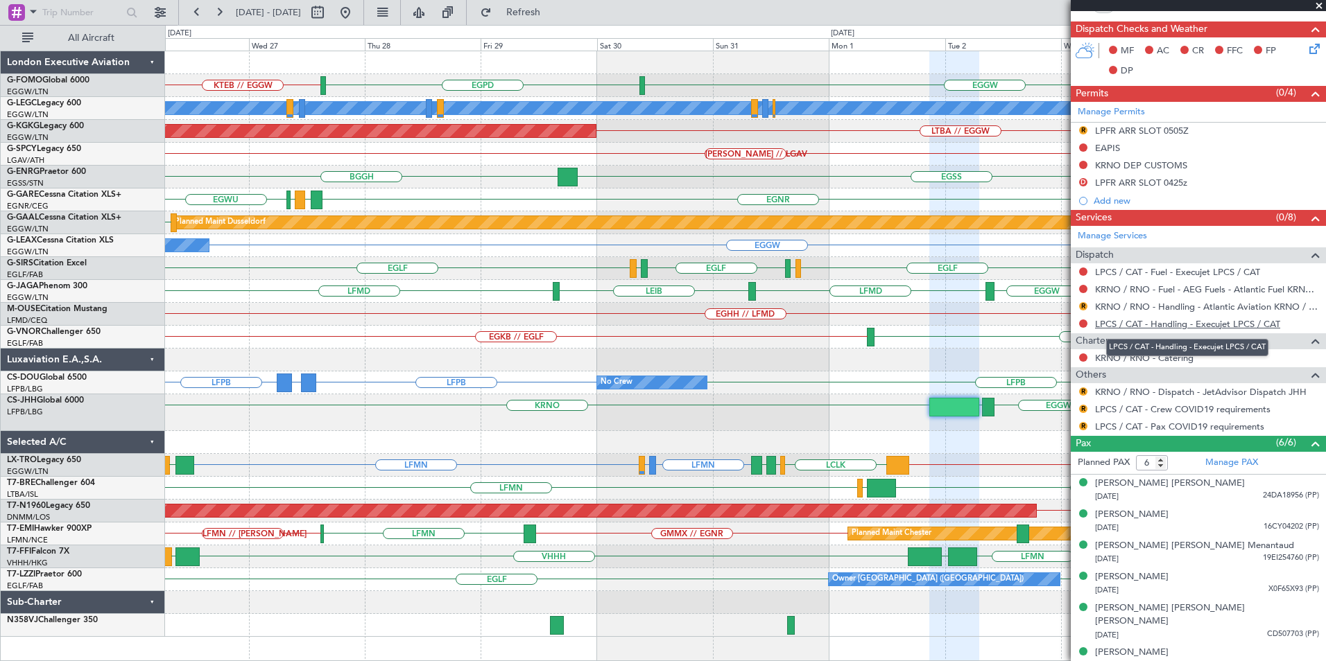
click at [1212, 324] on link "LPCS / CAT - Handling - Execujet LPCS / CAT" at bounding box center [1187, 324] width 185 height 12
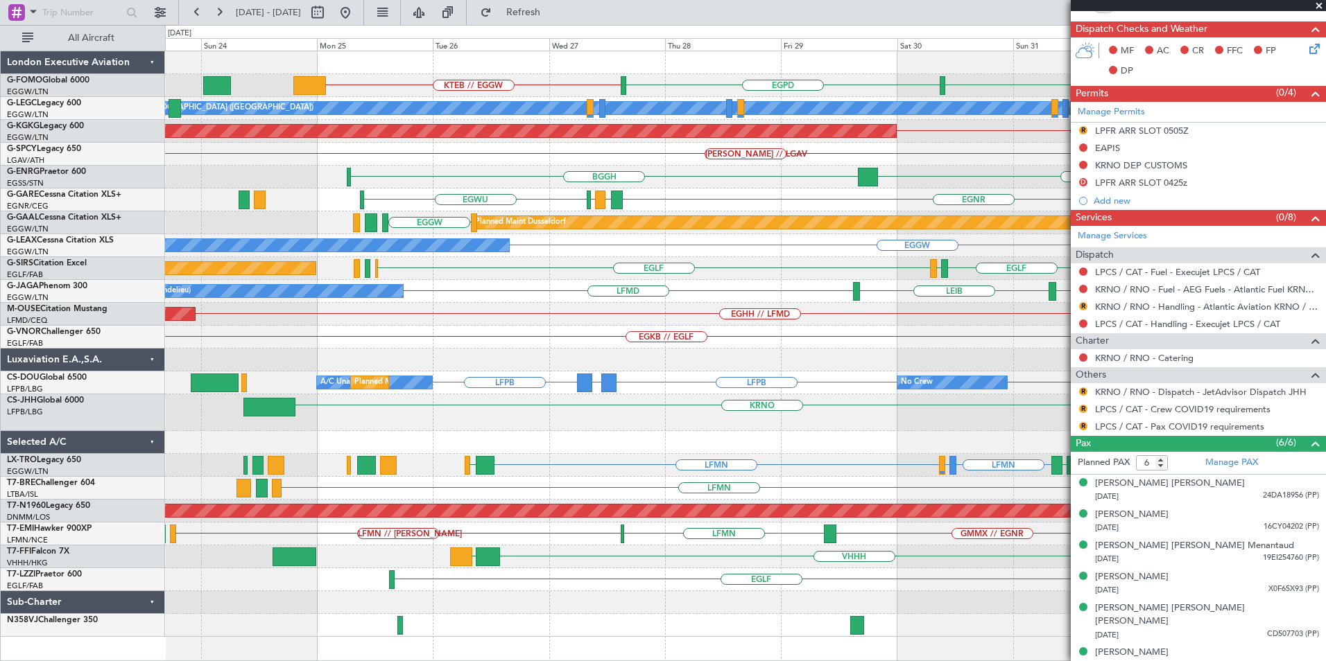
click at [919, 428] on div "KRNO EGGW LPCS Planned Maint London (Luton) LFPB" at bounding box center [745, 412] width 1160 height 37
click at [384, 421] on div "KRNO EGGW EGGW LPCS Planned Maint London (Luton)" at bounding box center [745, 412] width 1160 height 37
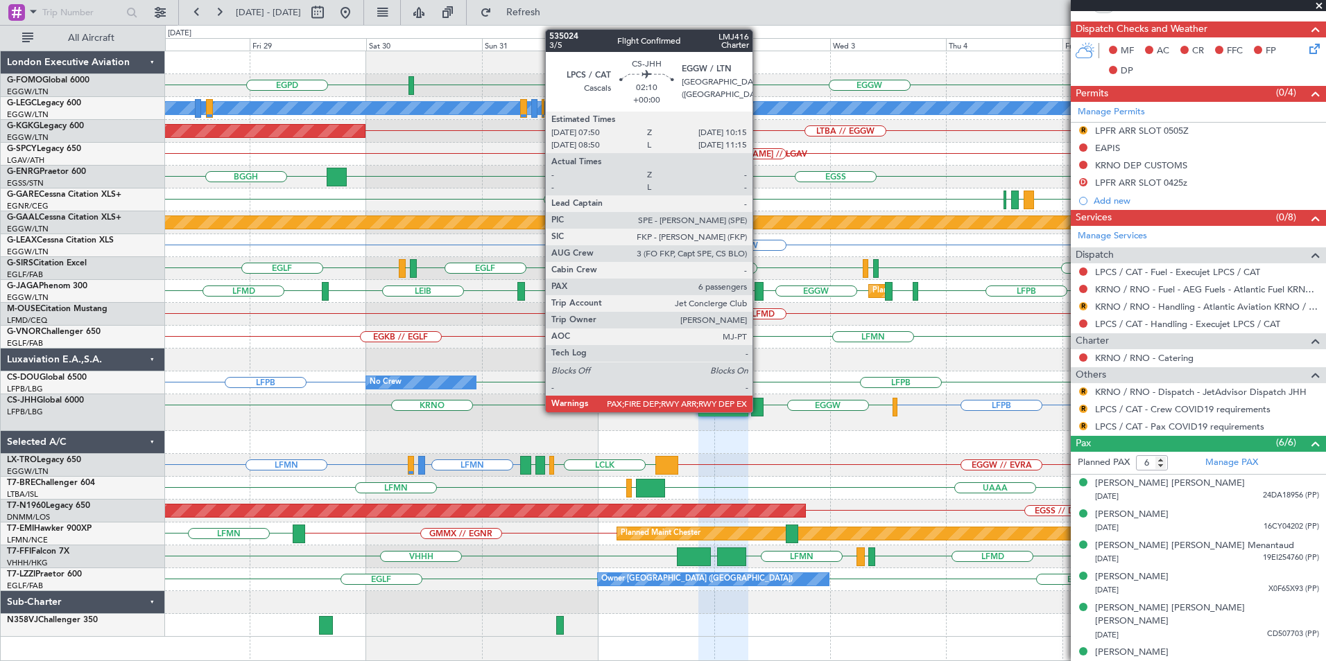
click at [758, 407] on div at bounding box center [757, 407] width 12 height 19
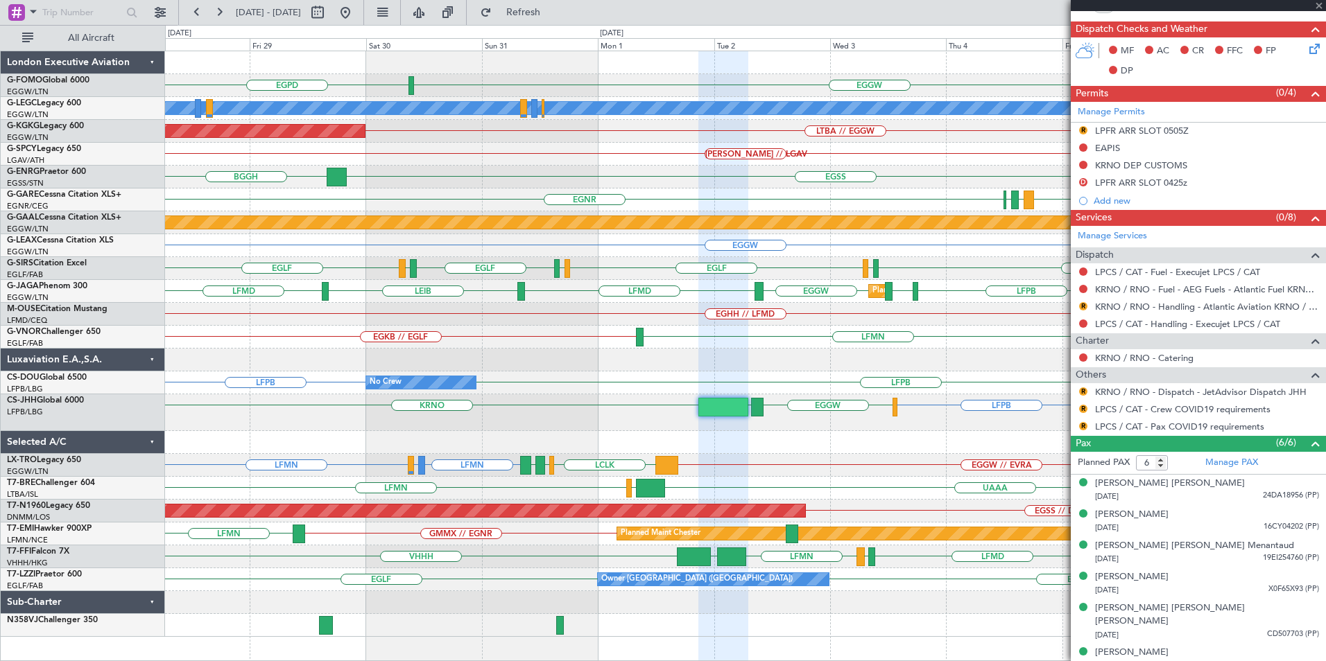
scroll to position [0, 0]
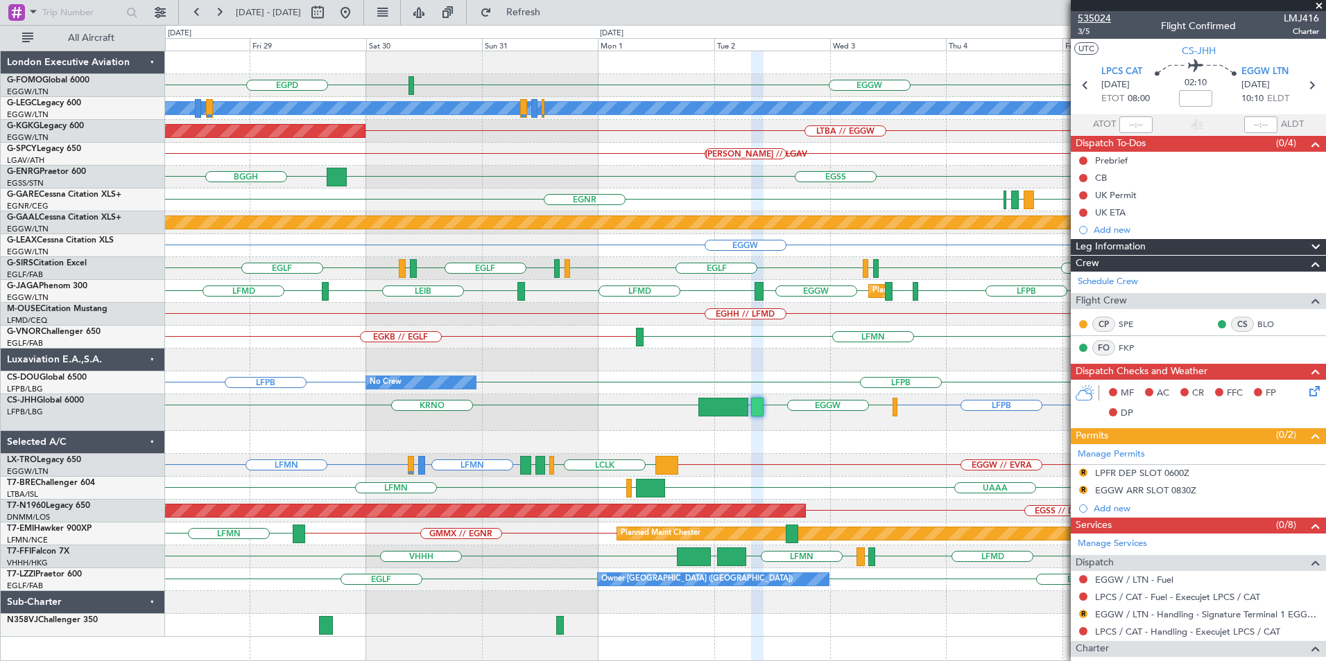
click at [1088, 15] on span "535024" at bounding box center [1093, 18] width 33 height 15
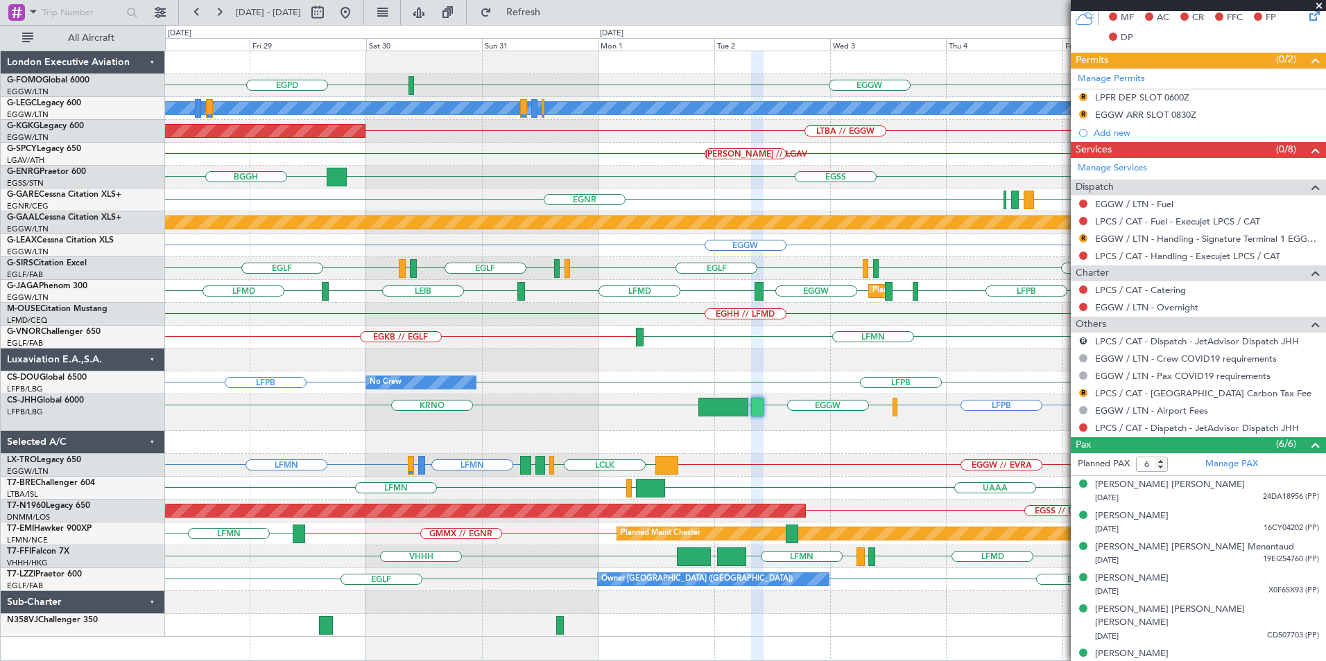
scroll to position [377, 0]
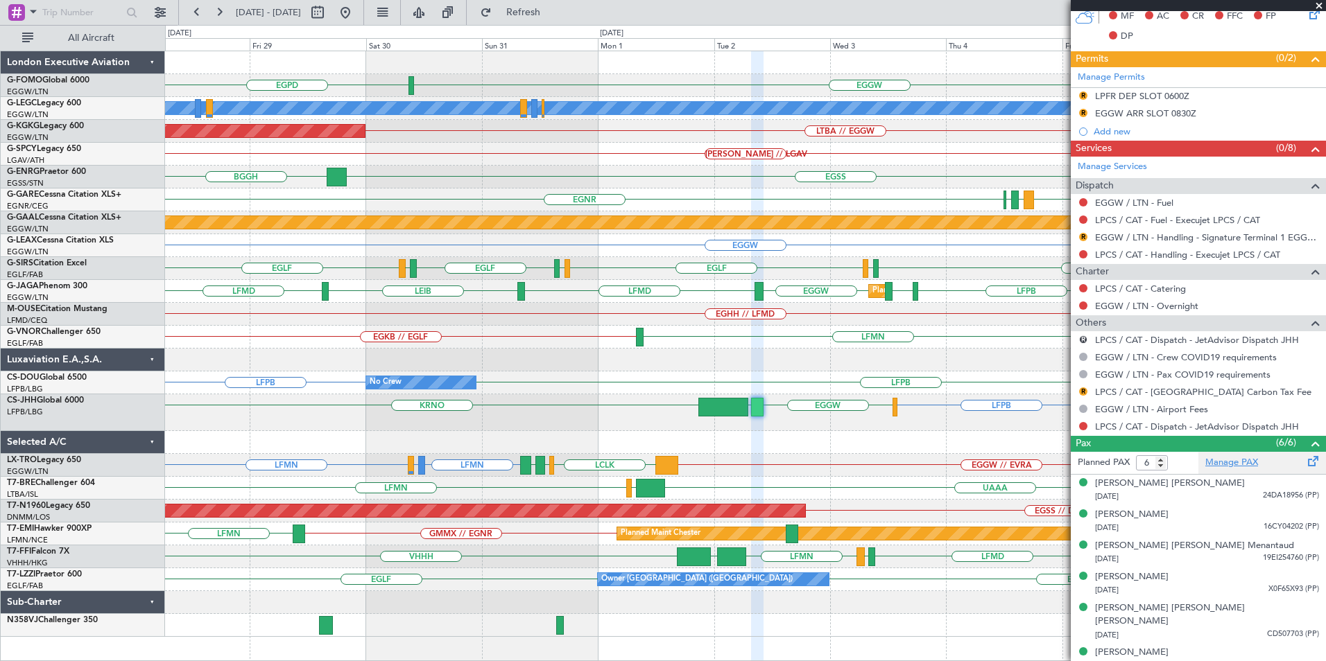
click at [1211, 459] on link "Manage PAX" at bounding box center [1231, 463] width 53 height 14
drag, startPoint x: 549, startPoint y: 19, endPoint x: 564, endPoint y: 37, distance: 24.1
click at [550, 19] on button "Refresh" at bounding box center [515, 12] width 83 height 22
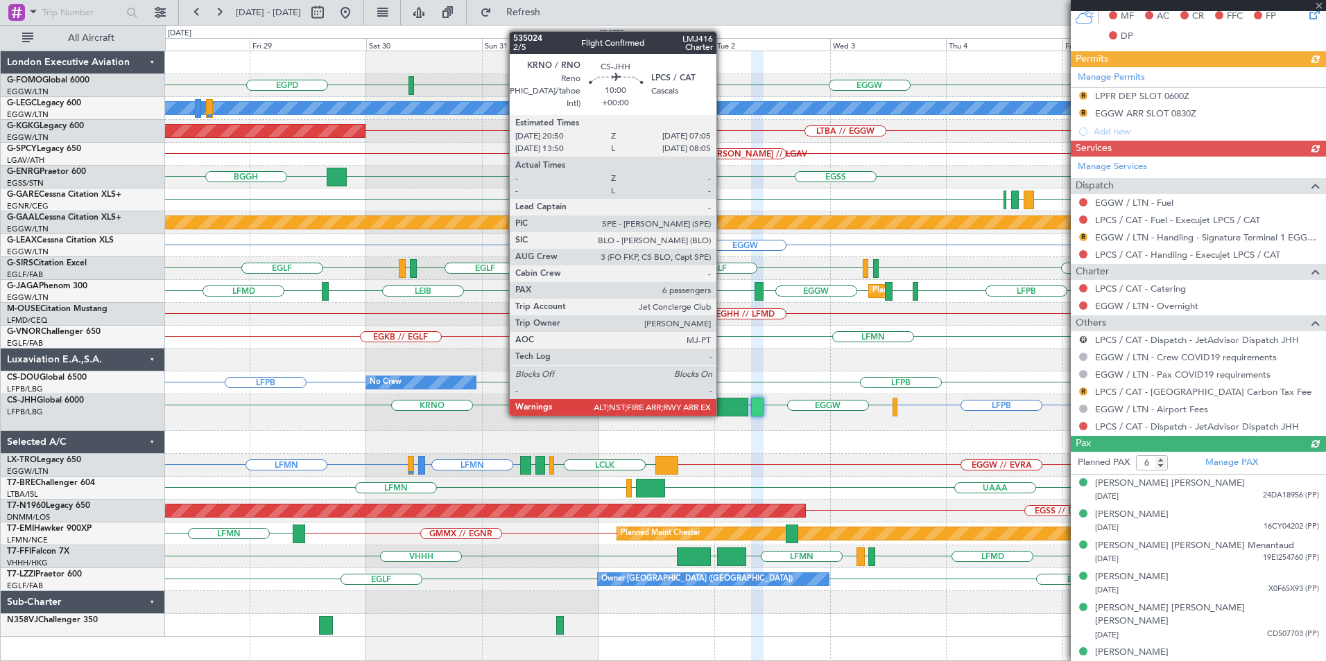
scroll to position [238, 0]
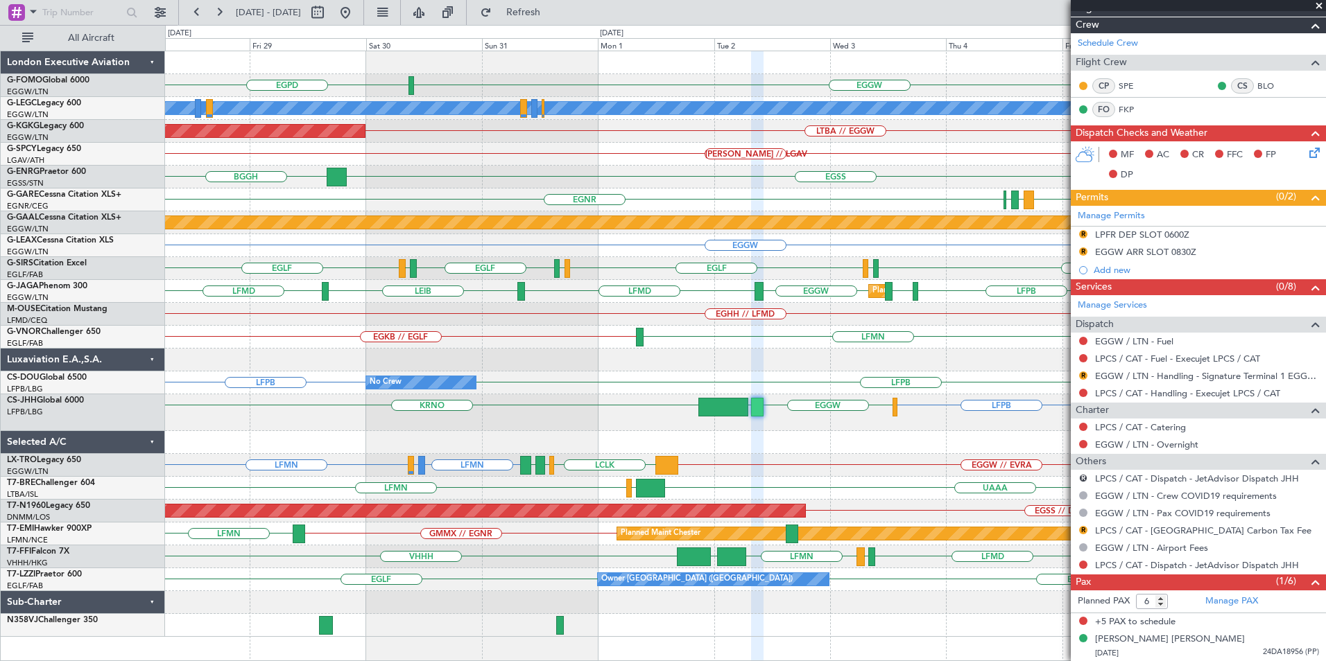
click at [736, 410] on div at bounding box center [723, 407] width 50 height 19
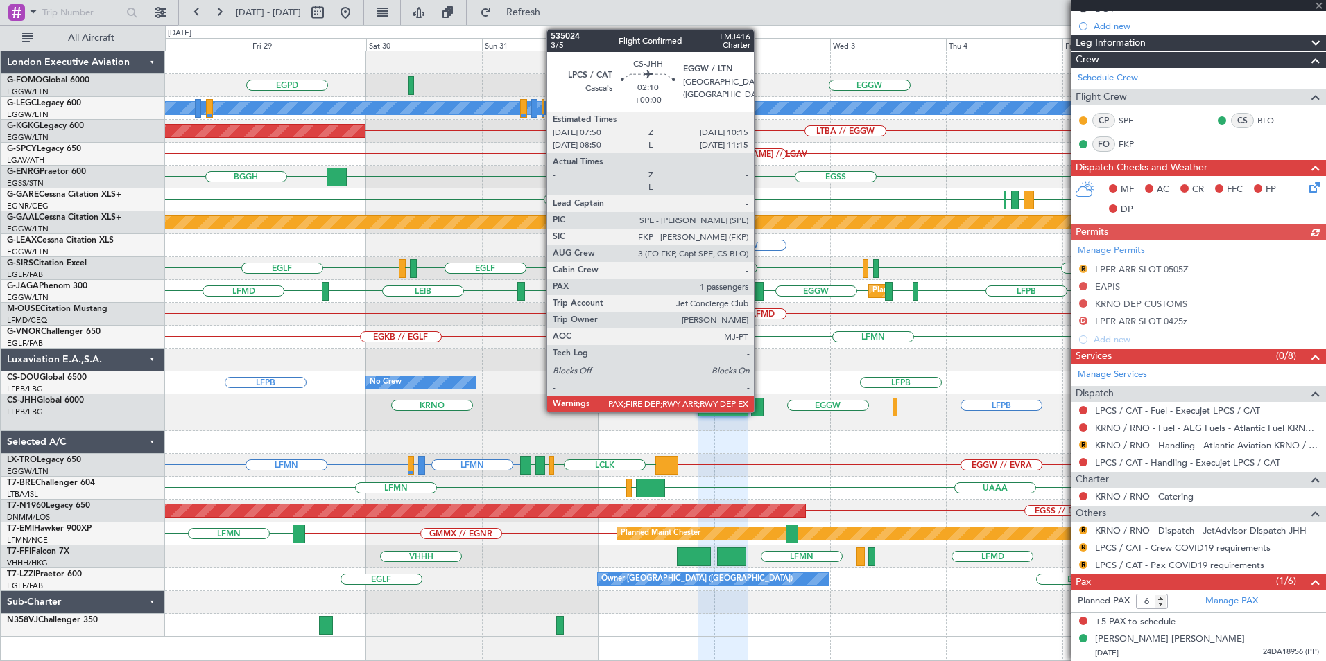
click at [760, 408] on div at bounding box center [757, 407] width 12 height 19
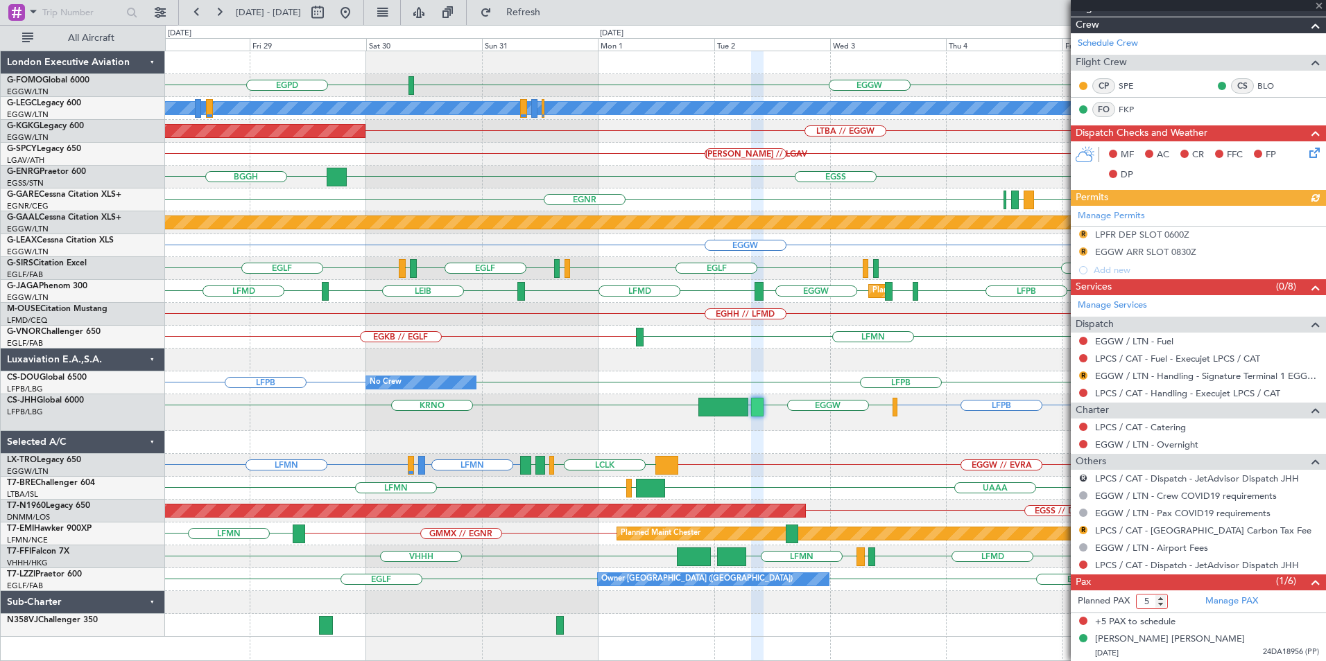
click at [1161, 604] on input "5" at bounding box center [1152, 601] width 32 height 15
type input "4"
click at [1161, 604] on input "4" at bounding box center [1152, 601] width 32 height 15
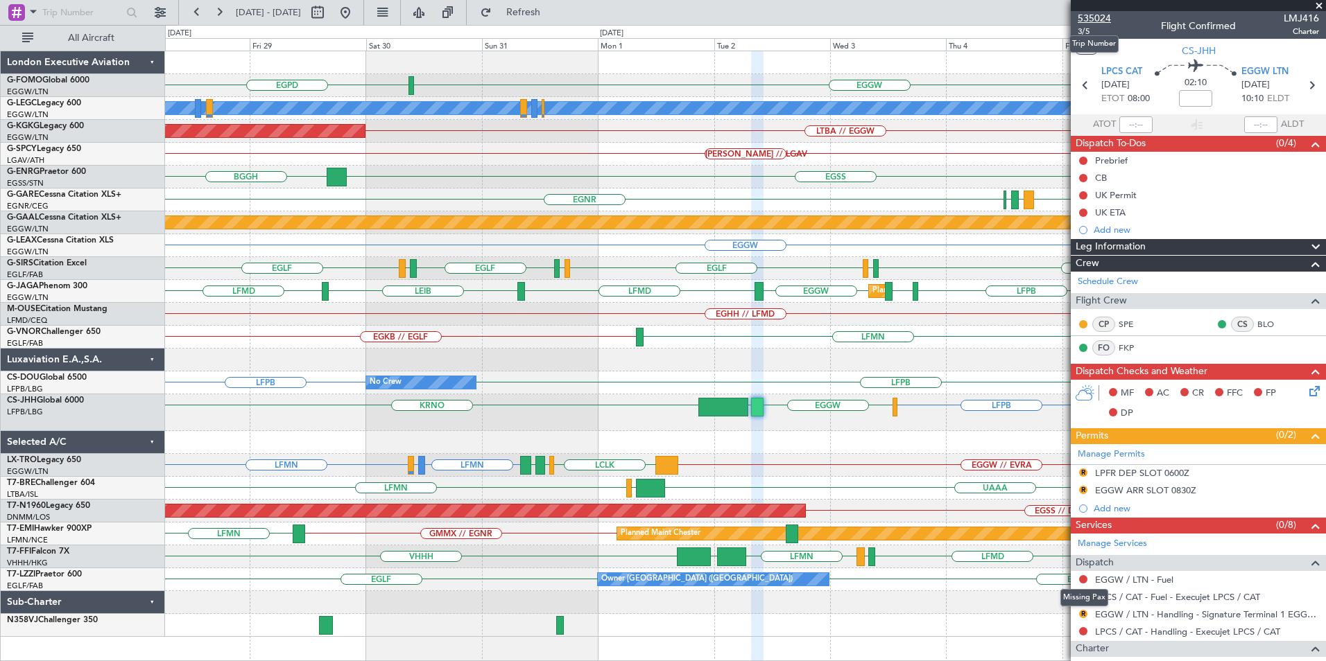
click at [1093, 19] on span "535024" at bounding box center [1093, 18] width 33 height 15
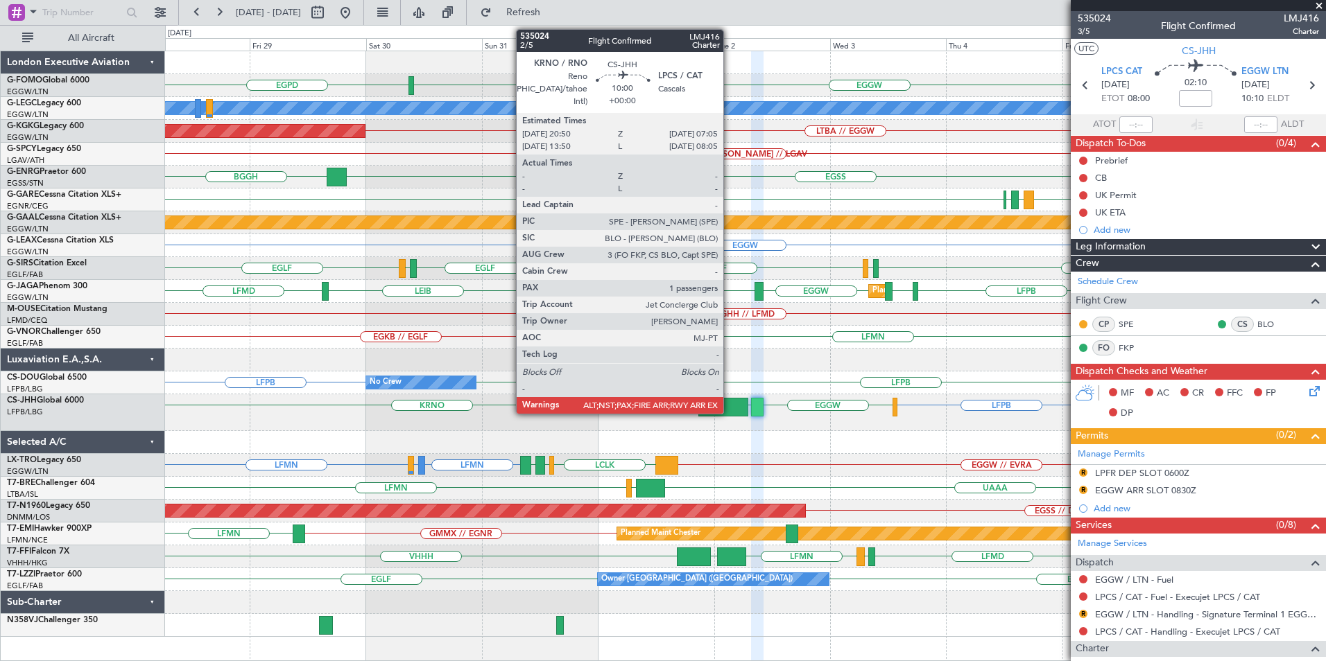
click at [729, 409] on div at bounding box center [723, 407] width 50 height 19
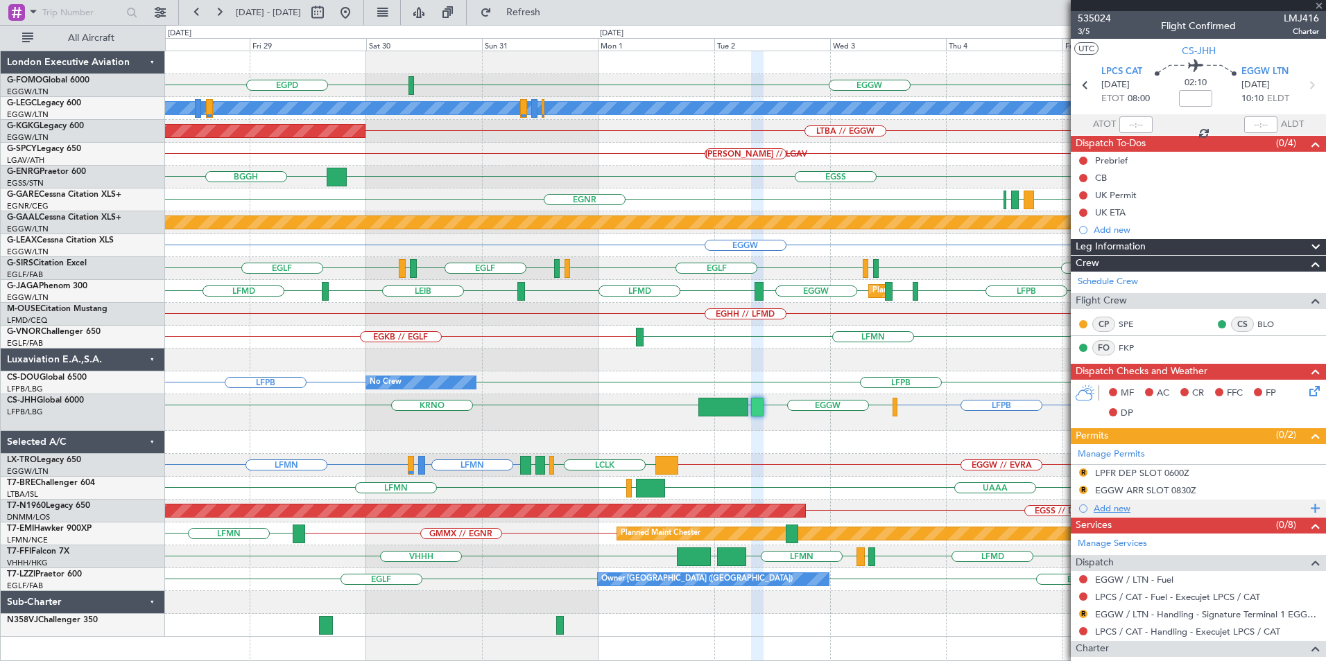
type input "6"
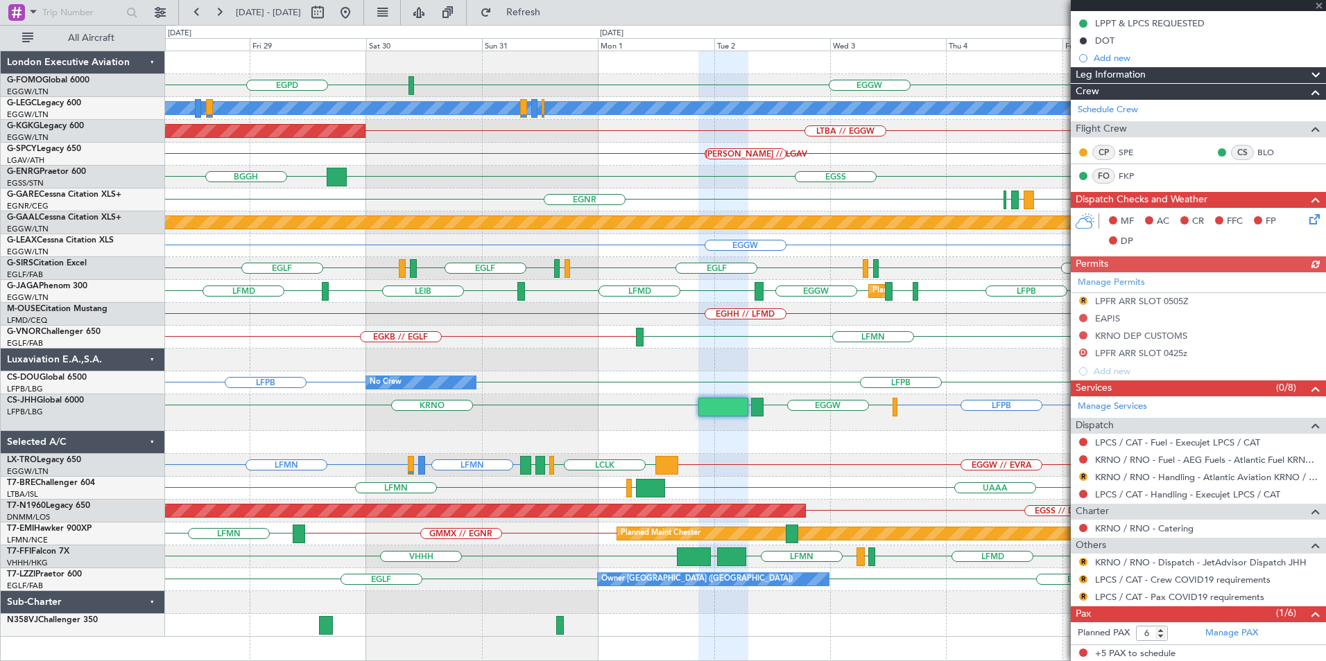
scroll to position [238, 0]
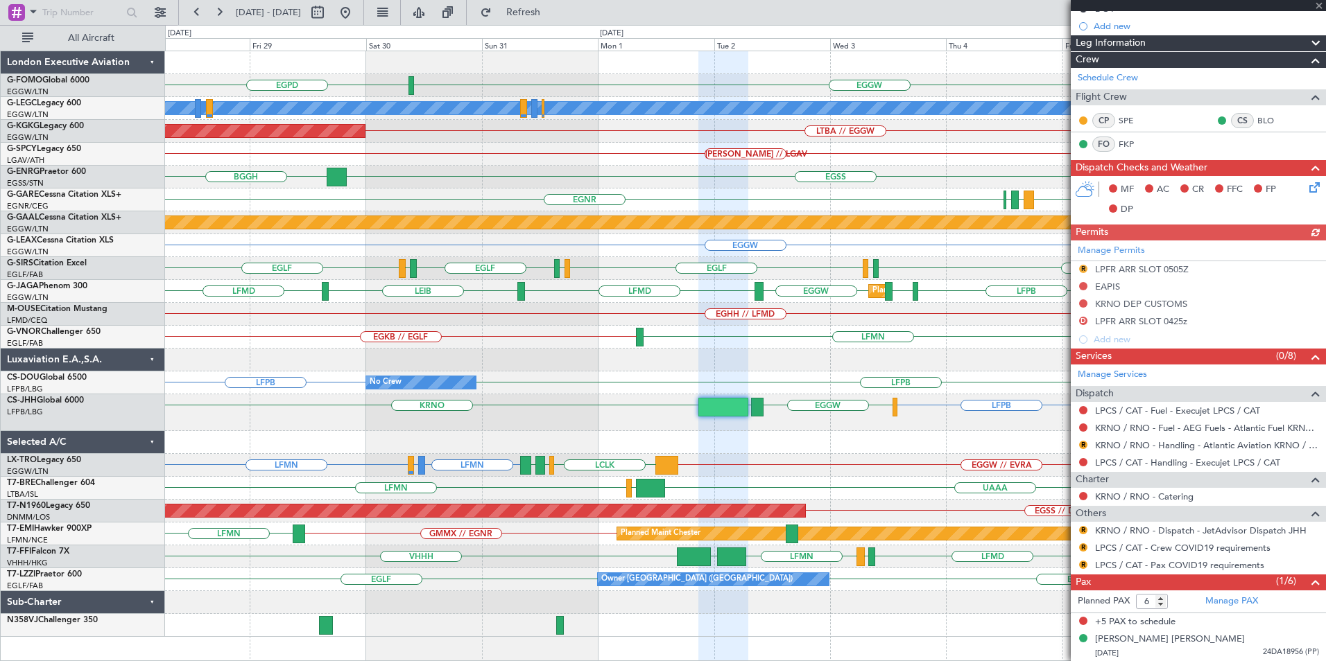
click at [1229, 455] on body "28 Aug 2025 - 07 Sep 2025 Refresh Quick Links All Aircraft EGGW EGPD A/C Unavai…" at bounding box center [663, 330] width 1326 height 661
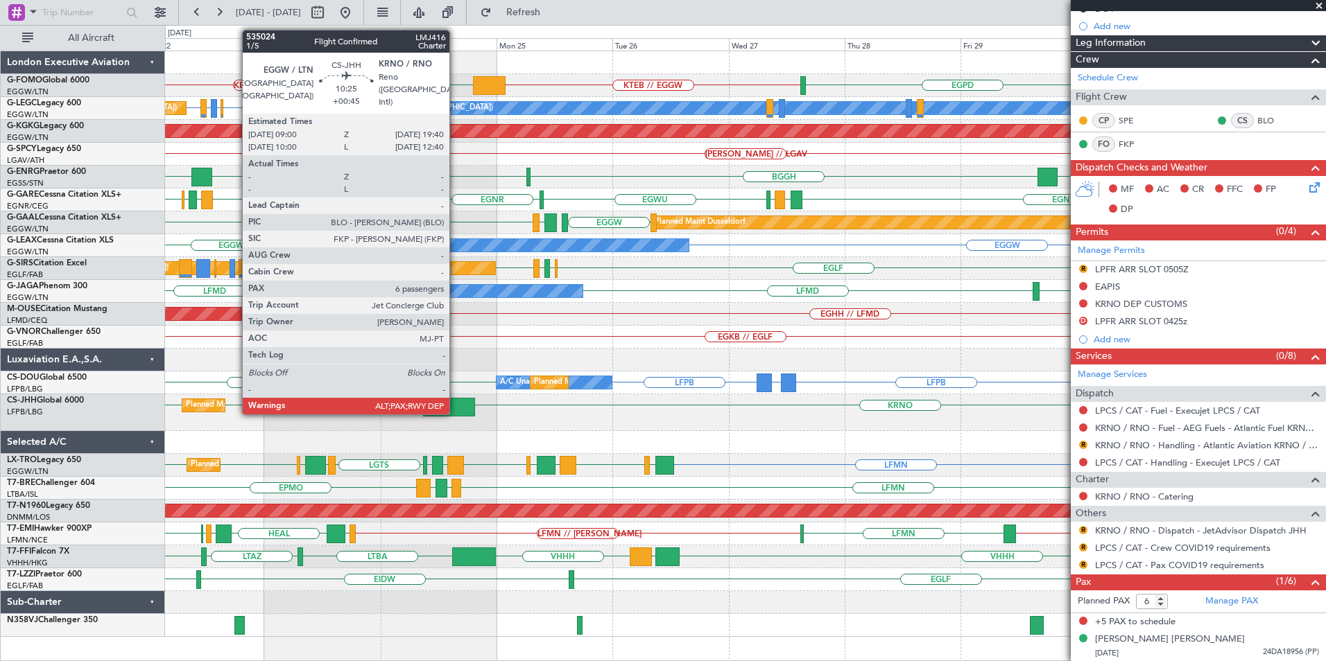
click at [455, 413] on div at bounding box center [449, 407] width 52 height 19
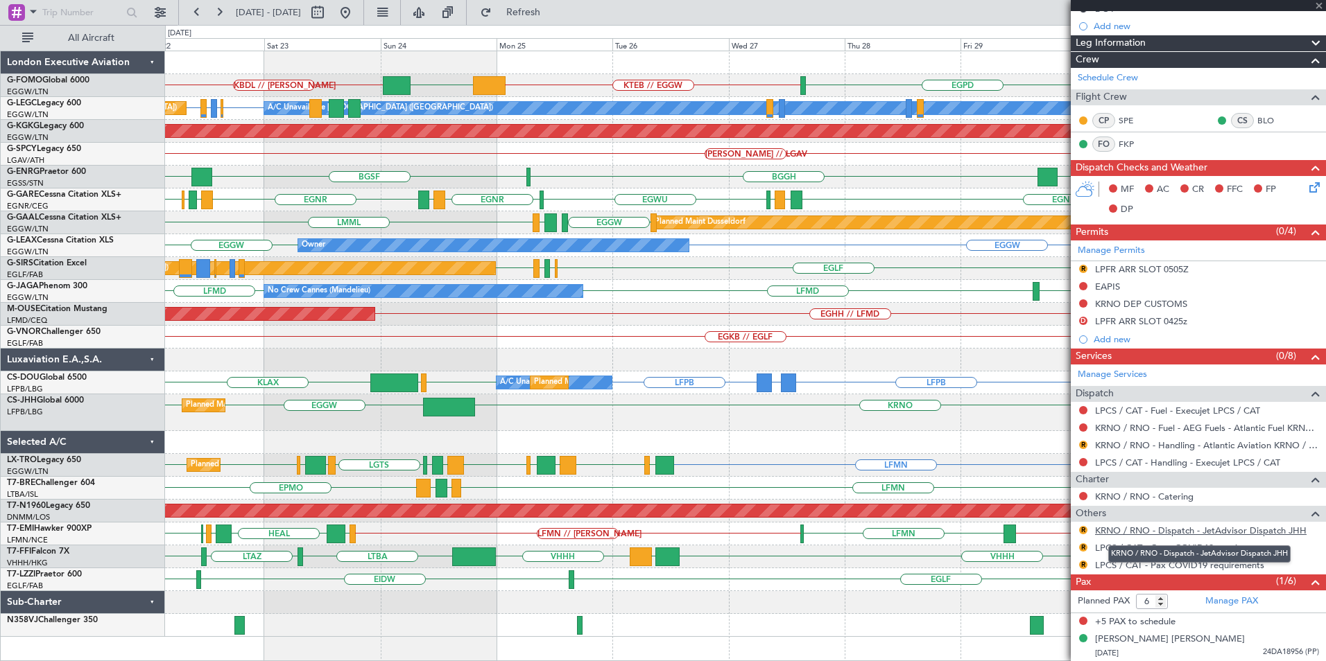
type input "+00:45"
type input "10"
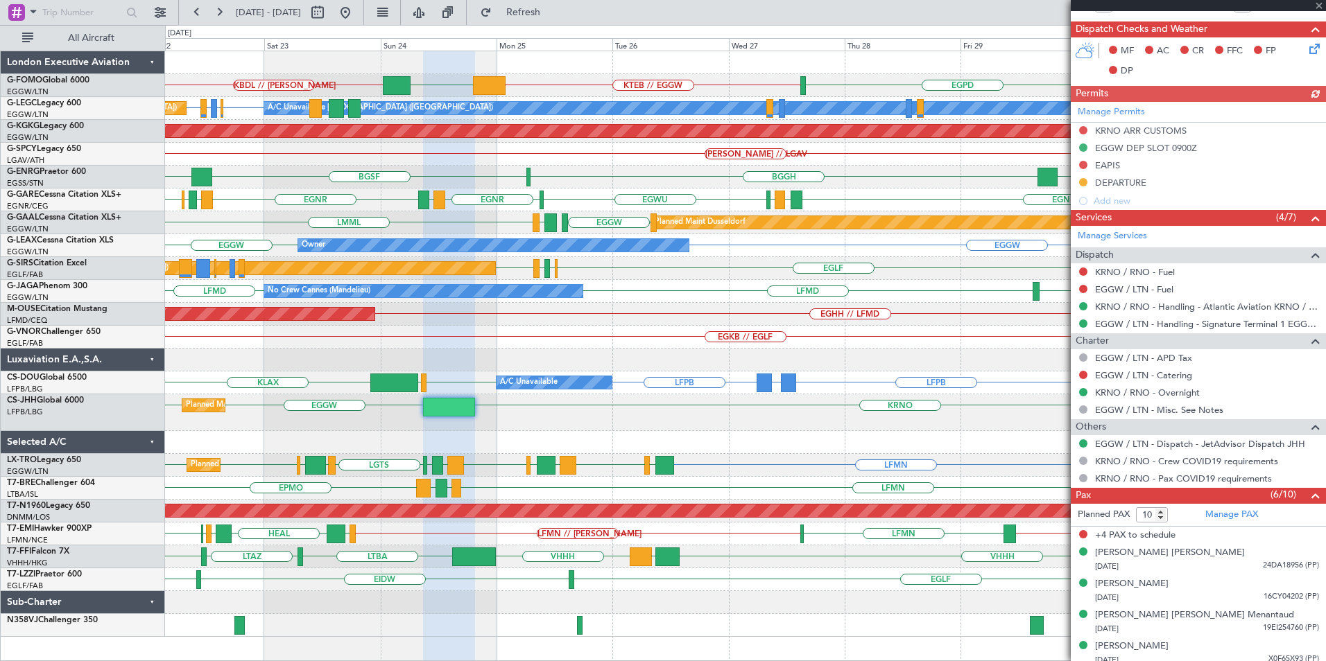
scroll to position [439, 0]
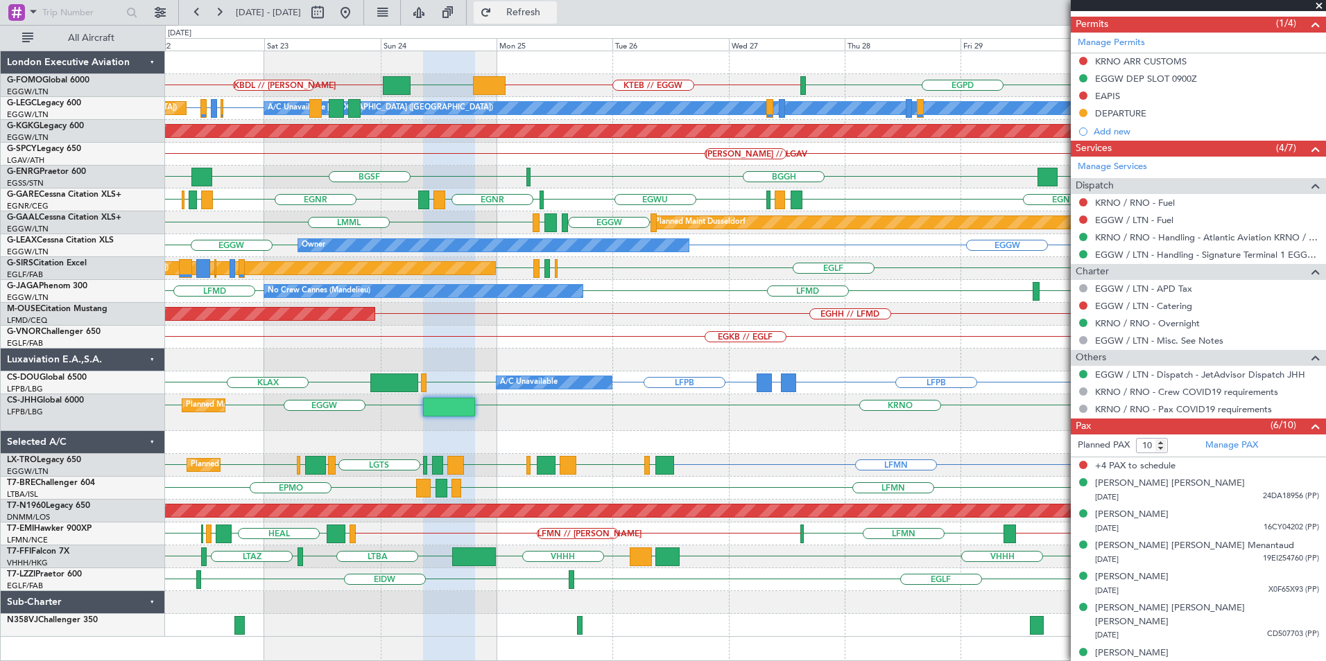
click at [553, 14] on span "Refresh" at bounding box center [523, 13] width 58 height 10
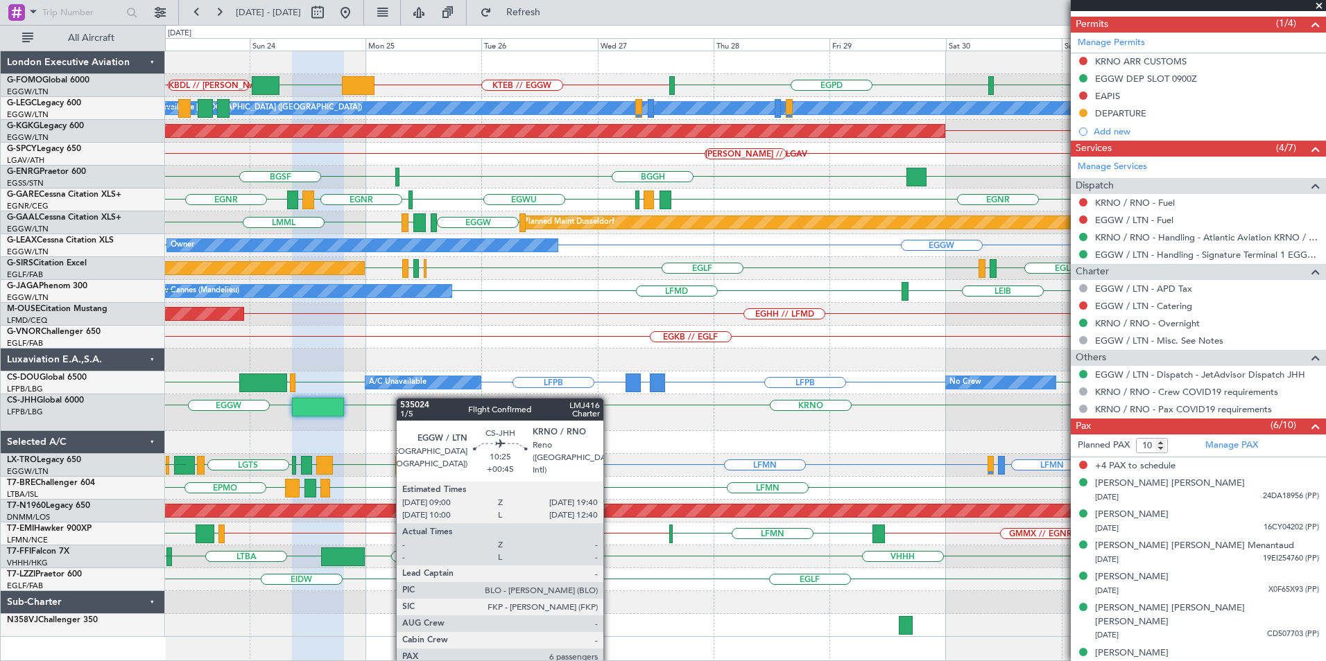
click at [284, 403] on div "KTEB // EGGW EGGW KBDL // KACK EGPD EGGW A/C Unavailable London (Luton) EGPE or…" at bounding box center [745, 344] width 1160 height 586
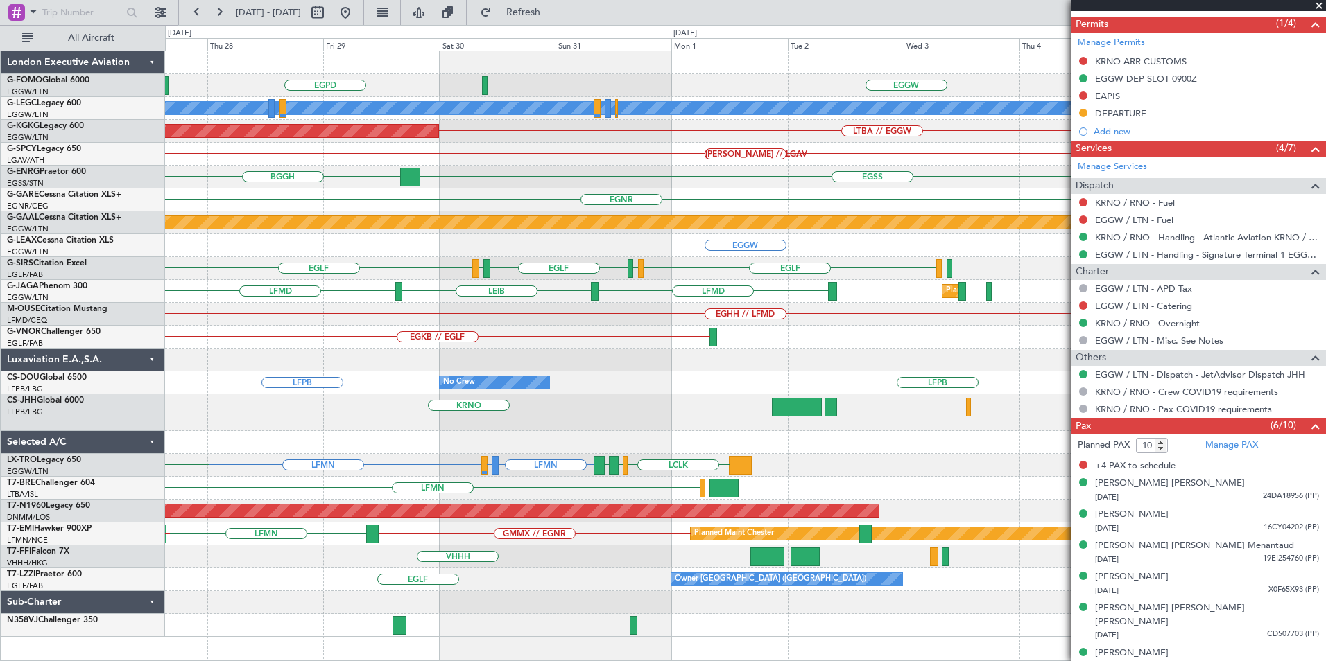
click at [319, 381] on div "EGPD EGGW KTEB // EGGW A/C Unavailable London (Luton) AOG Maint Istanbul (Atatu…" at bounding box center [745, 344] width 1160 height 586
